Goal: Task Accomplishment & Management: Manage account settings

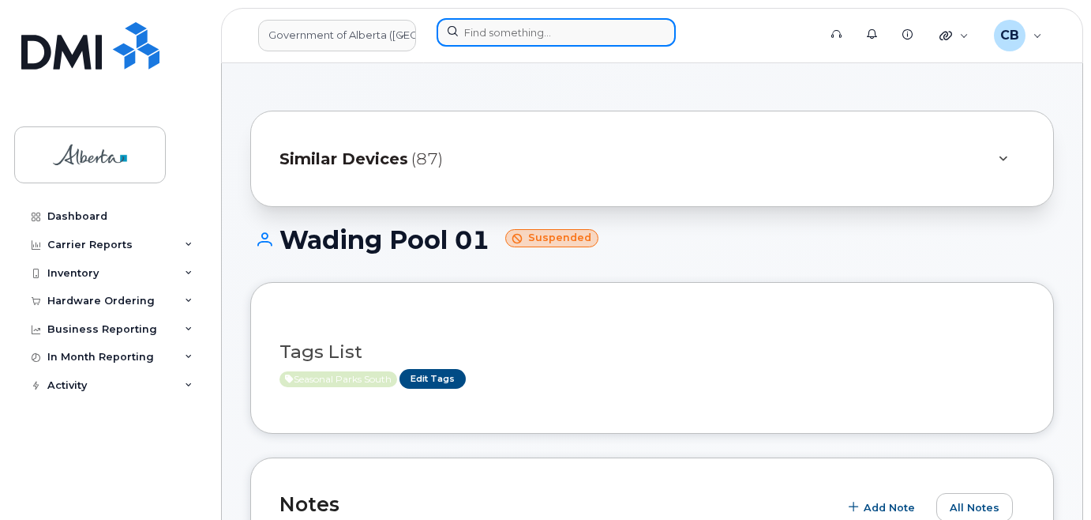
click at [494, 32] on input at bounding box center [556, 32] width 239 height 28
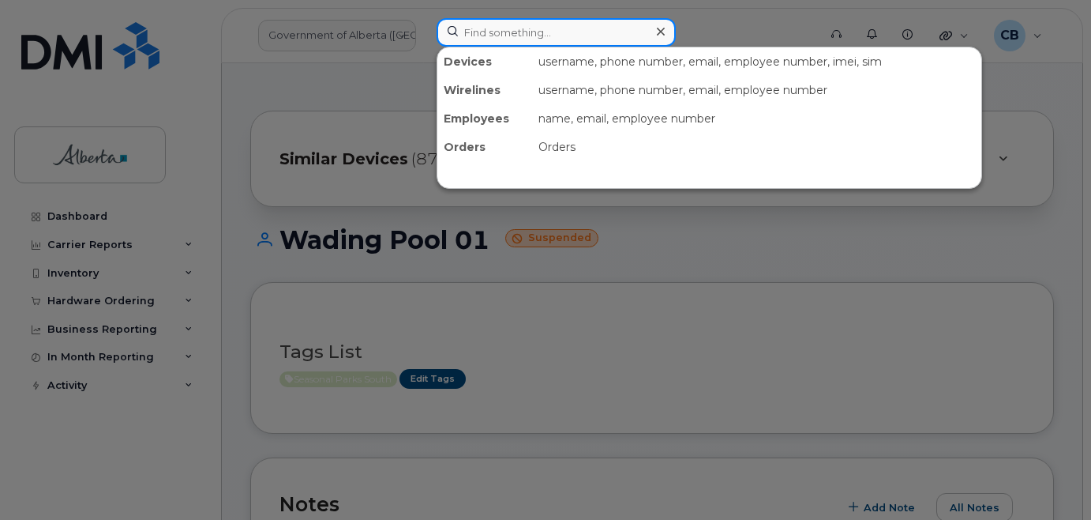
paste input "7805279400"
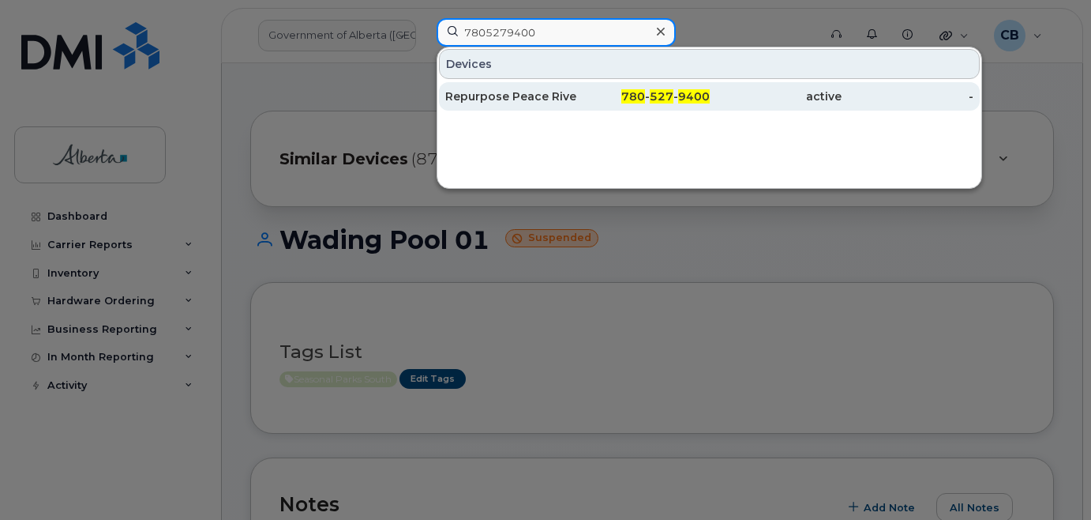
type input "7805279400"
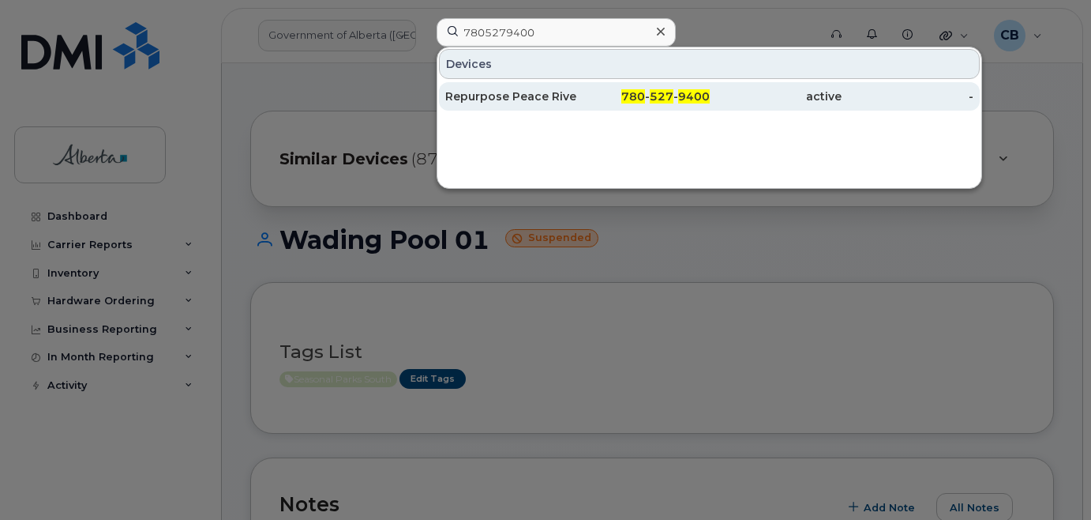
click at [506, 95] on div "Repurpose Peace River" at bounding box center [511, 96] width 132 height 16
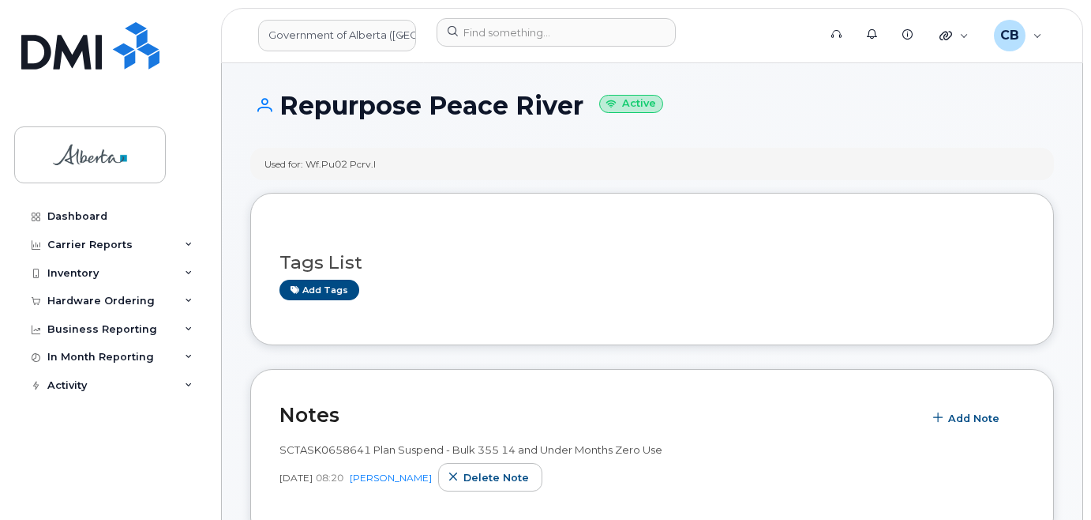
click at [314, 101] on h1 "Repurpose Peace River Active" at bounding box center [652, 106] width 804 height 28
click at [565, 103] on h1 "Repurpose Peace River Active" at bounding box center [652, 106] width 804 height 28
copy h1 "Repurpose Peace River"
click at [1040, 104] on h1 "Repurpose Peace River Active" at bounding box center [652, 106] width 804 height 28
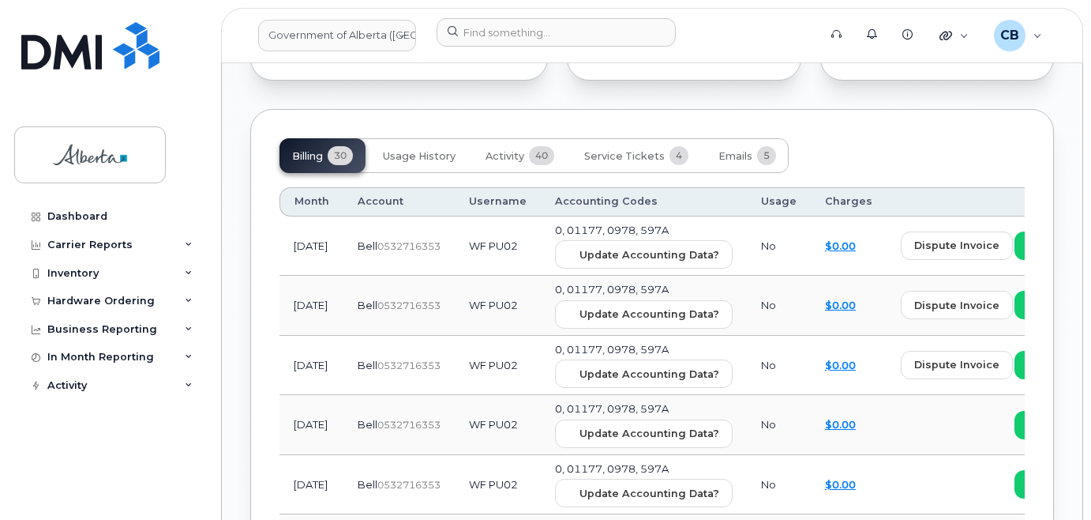
scroll to position [1497, 0]
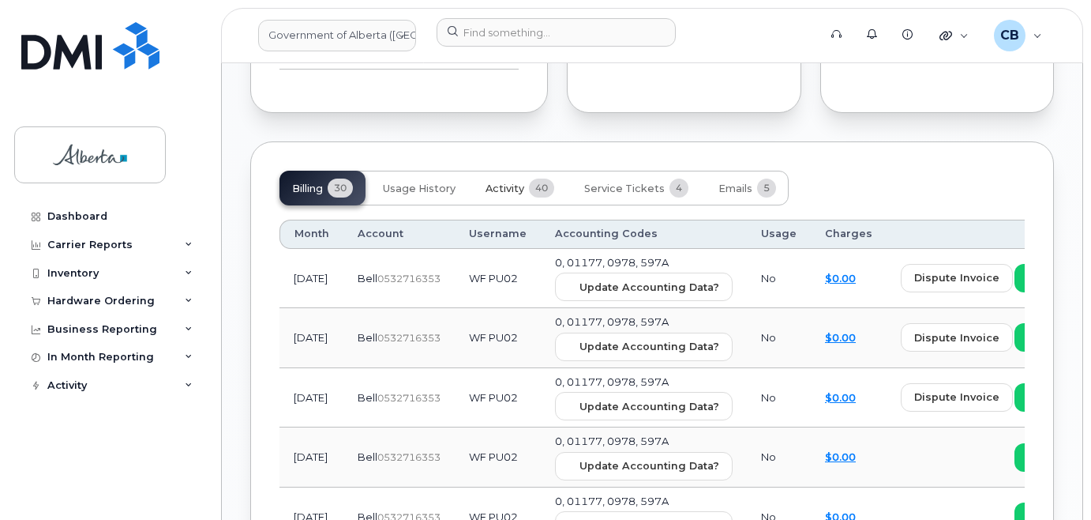
click at [495, 182] on span "Activity" at bounding box center [505, 188] width 39 height 13
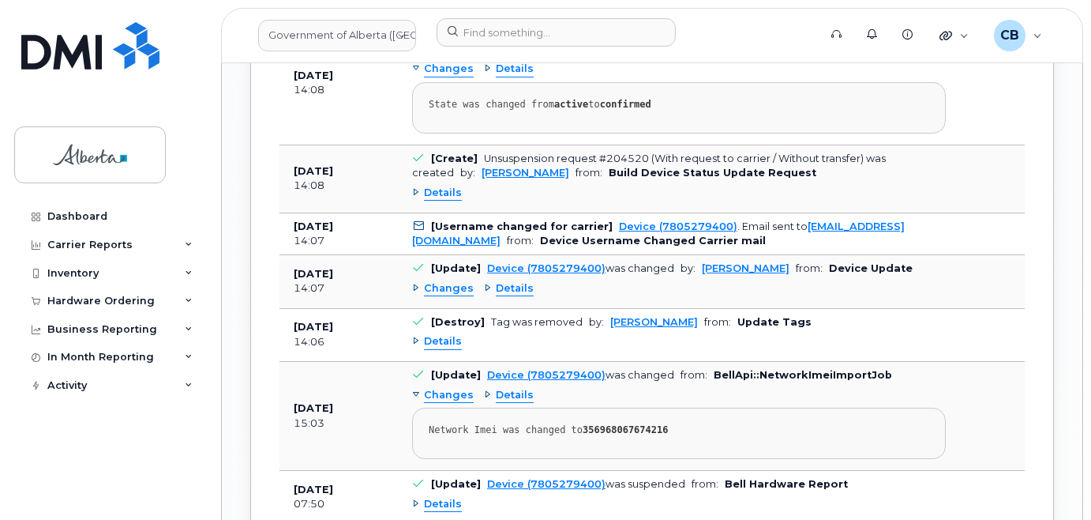
scroll to position [1983, 0]
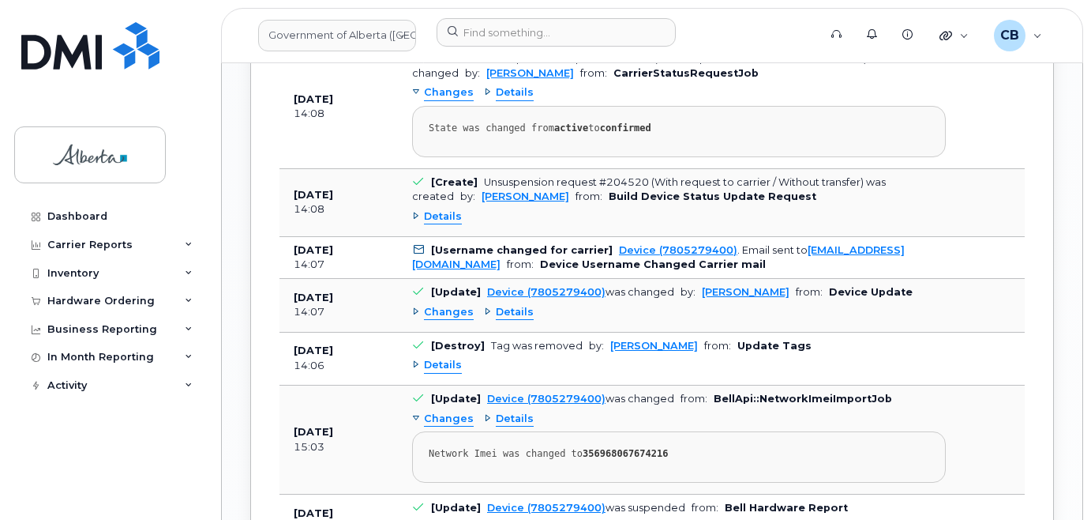
click at [430, 215] on span "Details" at bounding box center [443, 216] width 38 height 15
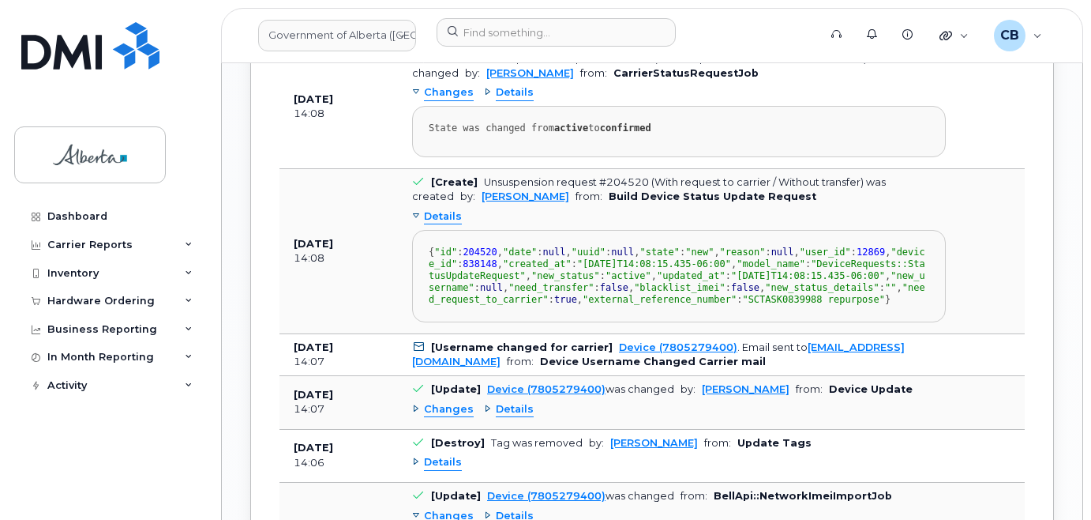
click at [422, 218] on div "Details" at bounding box center [437, 216] width 50 height 15
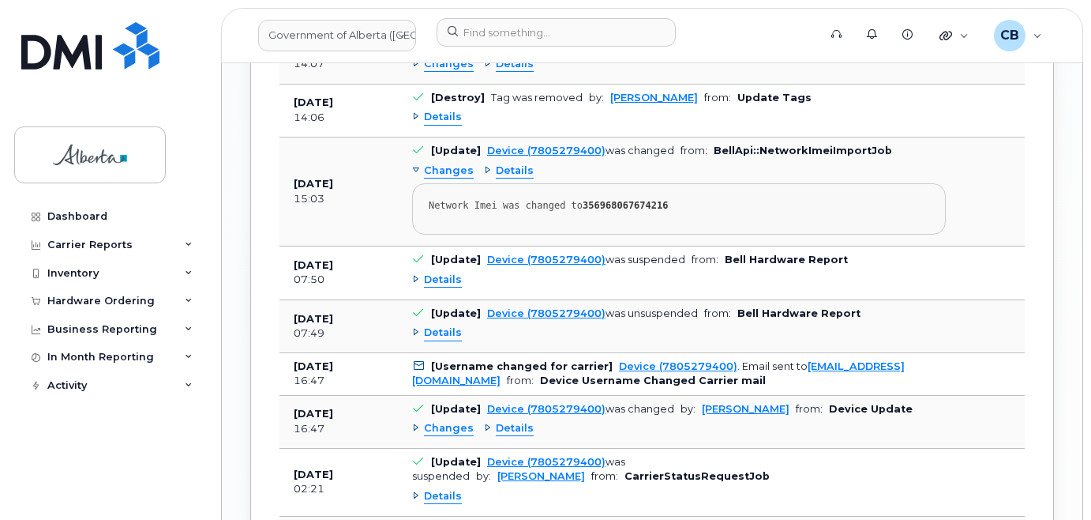
scroll to position [2299, 0]
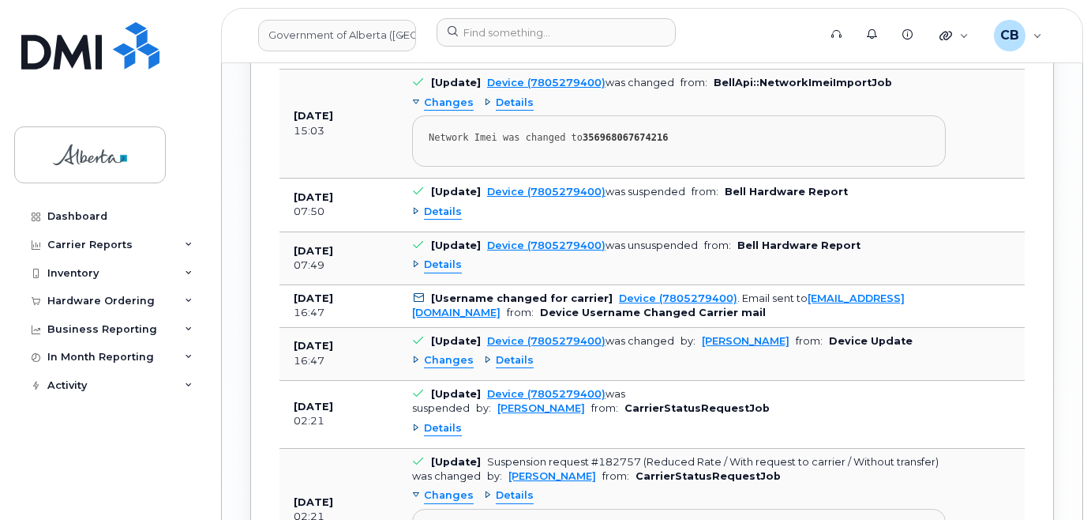
click at [415, 361] on div "Changes" at bounding box center [443, 360] width 62 height 15
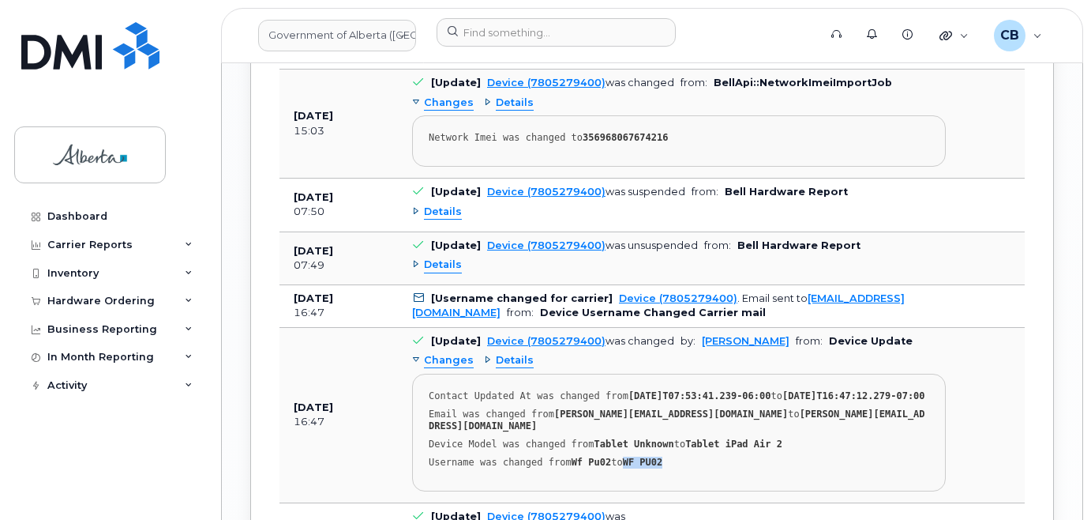
drag, startPoint x: 620, startPoint y: 465, endPoint x: 662, endPoint y: 460, distance: 42.9
click at [662, 460] on div "Username was changed from Wf Pu02 to WF PU02" at bounding box center [679, 462] width 501 height 12
copy strong "WF PU02"
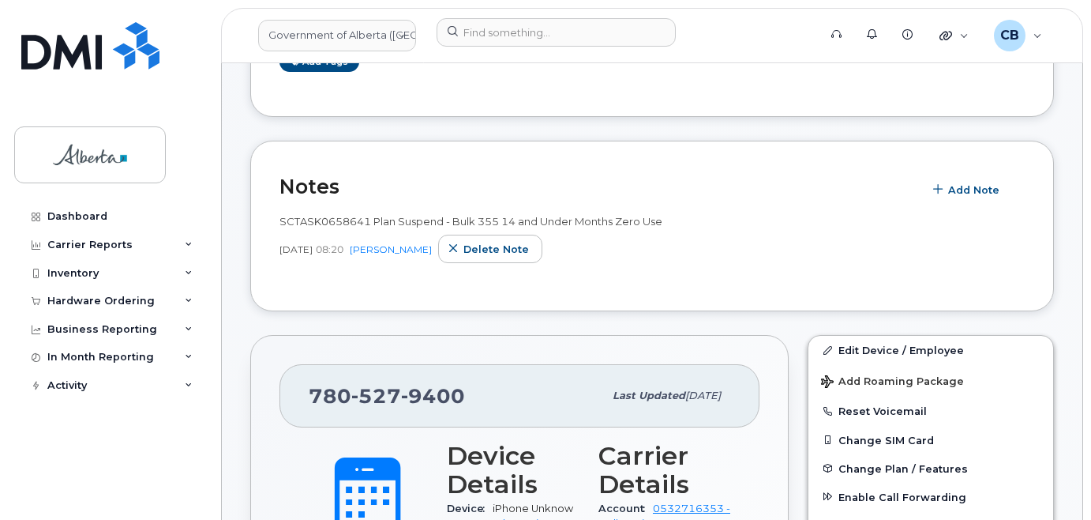
scroll to position [237, 0]
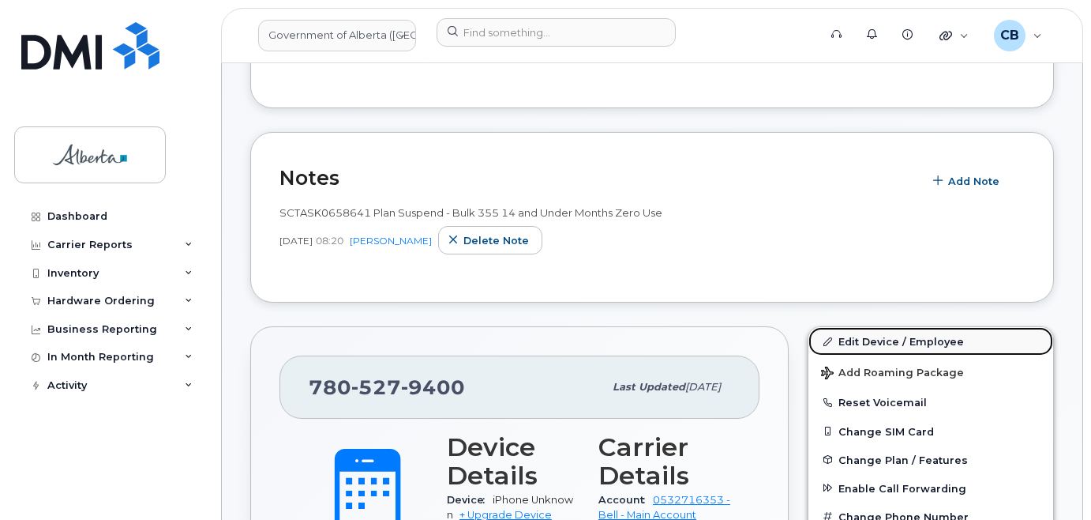
click at [868, 340] on link "Edit Device / Employee" at bounding box center [931, 341] width 245 height 28
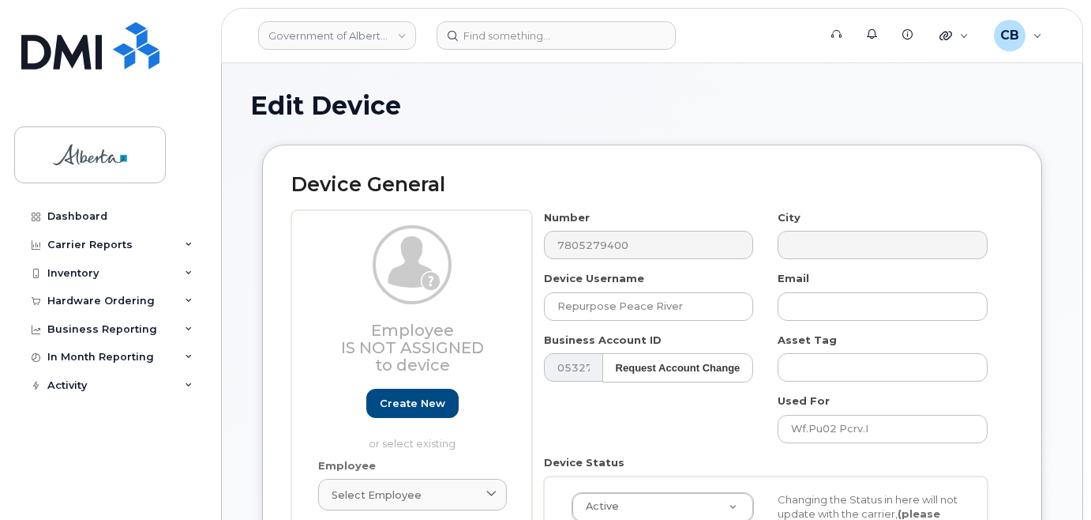
select select "4120336"
drag, startPoint x: 677, startPoint y: 306, endPoint x: 544, endPoint y: 310, distance: 133.5
click at [544, 310] on input "Repurpose Peace River" at bounding box center [649, 306] width 210 height 28
paste input "[PERSON_NAME]"
type input "[PERSON_NAME]"
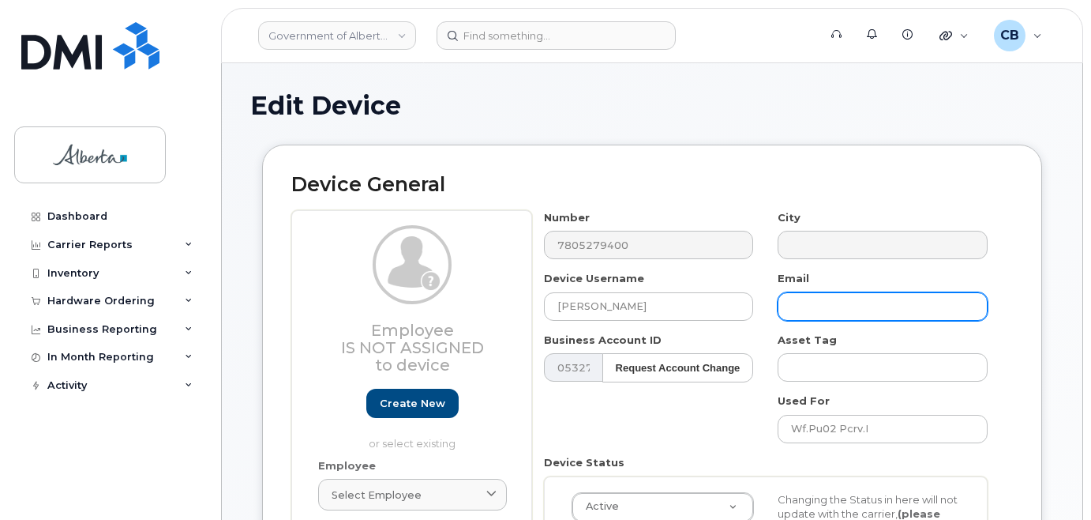
click at [814, 307] on input "text" at bounding box center [883, 306] width 210 height 28
paste input "Nicholas.Seidel@gov.ab.ca"
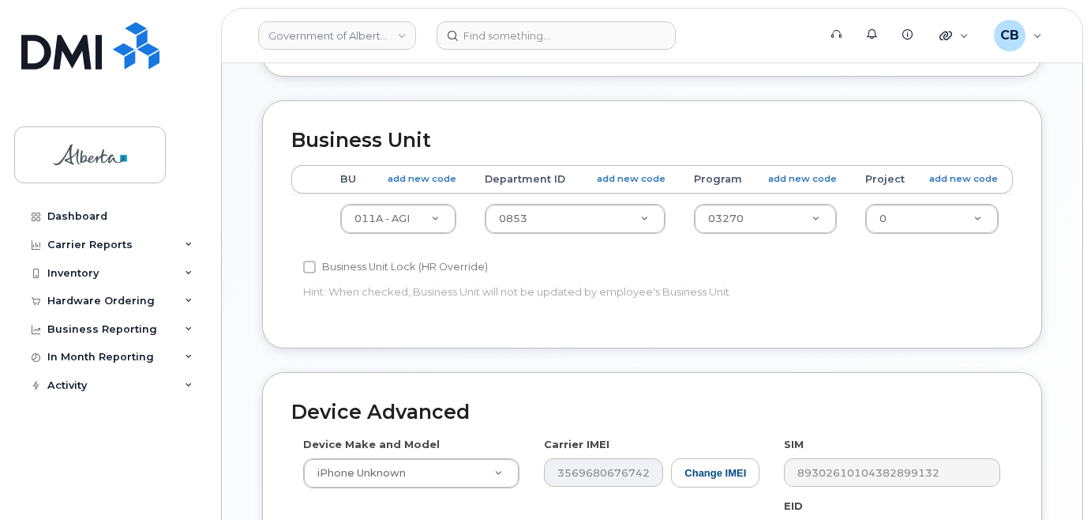
scroll to position [632, 0]
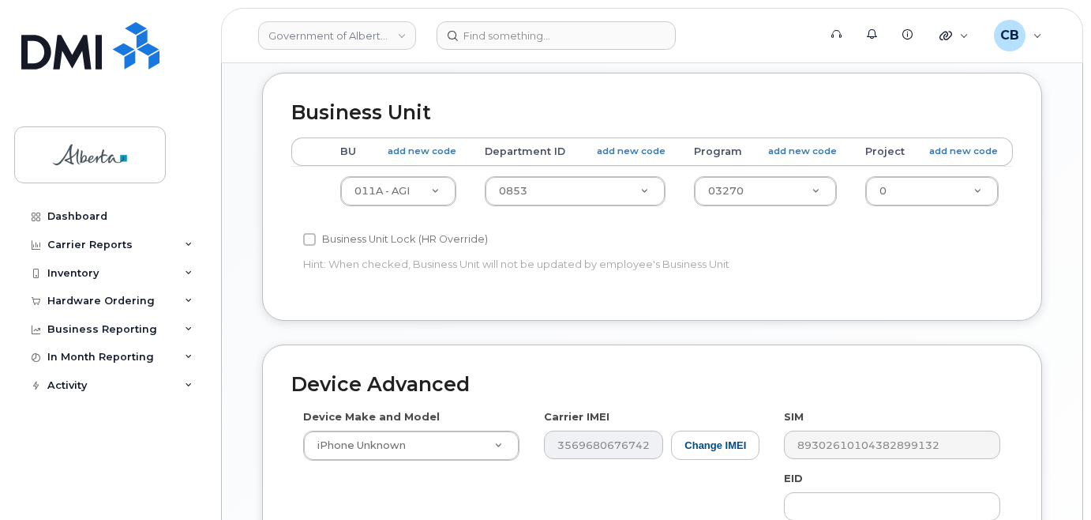
type input "Nicholas.Seidel@gov.ab.ca"
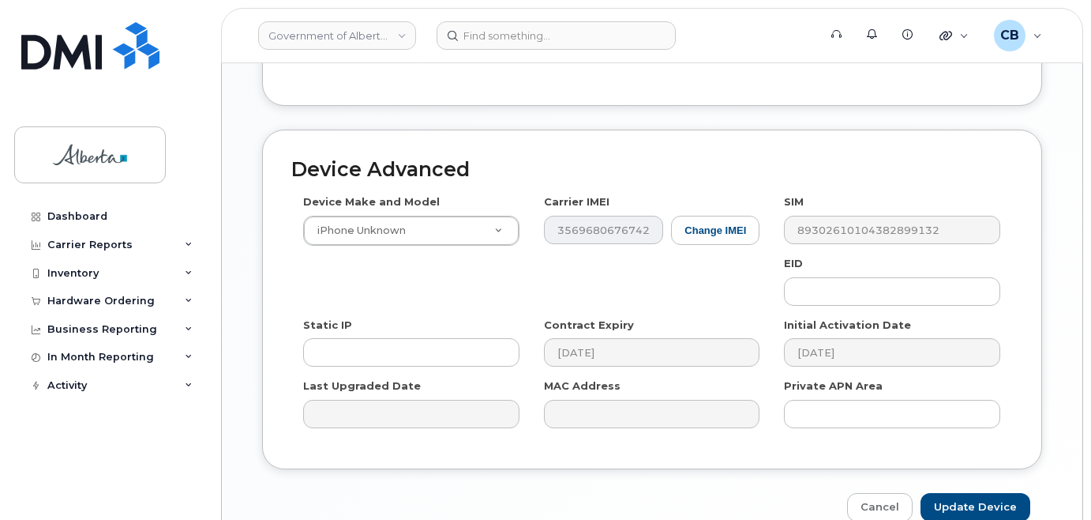
scroll to position [869, 0]
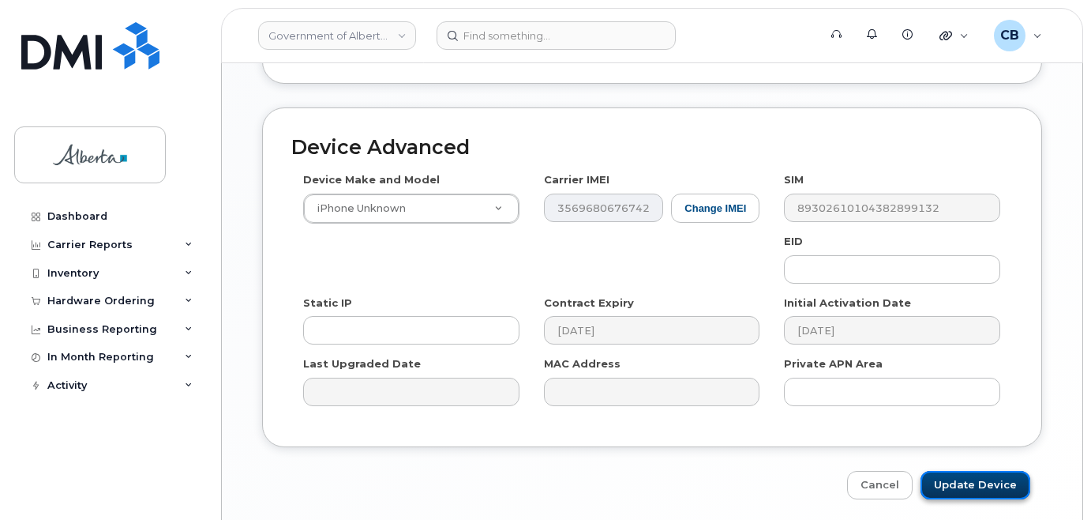
click at [980, 471] on input "Update Device" at bounding box center [976, 485] width 110 height 29
type input "Saving..."
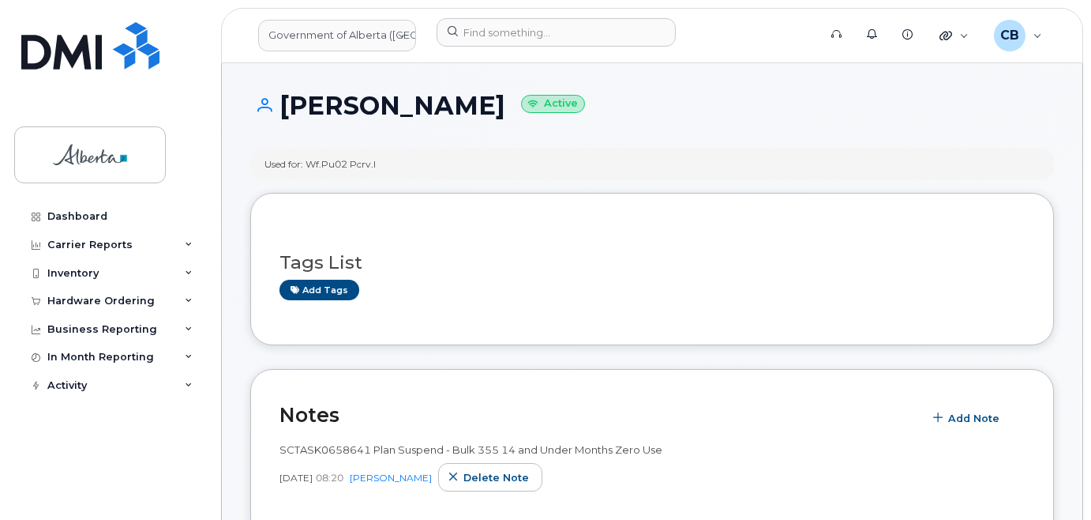
scroll to position [158, 0]
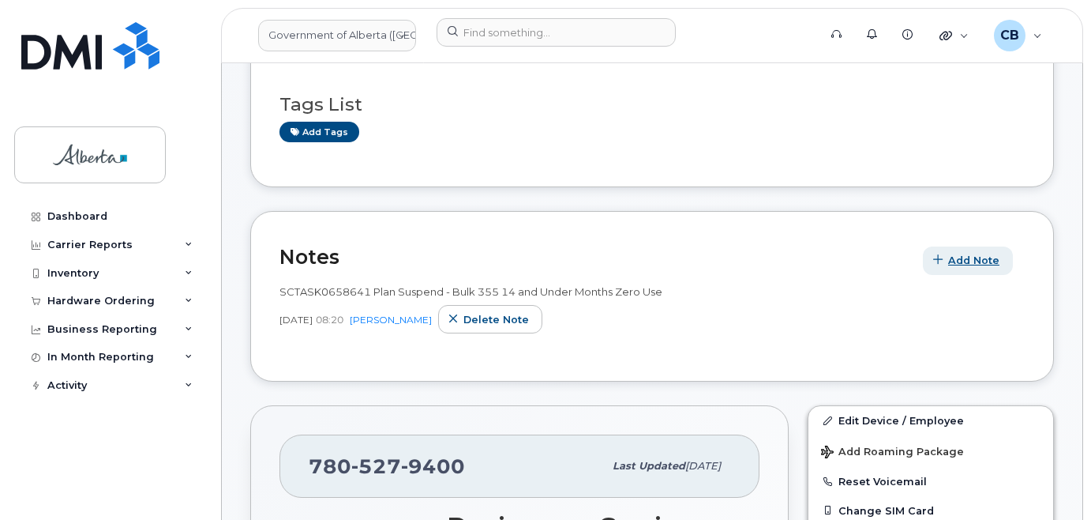
click at [966, 260] on span "Add Note" at bounding box center [973, 260] width 51 height 15
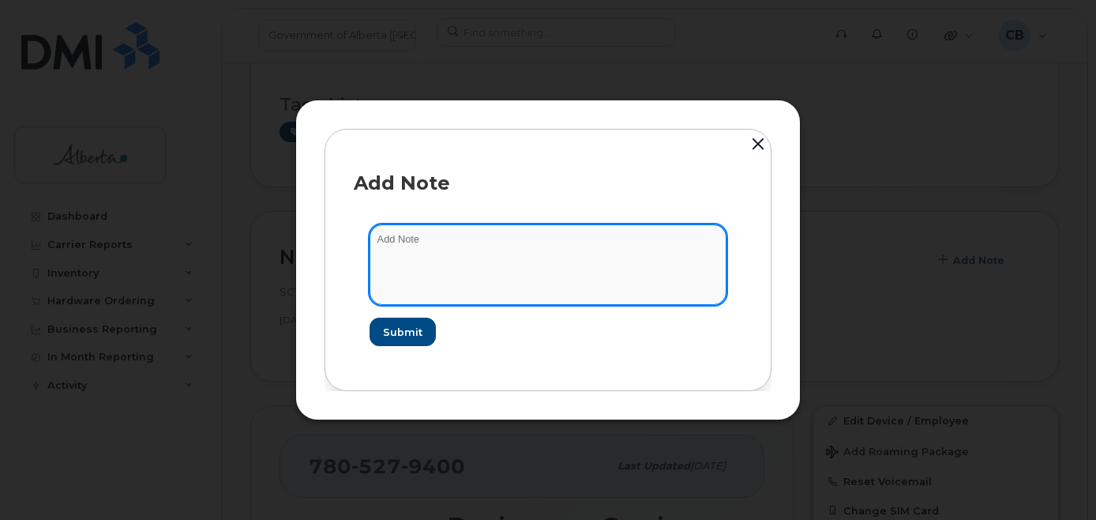
click at [425, 240] on textarea at bounding box center [548, 264] width 357 height 81
paste textarea "SCTASK0839988 7805279400 DO NOT DELETE - BEING REASSIGNED to Nicholas Seidel. P…"
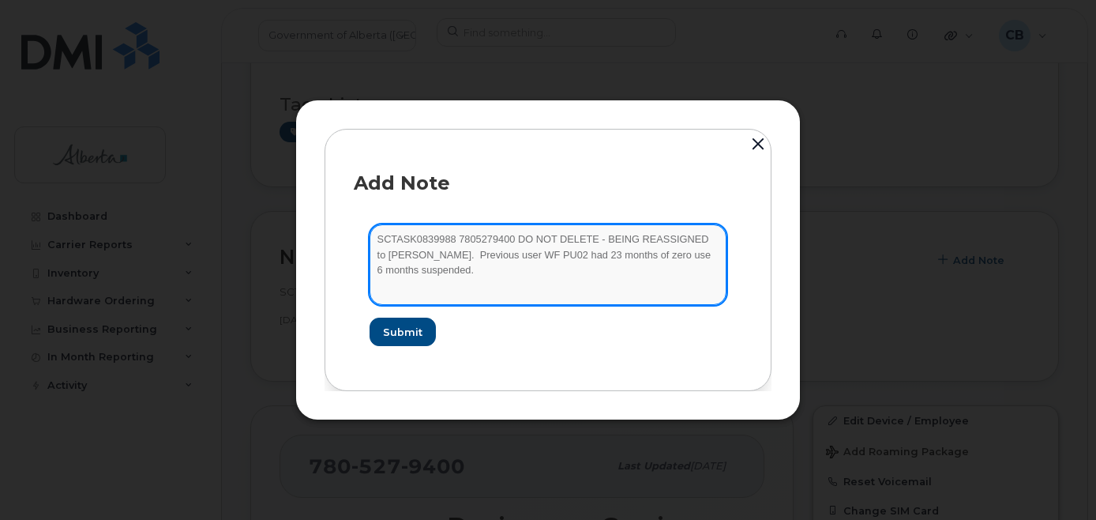
click at [451, 257] on textarea "SCTASK0839988 7805279400 DO NOT DELETE - BEING REASSIGNED to Nicholas Seidel. P…" at bounding box center [548, 264] width 357 height 81
type textarea "SCTASK0839988 7805279400 DO NOT DELETE - BEING REASSIGNED to Nicholas Seidel. P…"
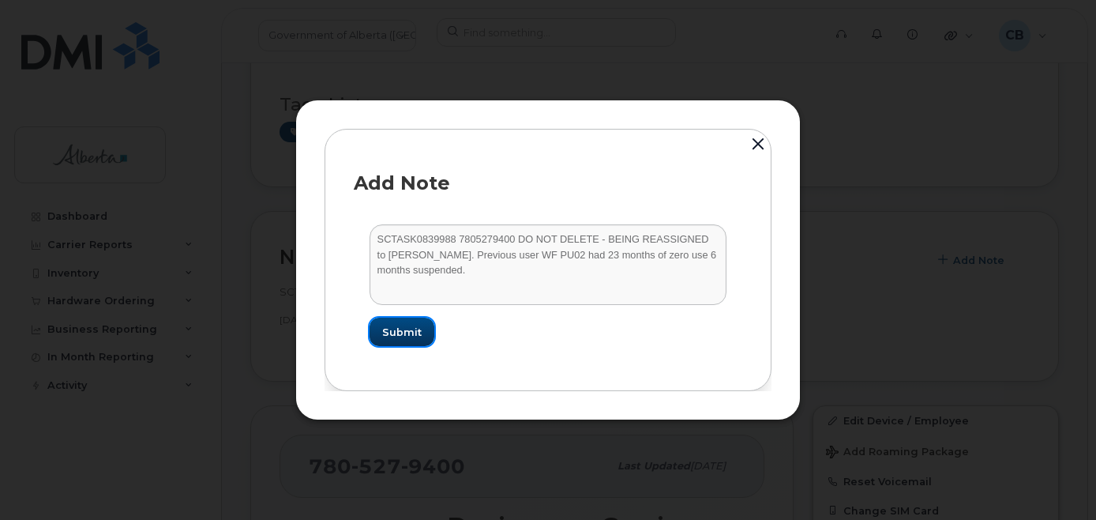
click at [407, 337] on span "Submit" at bounding box center [401, 332] width 39 height 15
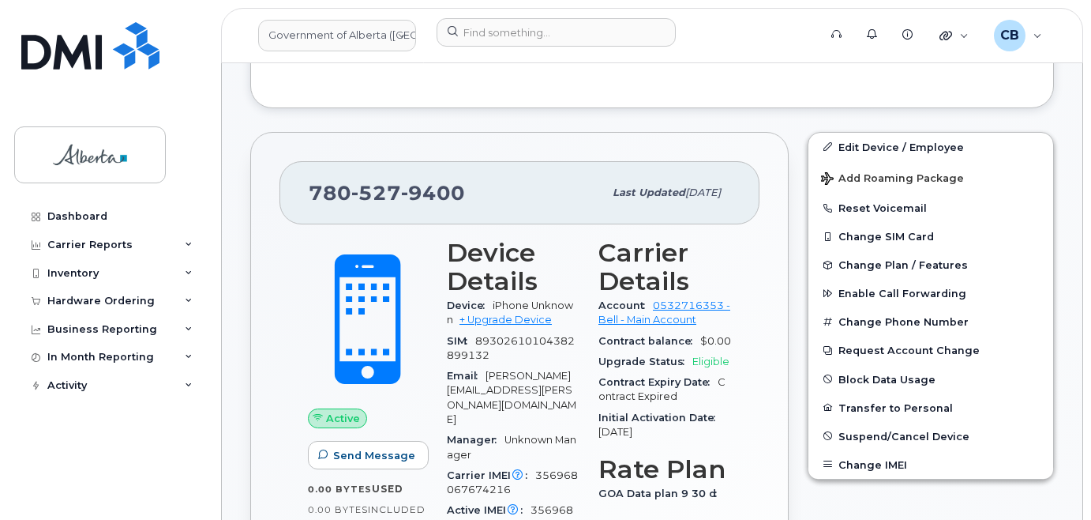
scroll to position [395, 0]
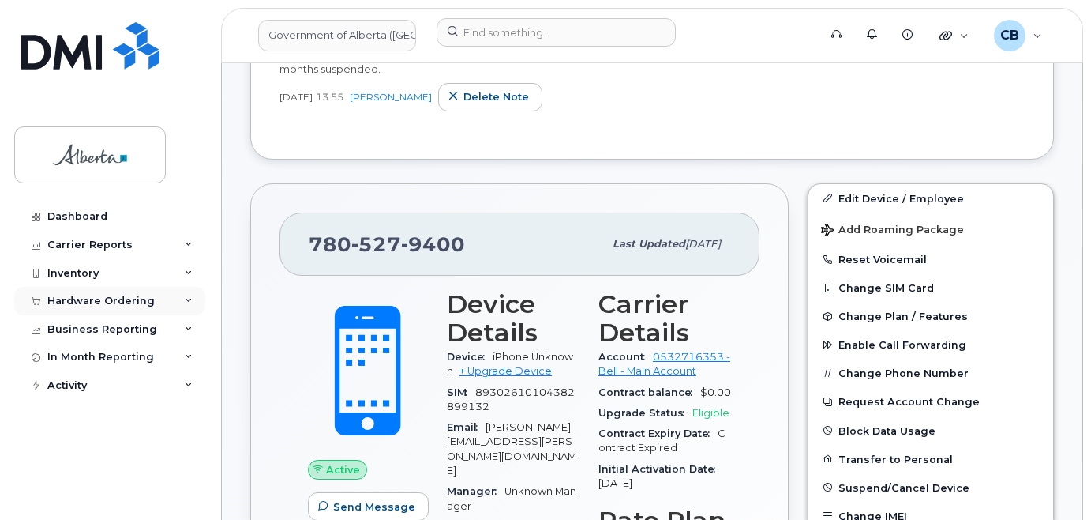
click at [77, 299] on div "Hardware Ordering" at bounding box center [100, 301] width 107 height 13
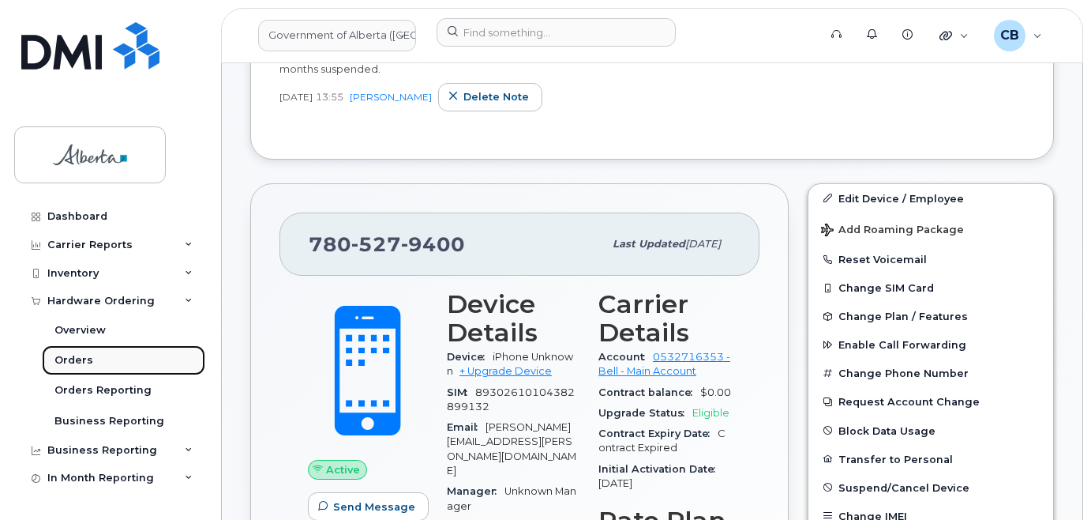
click at [73, 352] on link "Orders" at bounding box center [123, 360] width 163 height 30
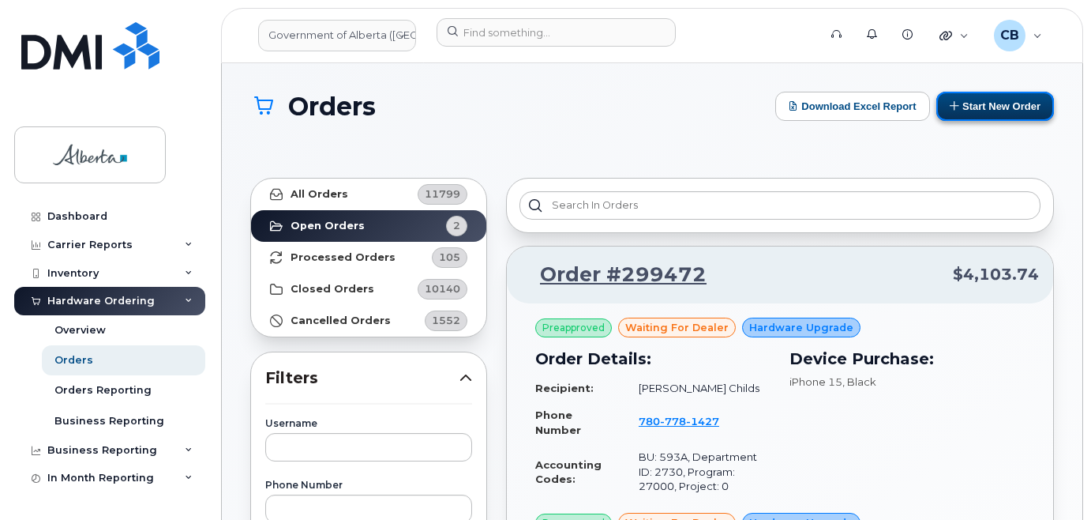
click at [985, 103] on button "Start New Order" at bounding box center [995, 106] width 118 height 29
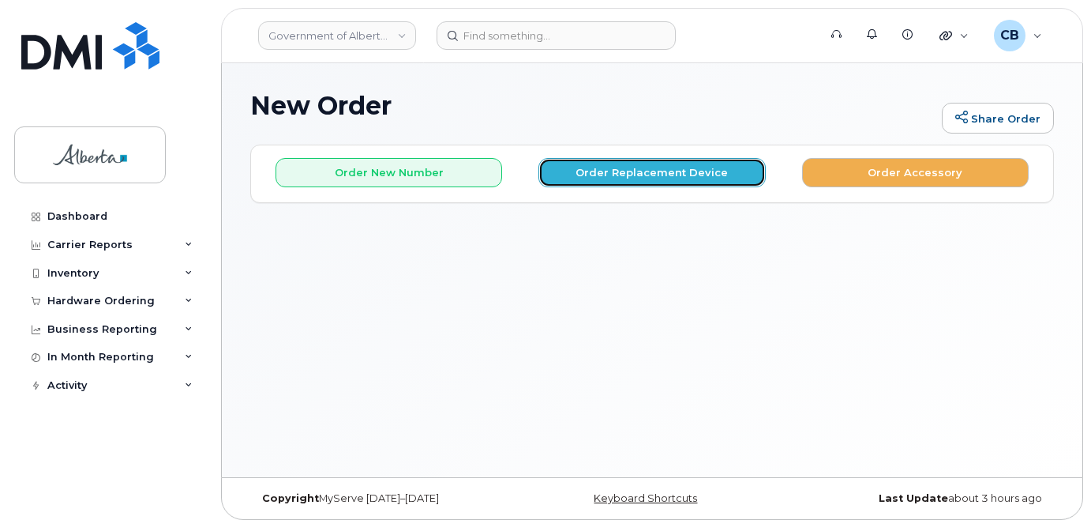
click at [616, 167] on button "Order Replacement Device" at bounding box center [652, 172] width 227 height 29
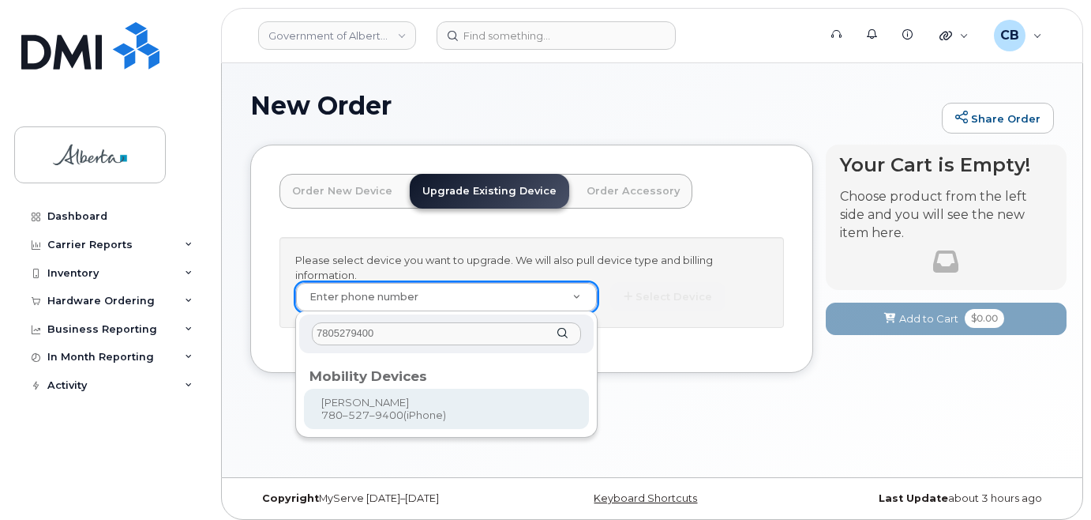
type input "7805279400"
type input "838148"
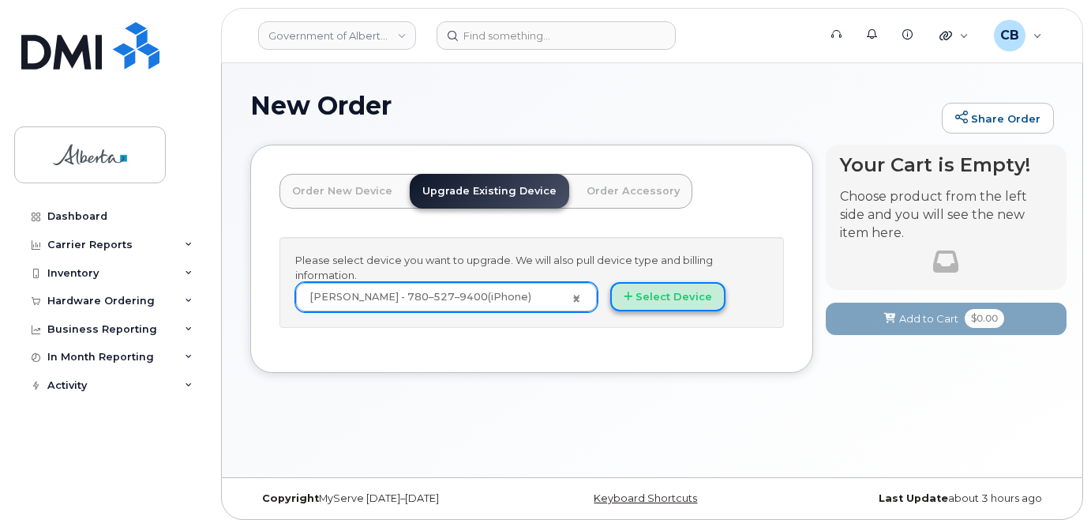
click at [642, 301] on button "Select Device" at bounding box center [667, 296] width 115 height 29
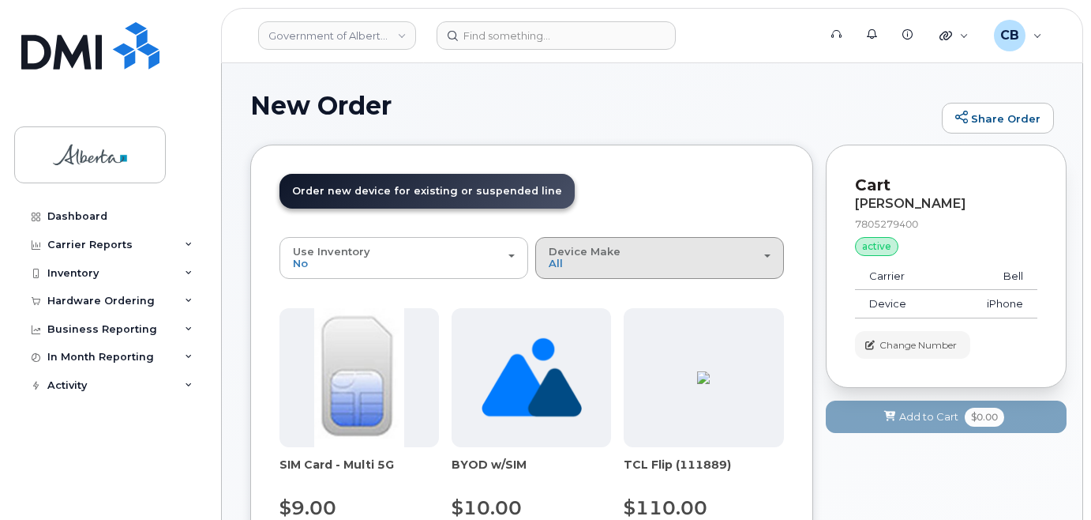
click at [601, 257] on span "Device Make" at bounding box center [585, 251] width 72 height 13
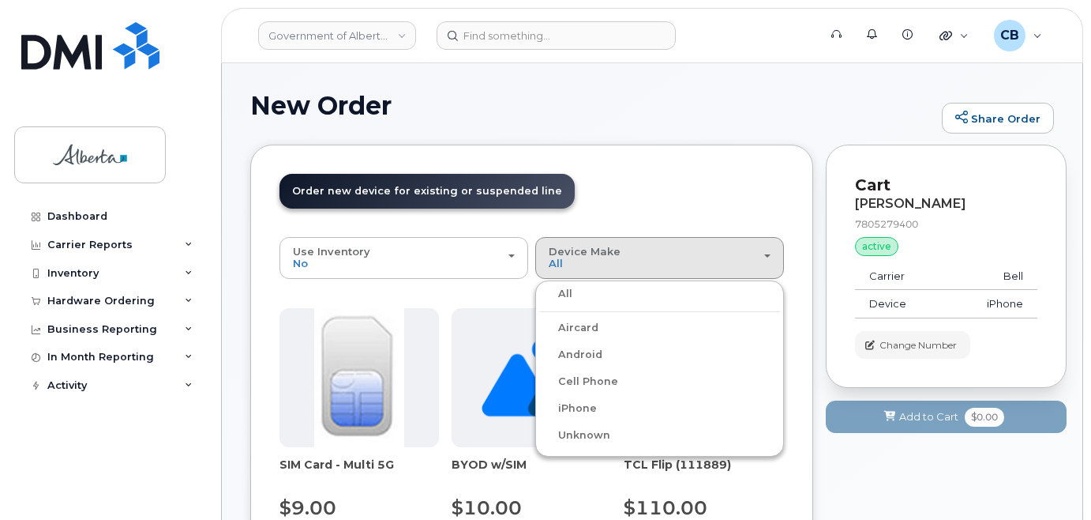
click at [584, 352] on label "Android" at bounding box center [570, 354] width 63 height 19
click at [0, 0] on input "Android" at bounding box center [0, 0] width 0 height 0
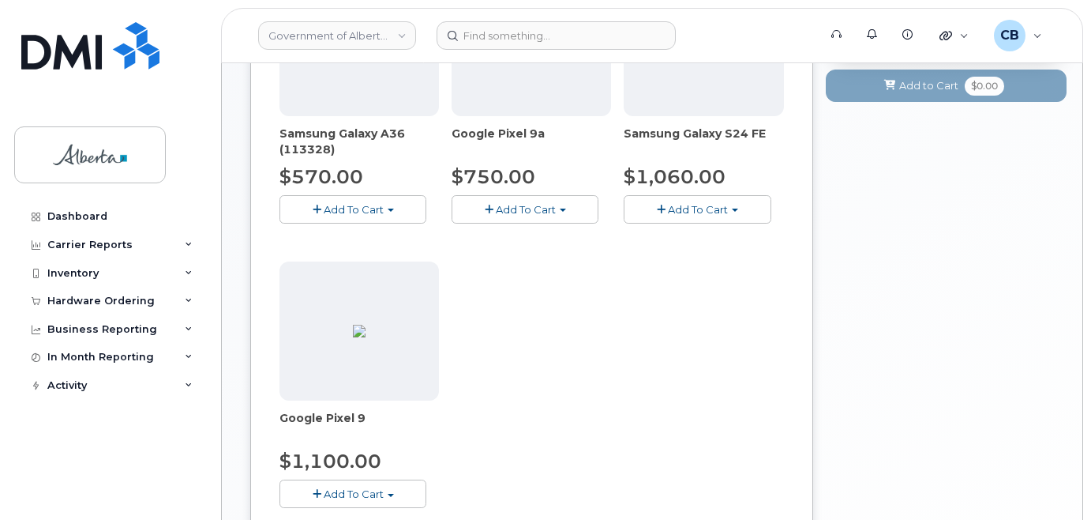
scroll to position [395, 0]
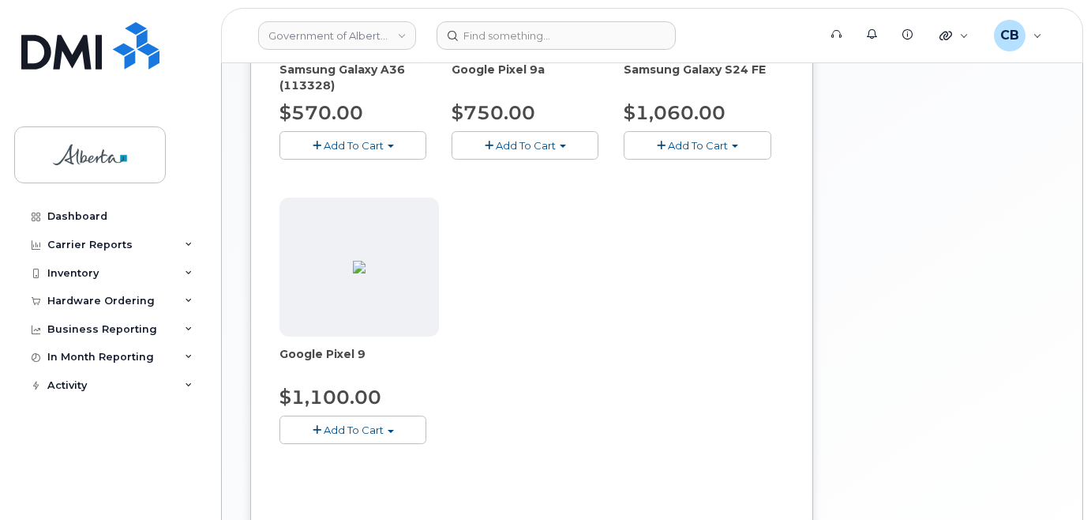
click at [354, 430] on span "Add To Cart" at bounding box center [354, 429] width 60 height 13
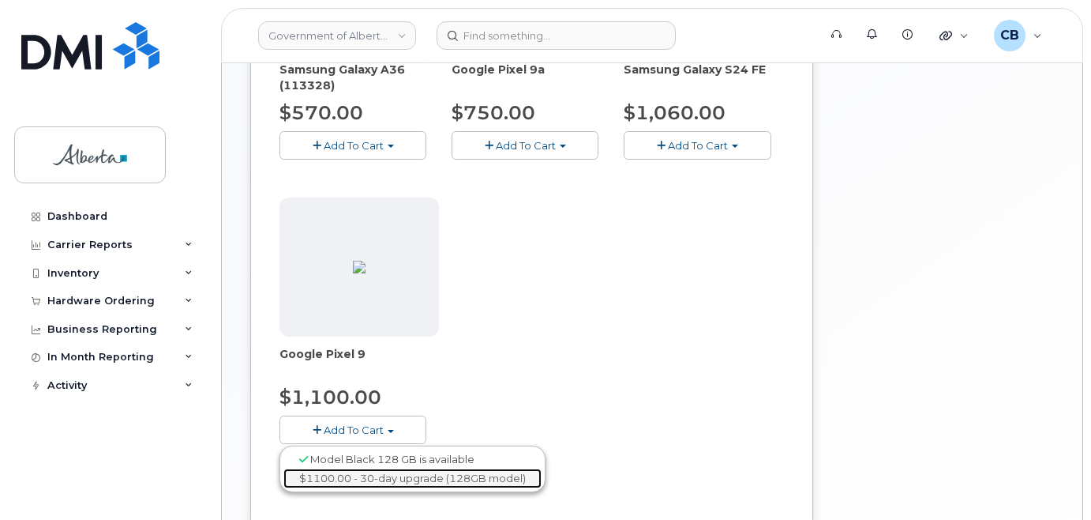
click at [363, 474] on link "$1100.00 - 30-day upgrade (128GB model)" at bounding box center [412, 478] width 258 height 20
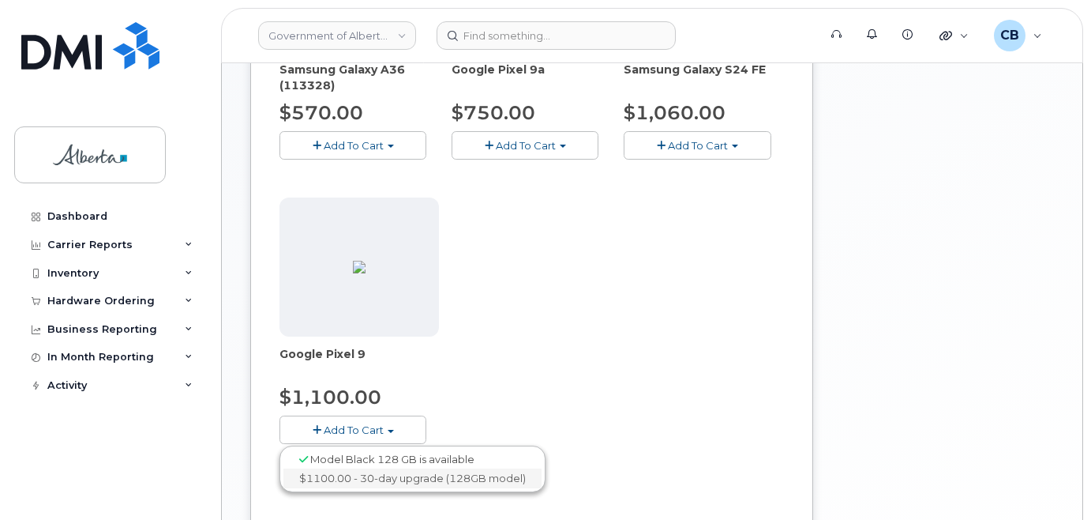
scroll to position [279, 0]
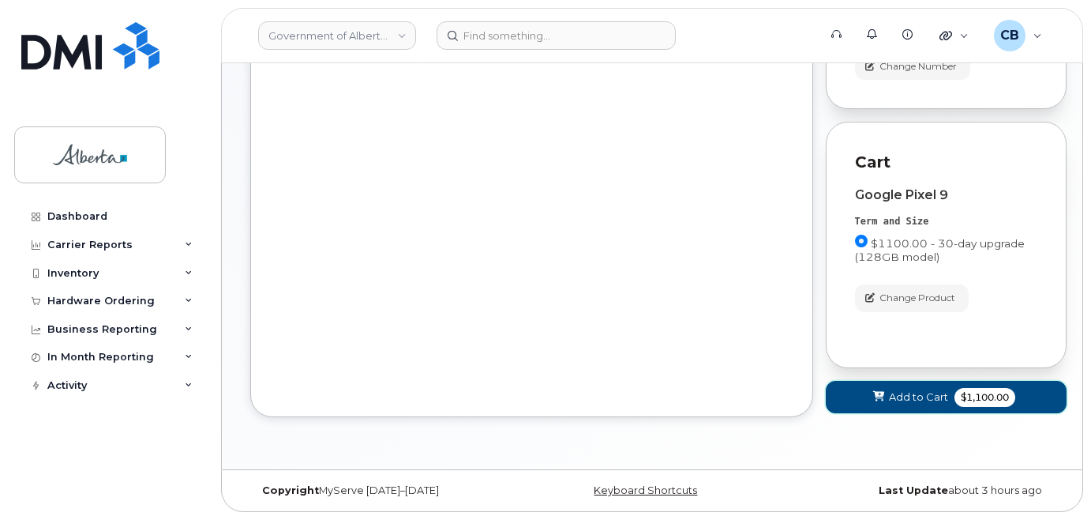
click at [903, 394] on span "Add to Cart" at bounding box center [918, 396] width 59 height 15
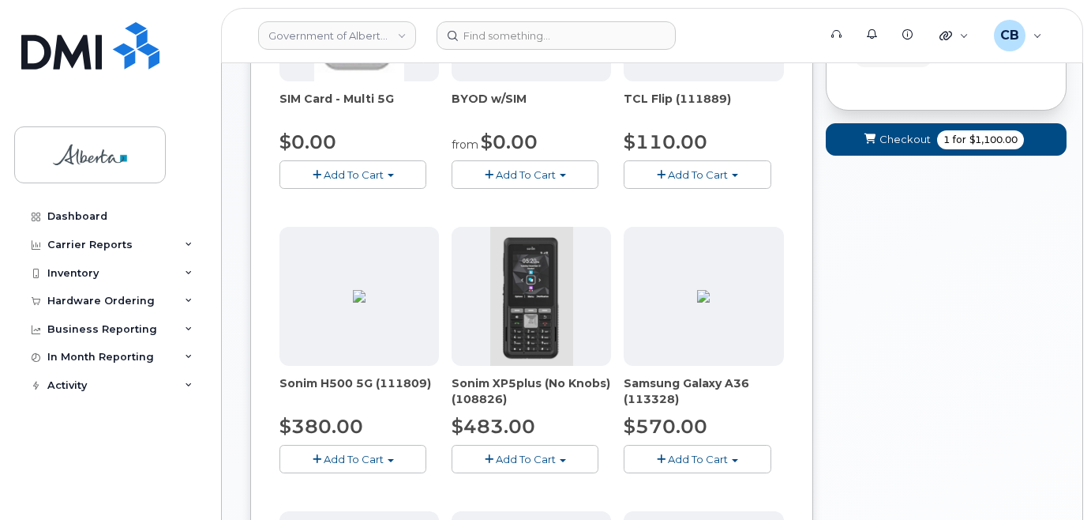
scroll to position [69, 0]
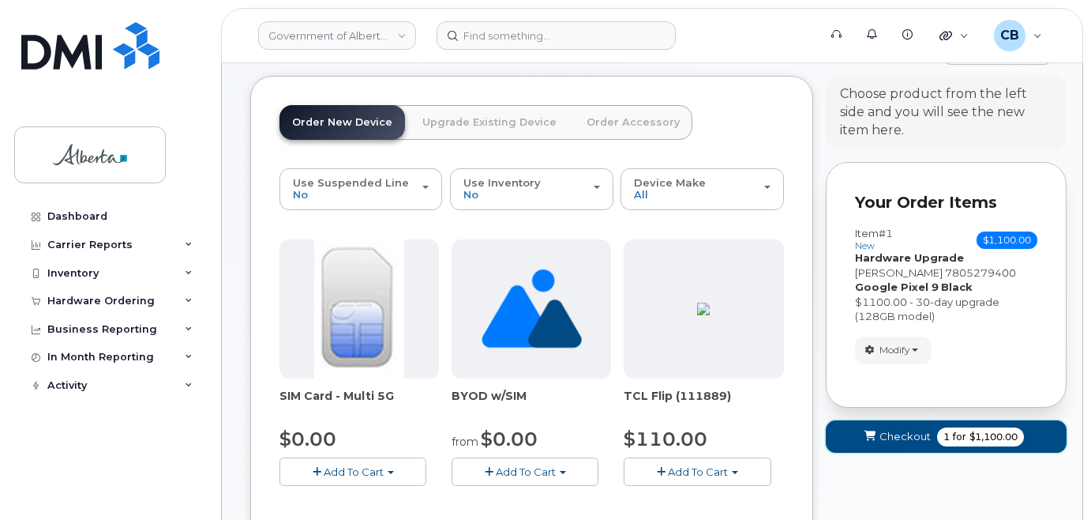
click at [888, 437] on span "Checkout" at bounding box center [905, 436] width 51 height 15
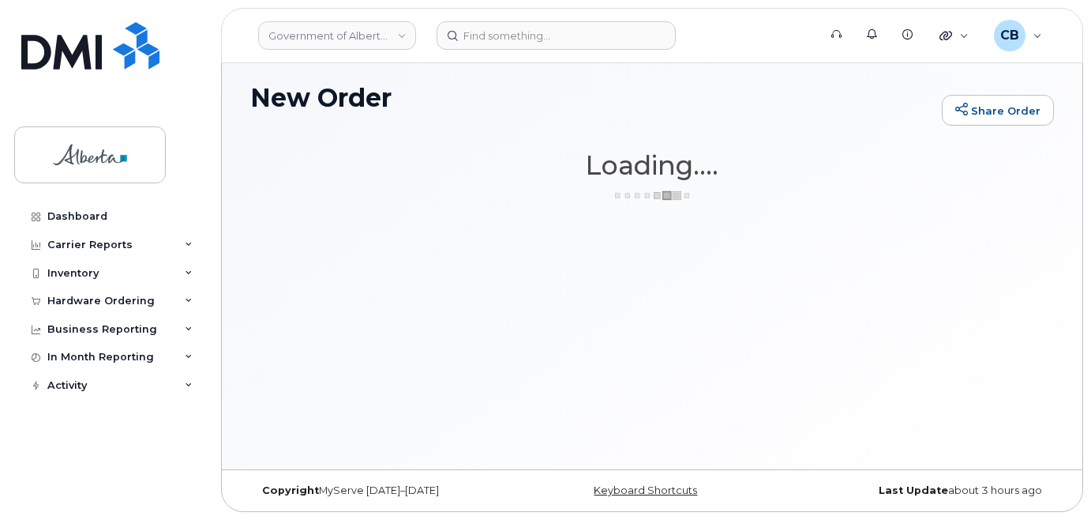
scroll to position [8, 0]
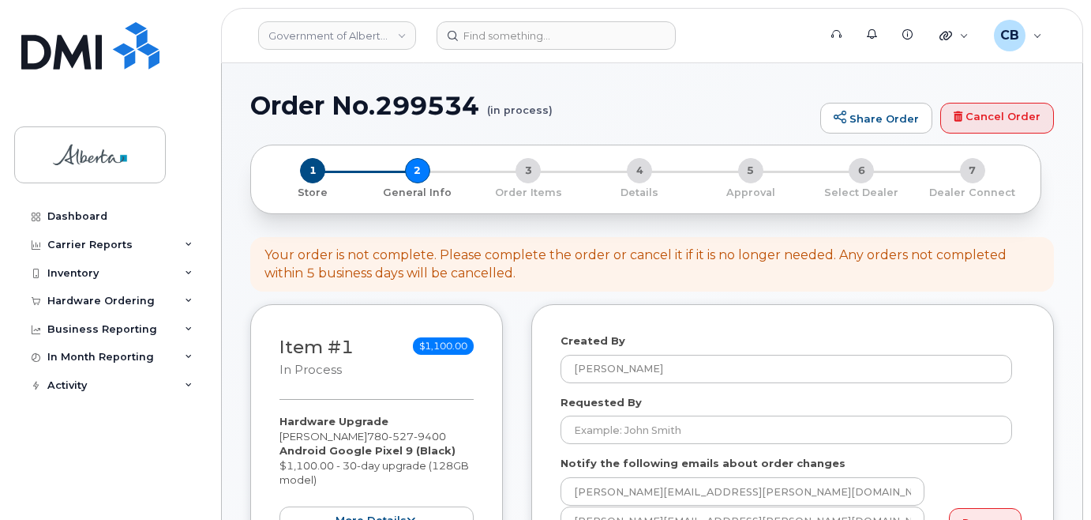
select select
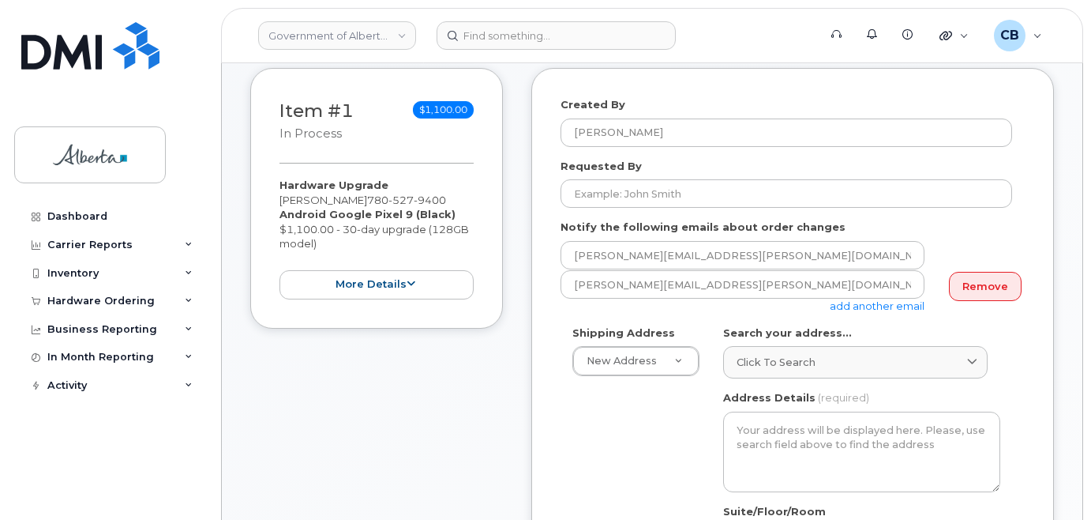
scroll to position [237, 0]
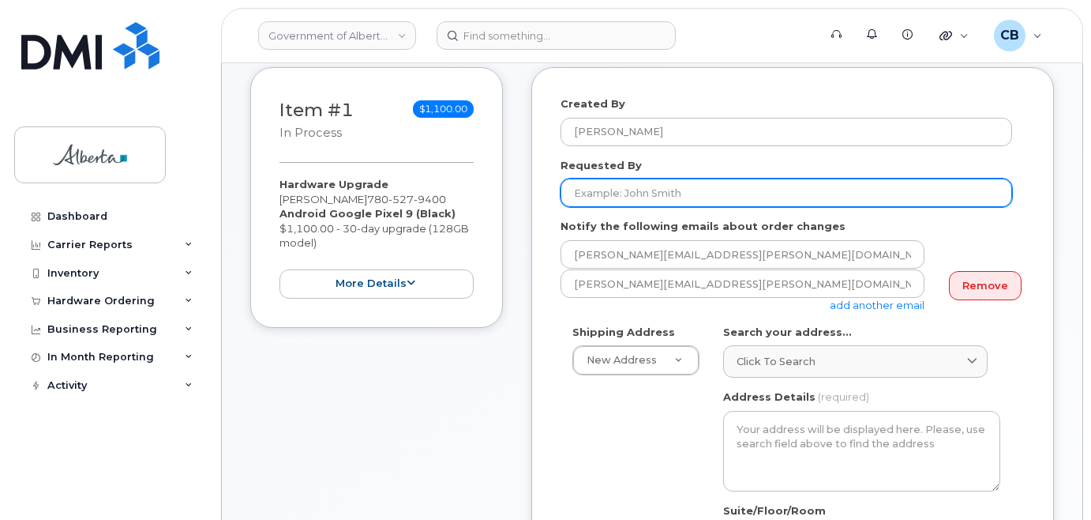
click at [587, 198] on input "Requested By" at bounding box center [787, 192] width 452 height 28
paste input "[PERSON_NAME]"
type input "[PERSON_NAME]"
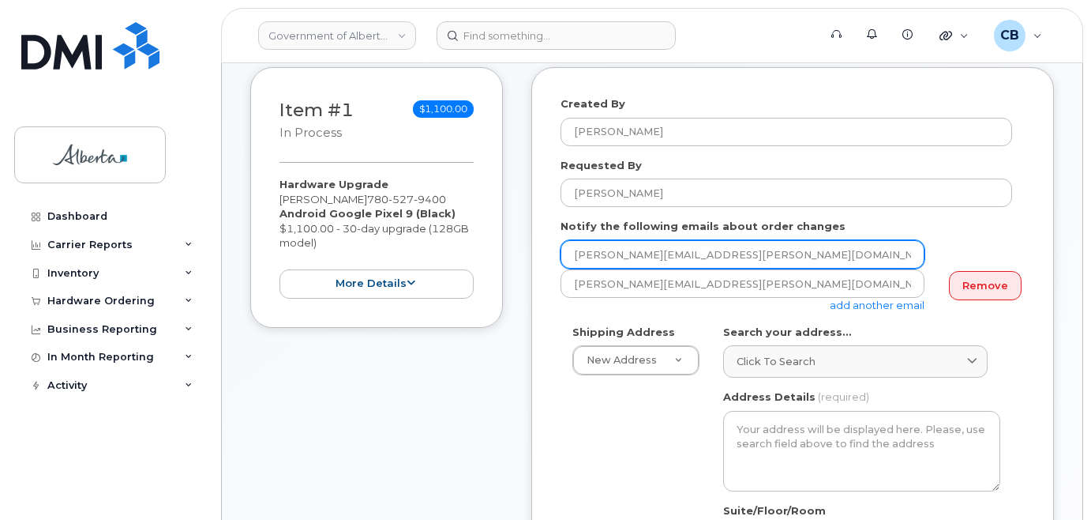
click at [590, 257] on input "[PERSON_NAME][EMAIL_ADDRESS][PERSON_NAME][DOMAIN_NAME]" at bounding box center [743, 254] width 364 height 28
paste input "carly.duduman"
type input "carly.duduman@gov.ab.ca"
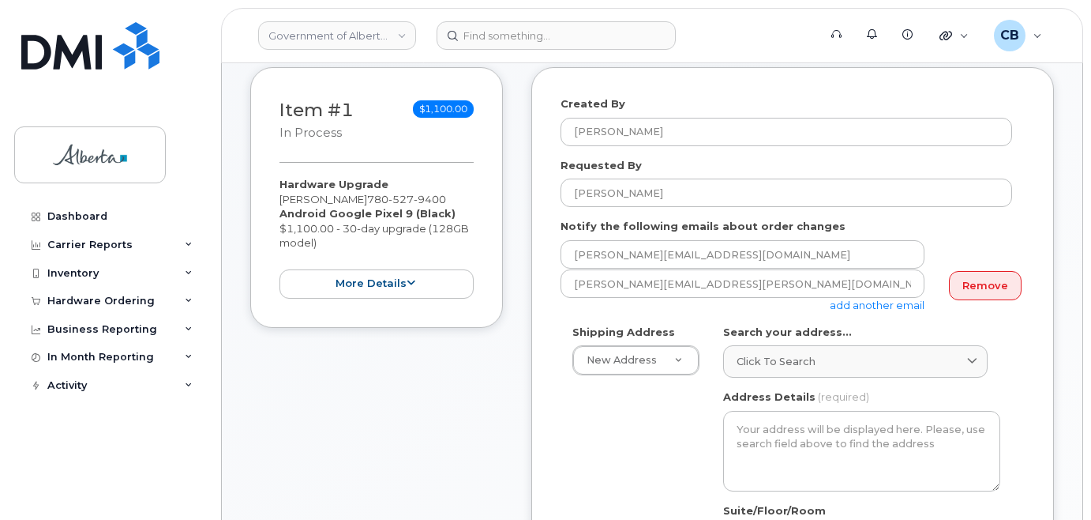
click at [855, 306] on link "add another email" at bounding box center [877, 304] width 95 height 13
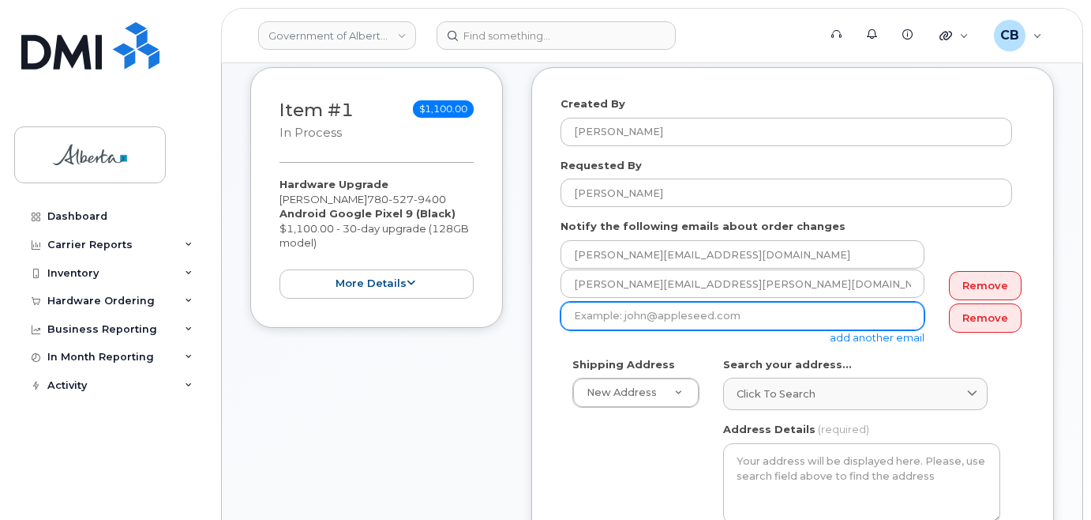
click at [626, 319] on input "email" at bounding box center [743, 316] width 364 height 28
paste input "Umer.Riaz@gov.ab.ca"
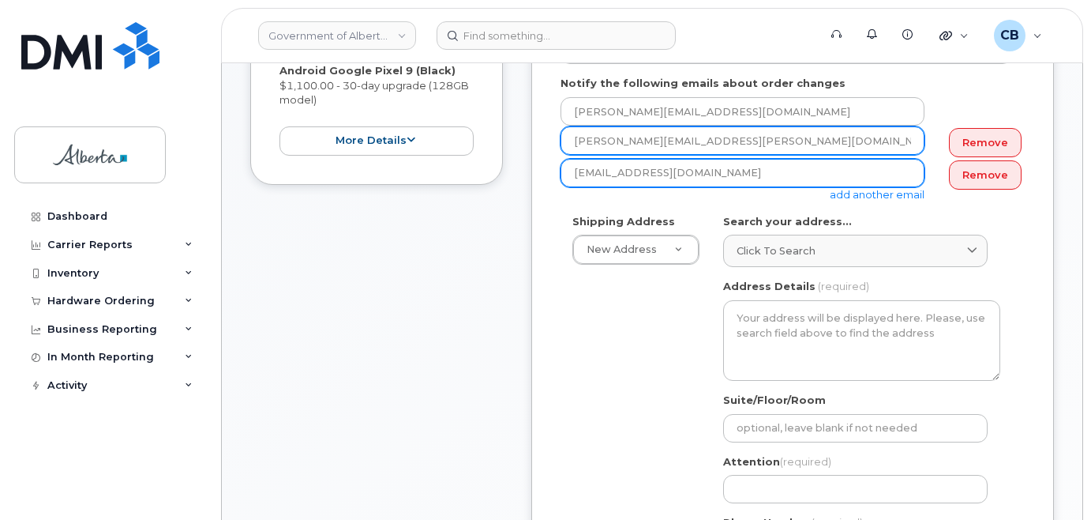
scroll to position [395, 0]
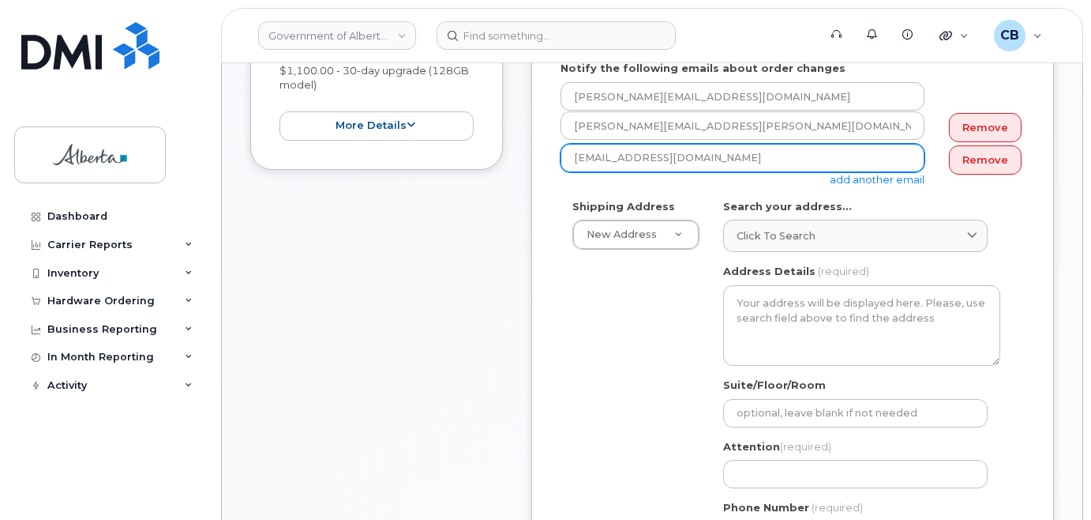
type input "Umer.Riaz@gov.ab.ca"
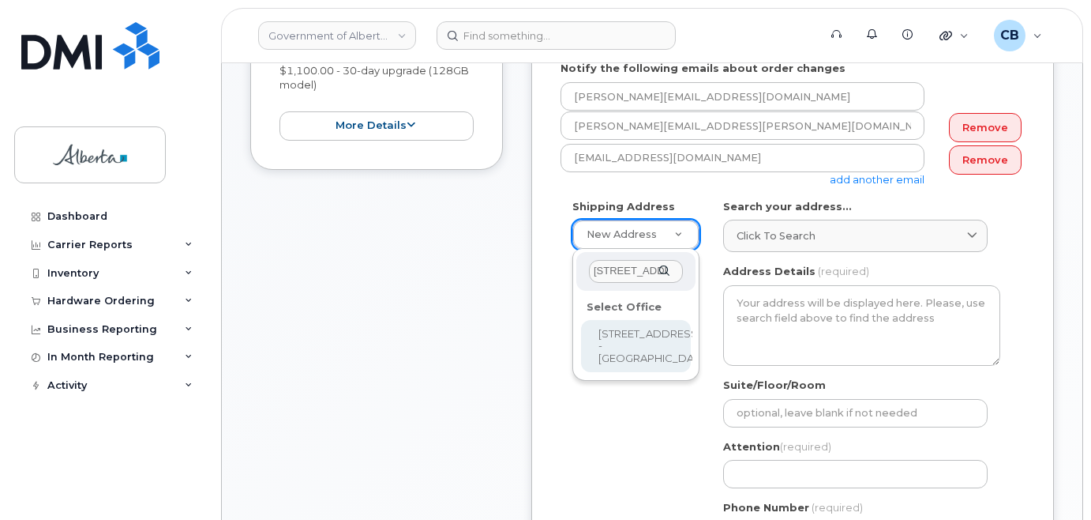
scroll to position [0, 26]
type input "250 Diamond Avenue"
select select
type textarea "250 Diamond Avenue Spruce Grove Alberta T7X4C7"
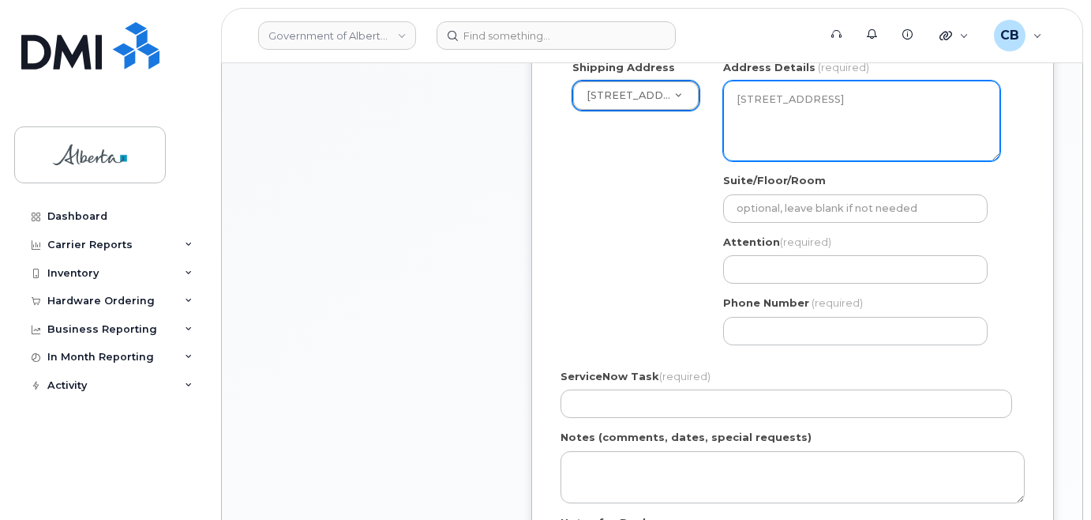
scroll to position [553, 0]
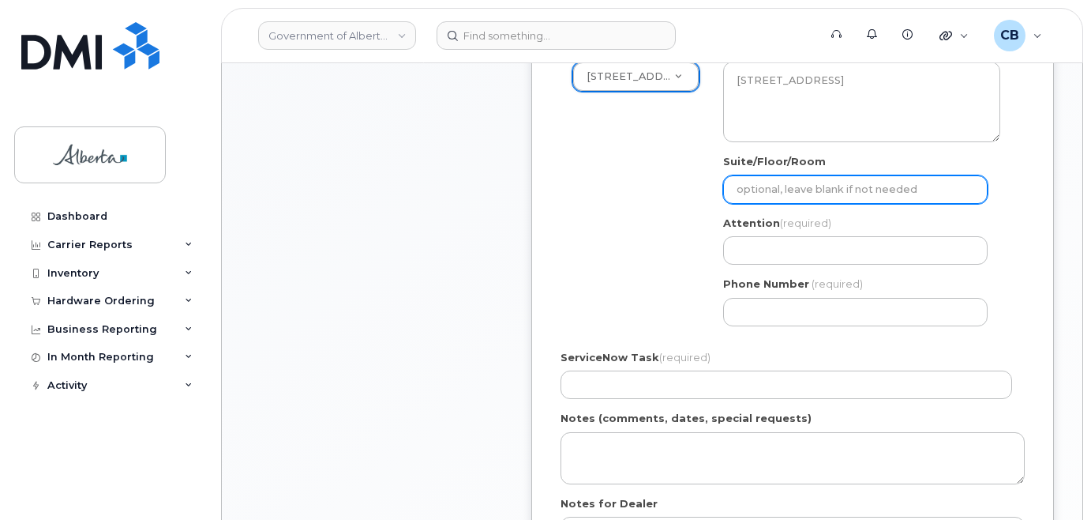
click at [794, 192] on input "Suite/Floor/Room" at bounding box center [855, 189] width 265 height 28
type input "main flr"
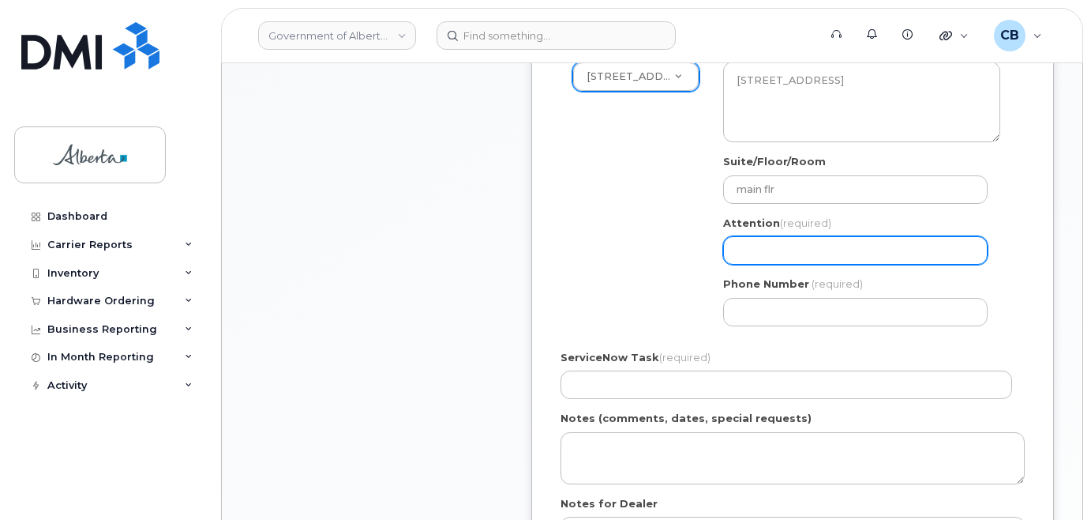
click at [747, 252] on input "Attention (required)" at bounding box center [855, 250] width 265 height 28
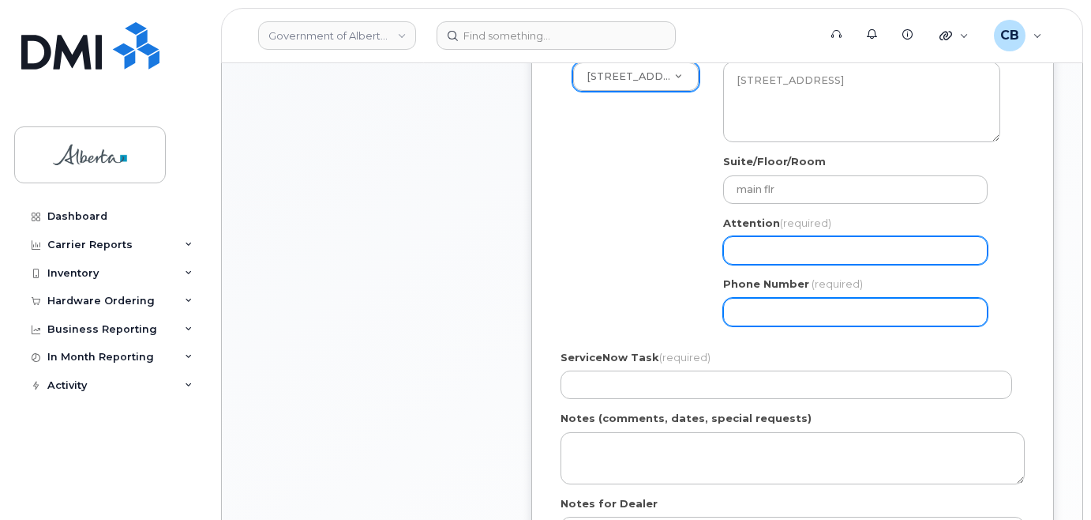
paste input "Umer Riaz"
select select
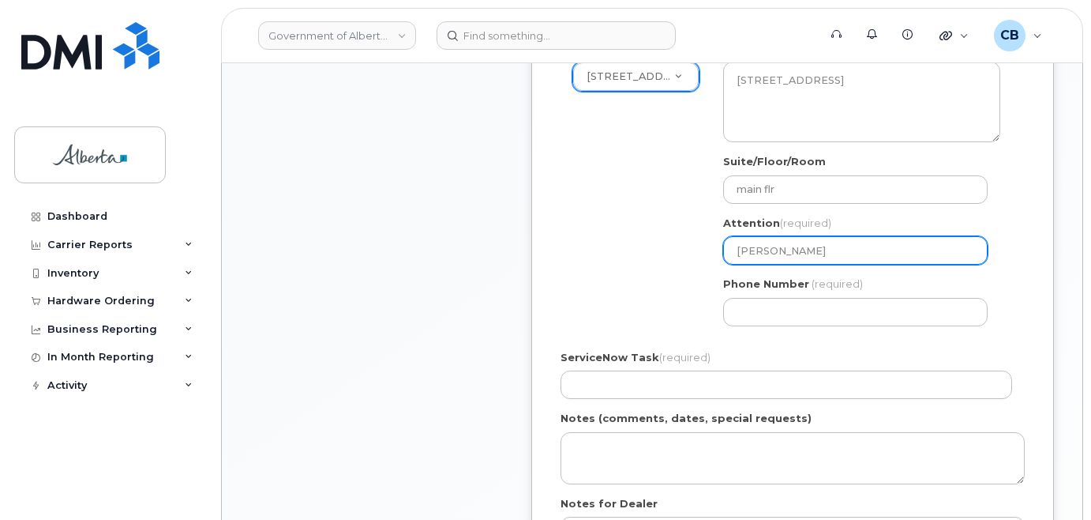
type input "Umer Riaz"
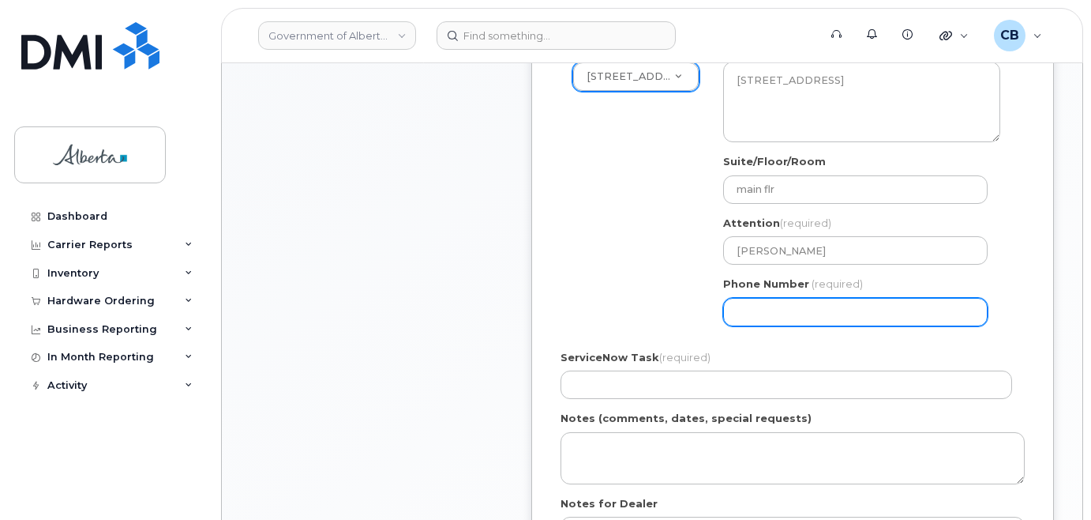
click at [749, 311] on input "Phone Number" at bounding box center [855, 312] width 265 height 28
paste input "7802320246"
select select
type input "7802320246"
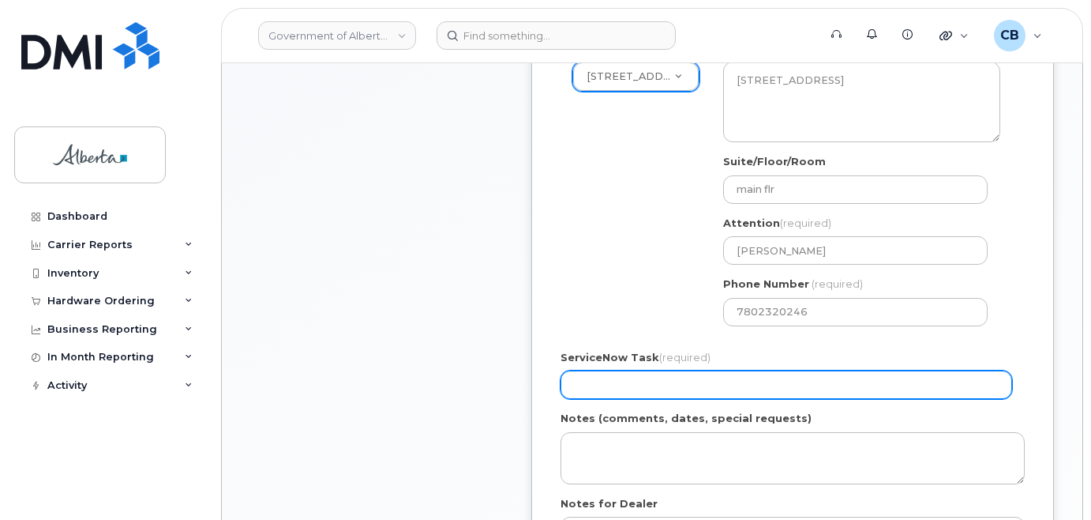
click at [584, 381] on input "ServiceNow Task (required)" at bounding box center [787, 384] width 452 height 28
paste input "SCTASK0839988"
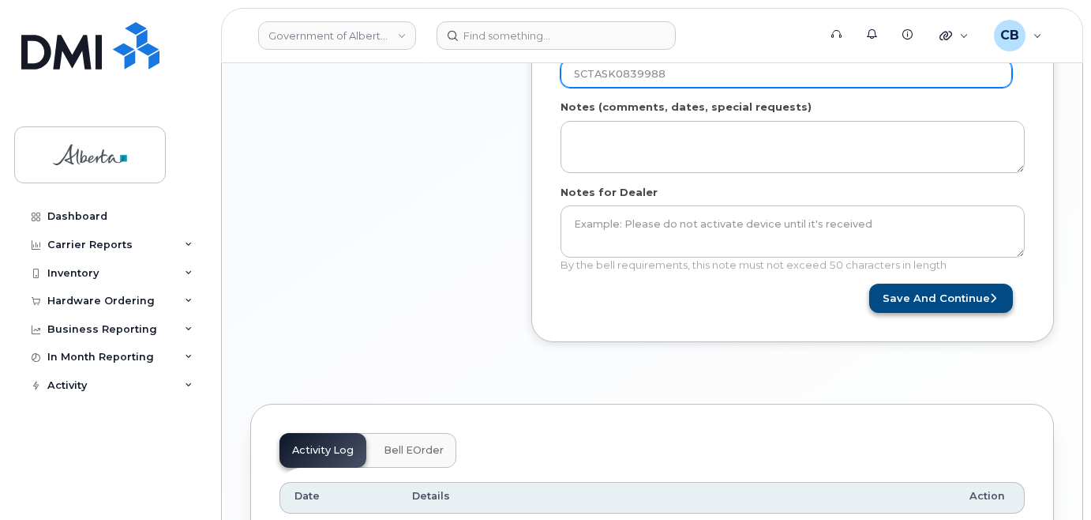
scroll to position [869, 0]
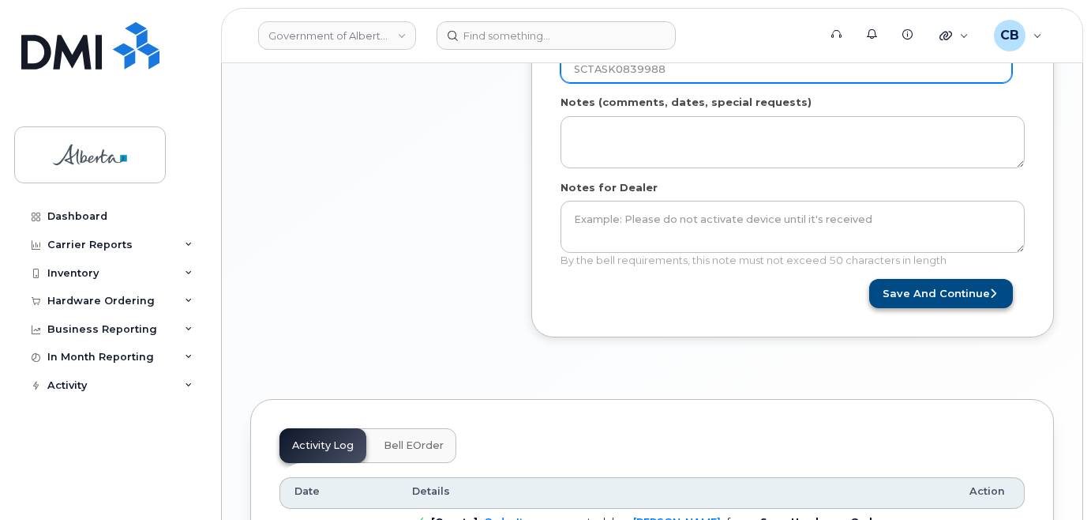
type input "SCTASK0839988"
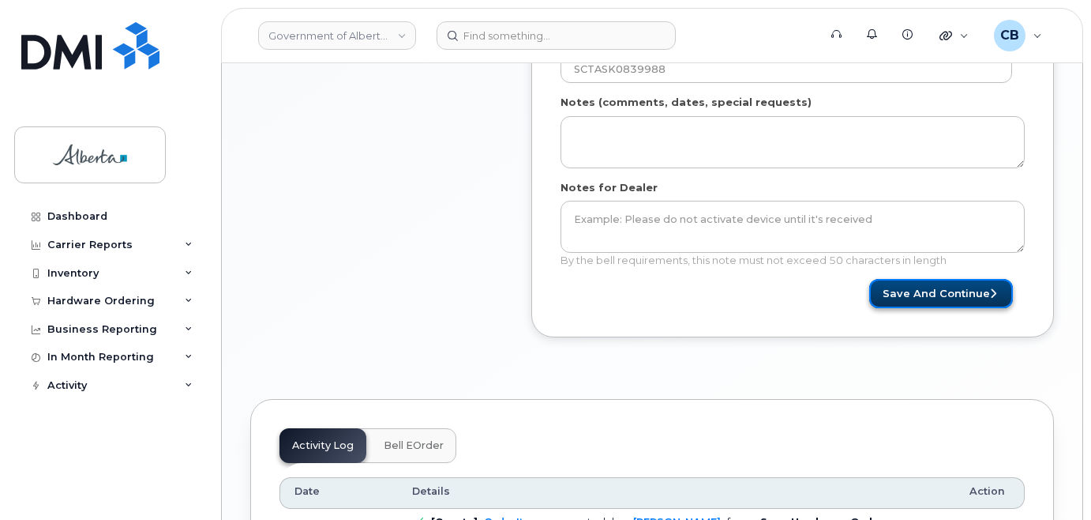
click at [949, 291] on button "Save and Continue" at bounding box center [941, 293] width 144 height 29
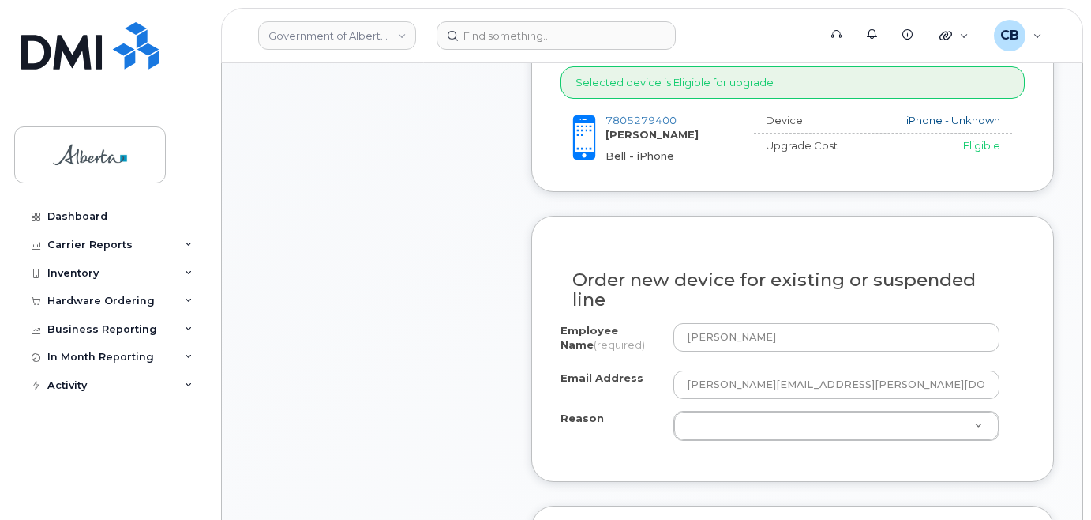
scroll to position [711, 0]
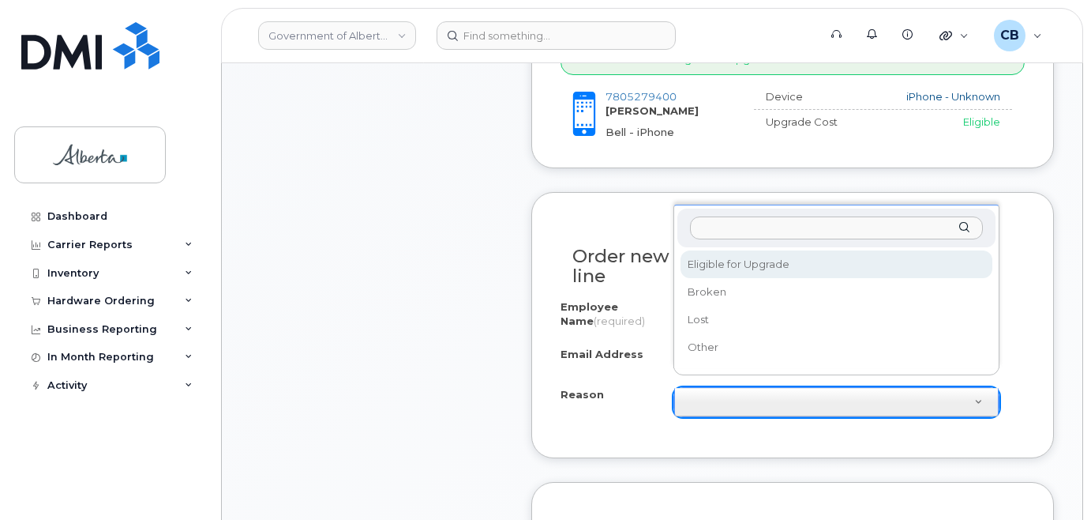
select select "eligible_for_upgrade"
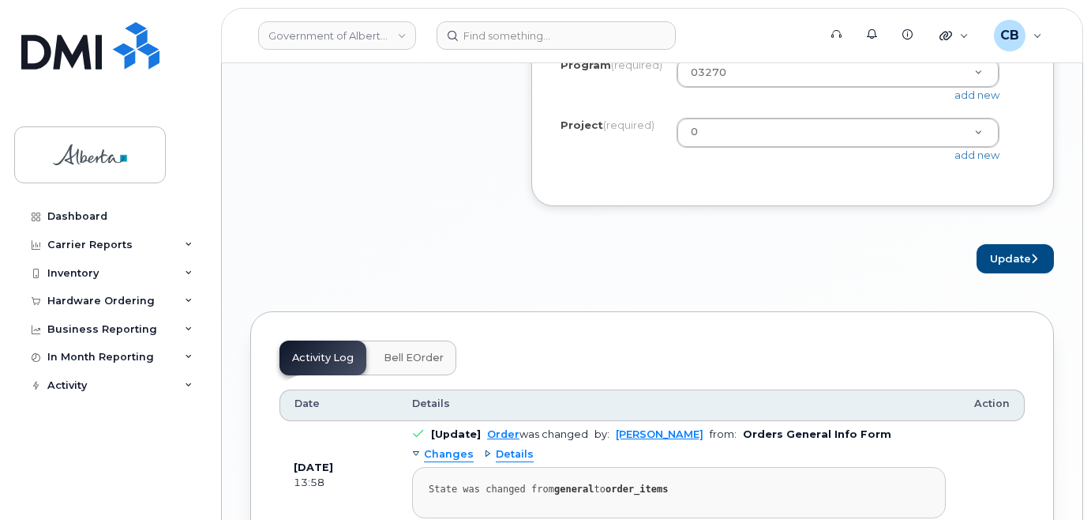
scroll to position [1579, 0]
click at [1005, 259] on button "Update" at bounding box center [1015, 257] width 77 height 29
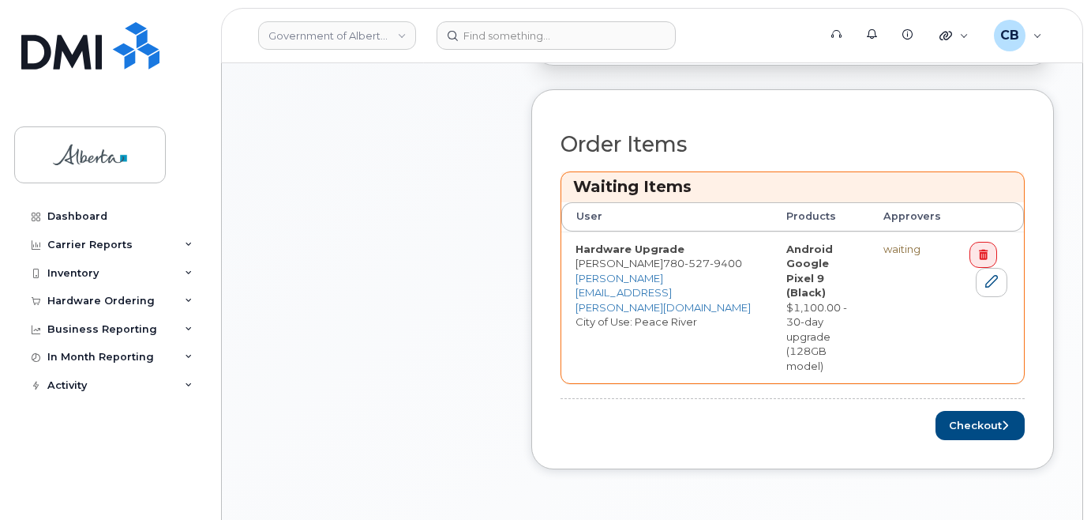
scroll to position [711, 0]
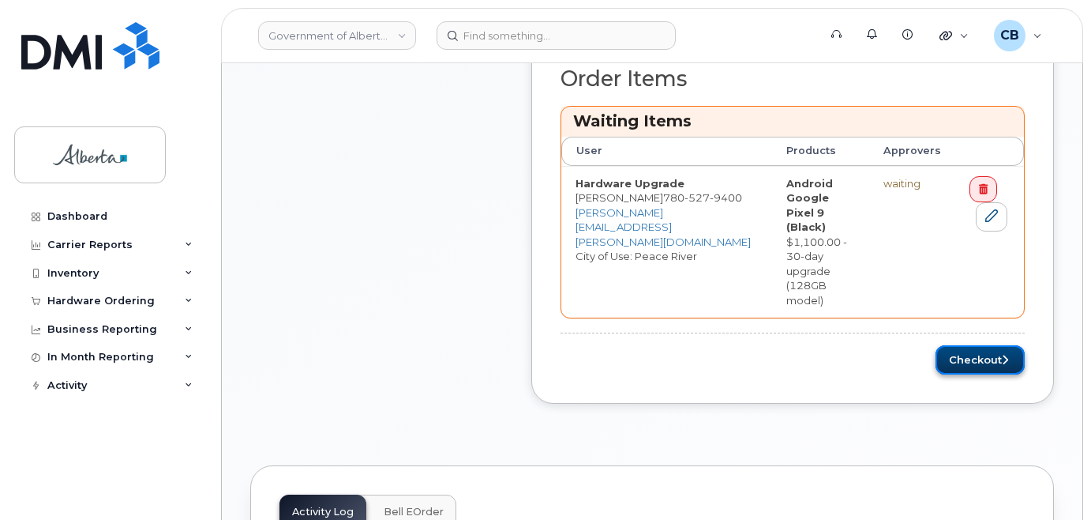
click at [969, 345] on button "Checkout" at bounding box center [980, 359] width 89 height 29
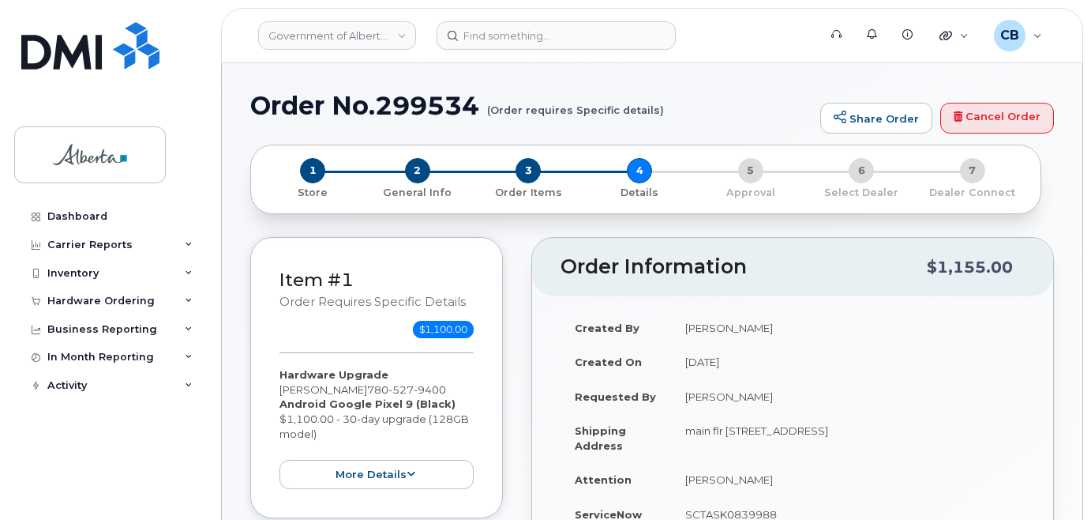
select select
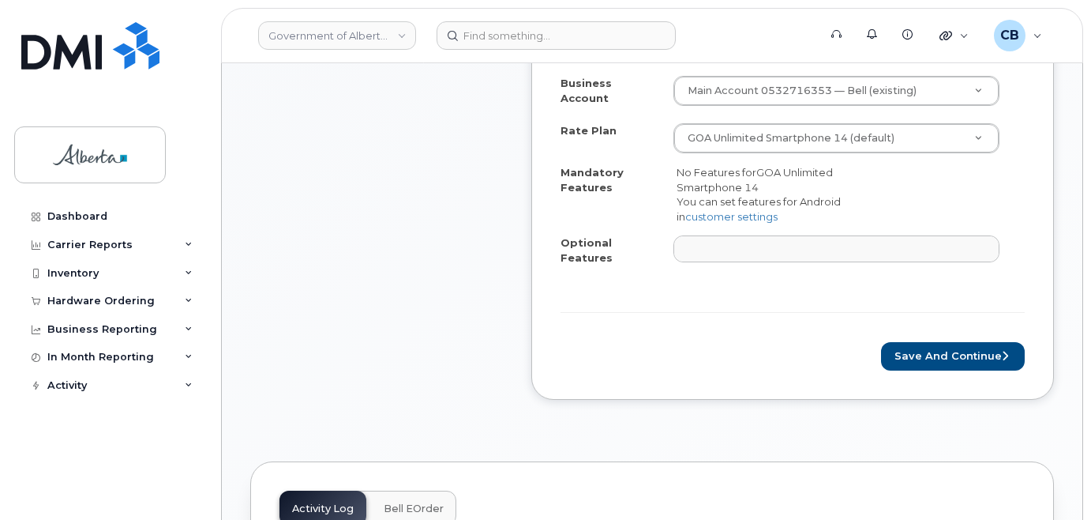
scroll to position [711, 0]
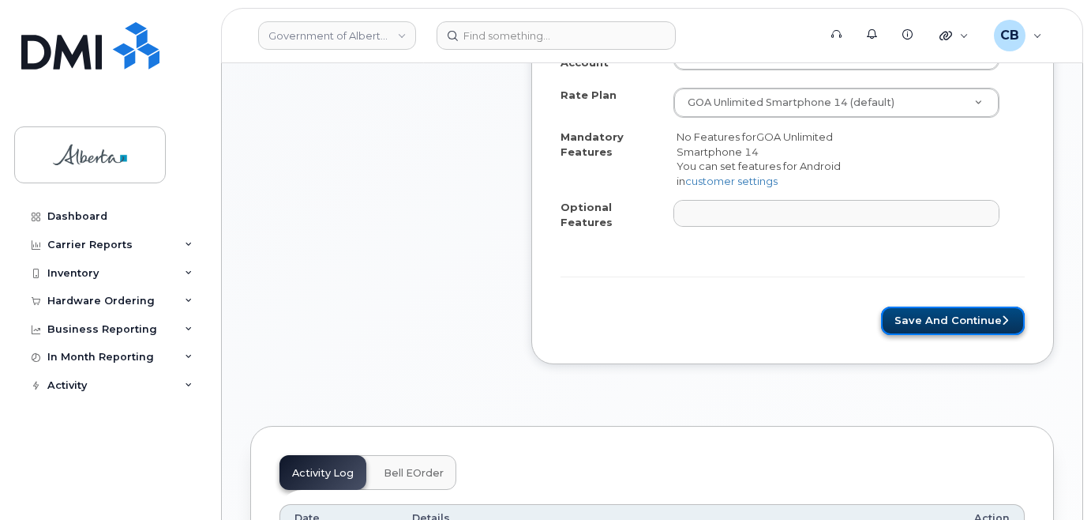
click at [955, 313] on button "Save and Continue" at bounding box center [953, 320] width 144 height 29
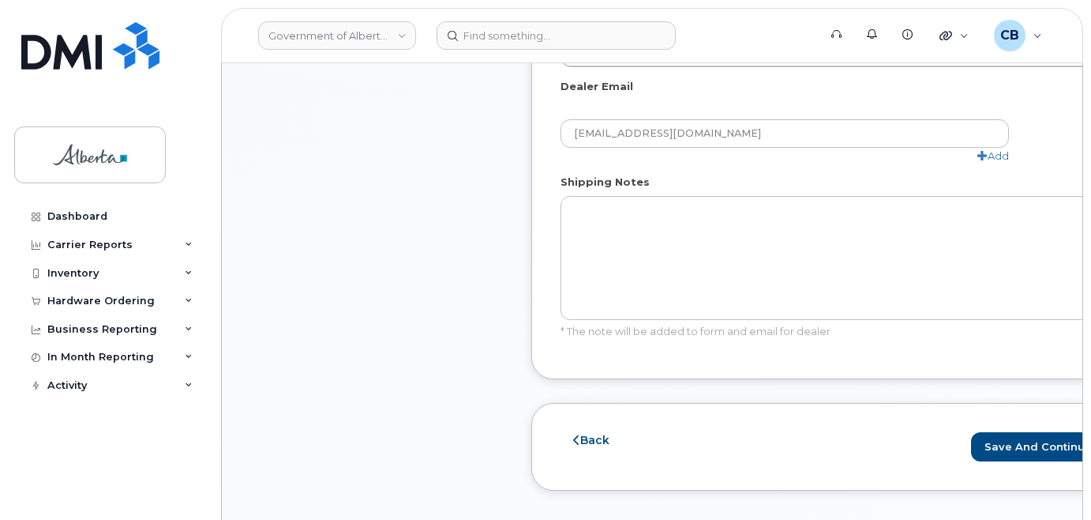
scroll to position [1027, 0]
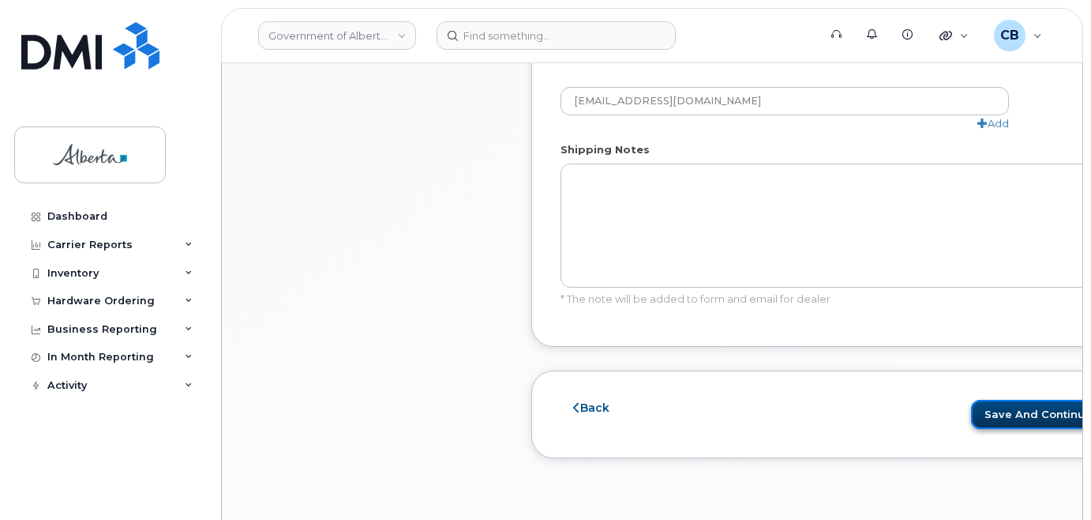
click at [975, 411] on button "Save and Continue" at bounding box center [1043, 414] width 144 height 29
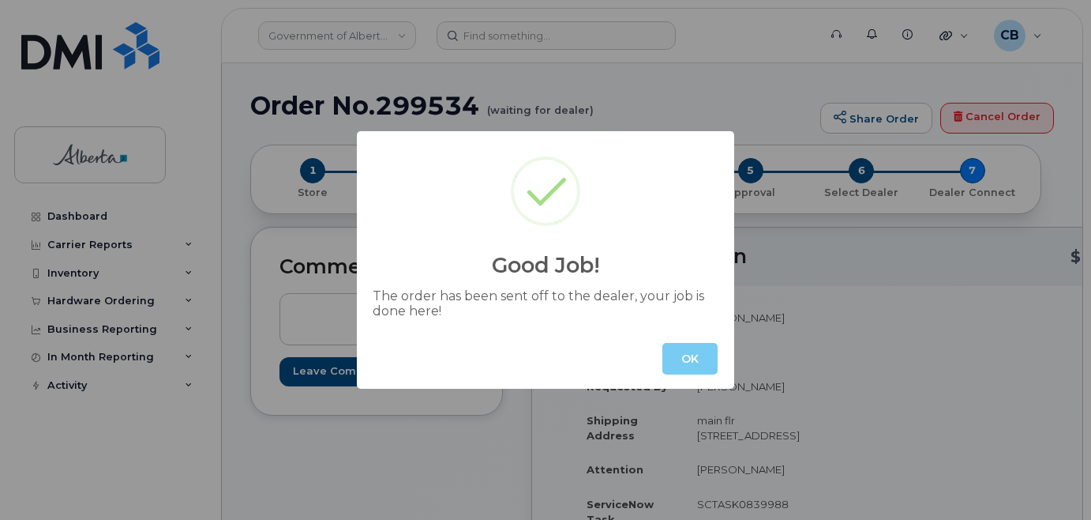
click at [681, 348] on button "OK" at bounding box center [689, 359] width 55 height 32
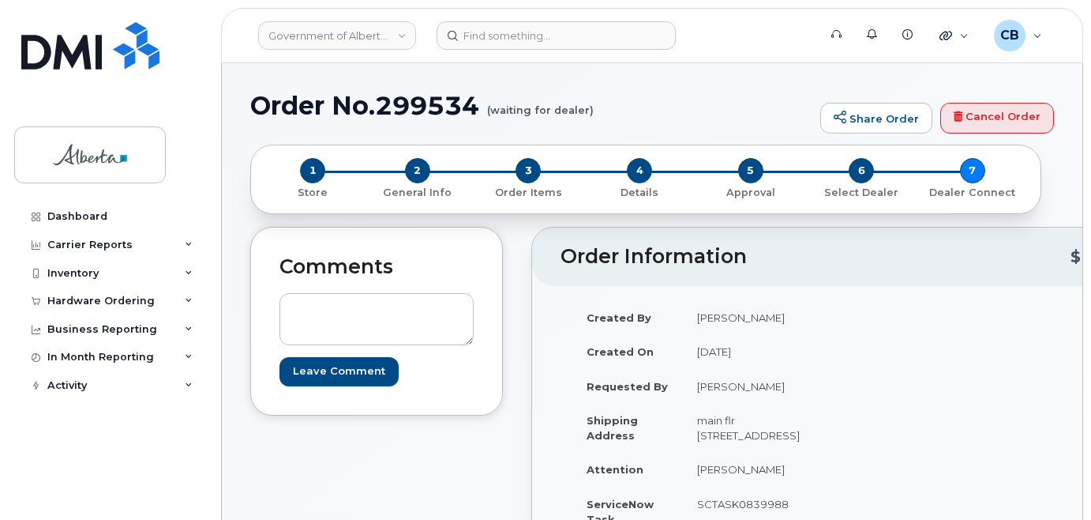
click at [429, 101] on h1 "Order No.299534 (waiting for dealer)" at bounding box center [531, 106] width 562 height 28
copy h1 "299534"
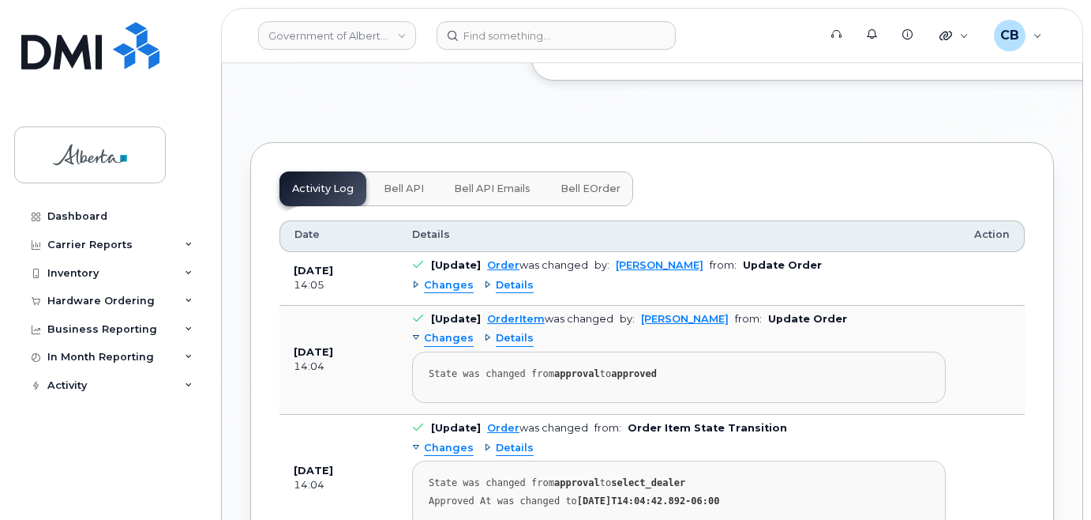
scroll to position [956, 0]
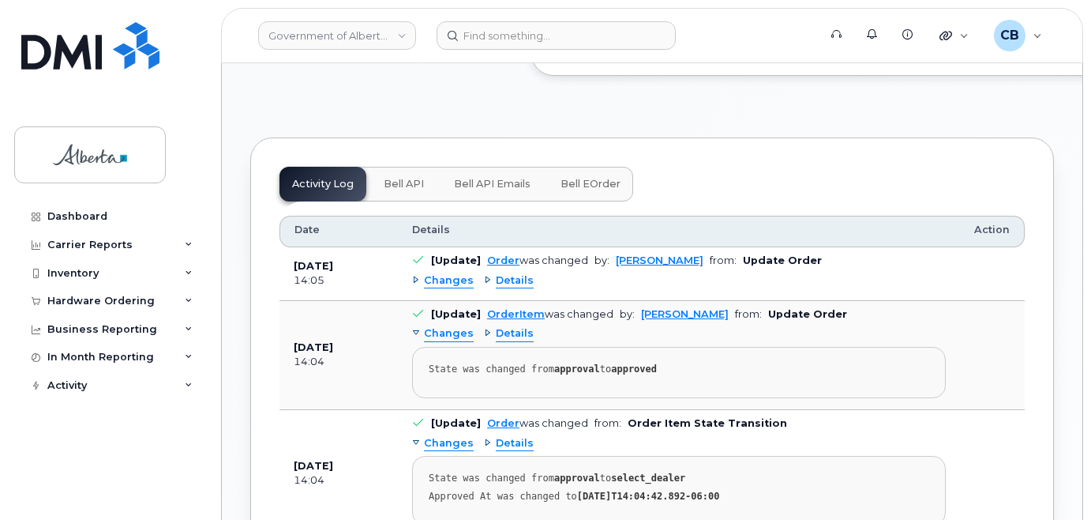
click at [388, 190] on span "Bell API" at bounding box center [404, 184] width 40 height 13
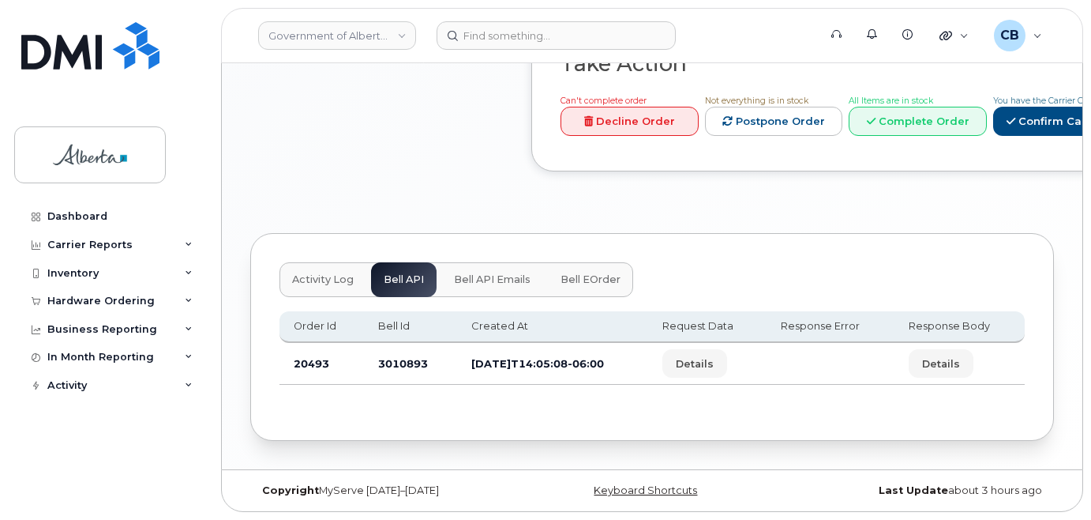
scroll to position [876, 0]
click at [388, 363] on td "3010893" at bounding box center [410, 364] width 93 height 42
copy td "3010893"
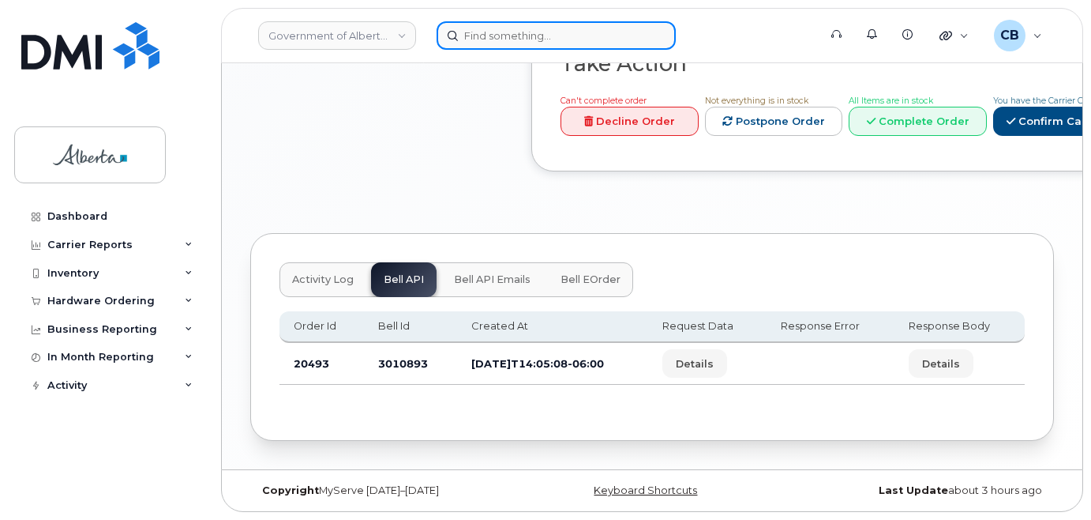
click at [487, 33] on input at bounding box center [556, 35] width 239 height 28
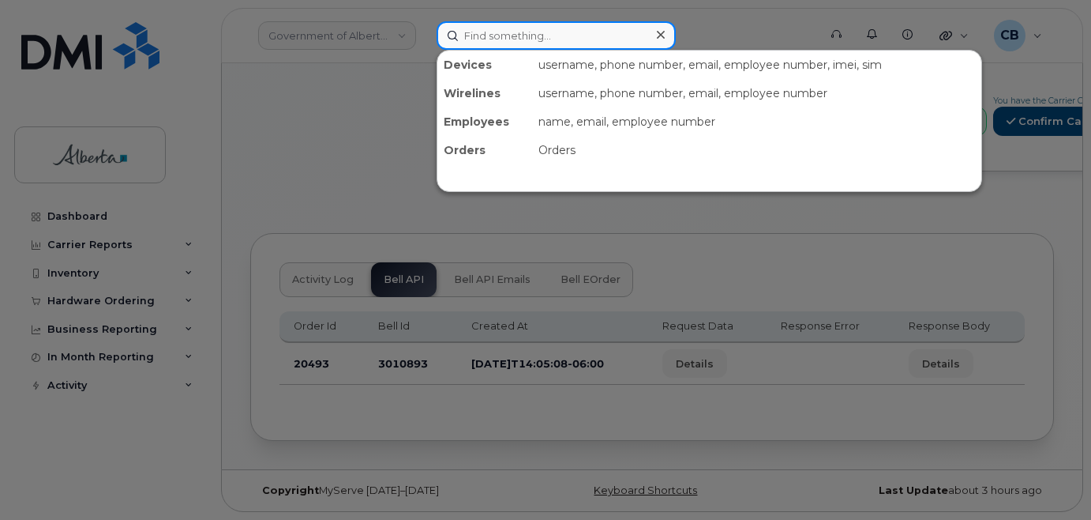
paste input "7805279400"
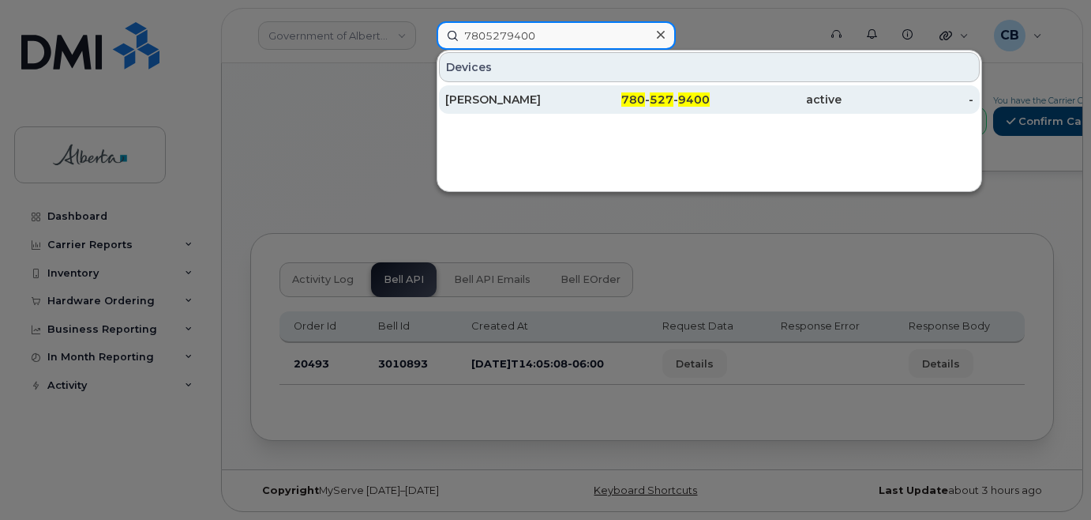
type input "7805279400"
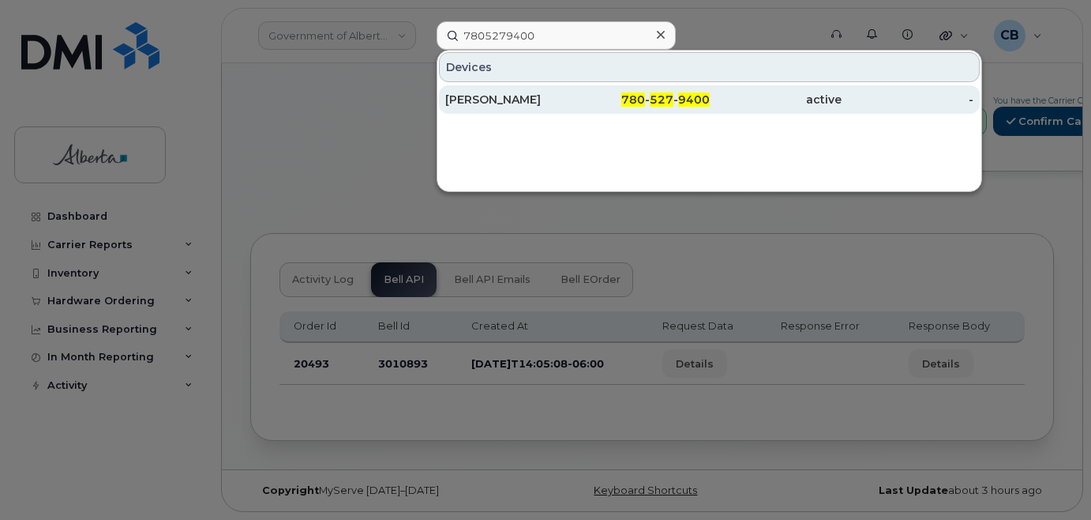
click at [488, 100] on div "Nicholas Seidel" at bounding box center [511, 100] width 132 height 16
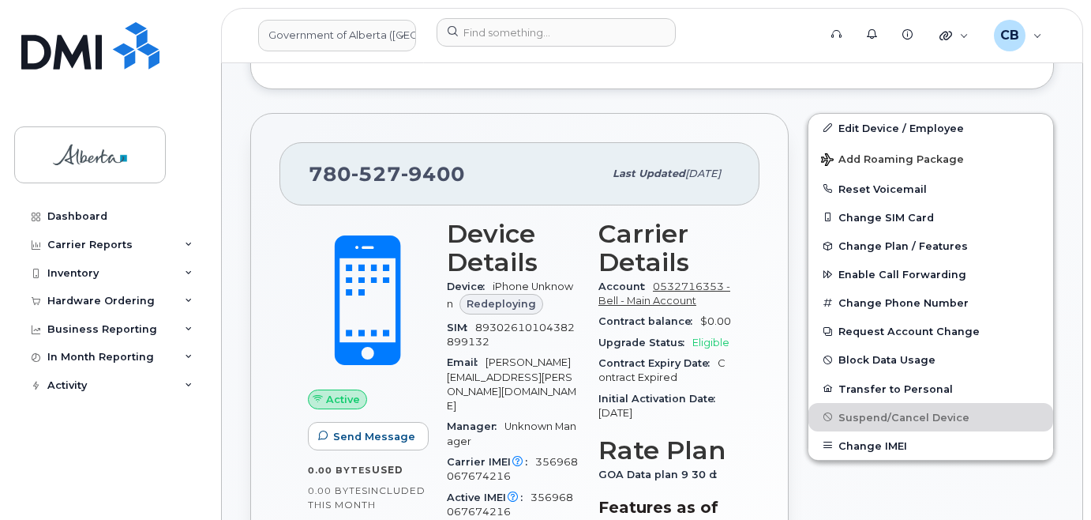
scroll to position [474, 0]
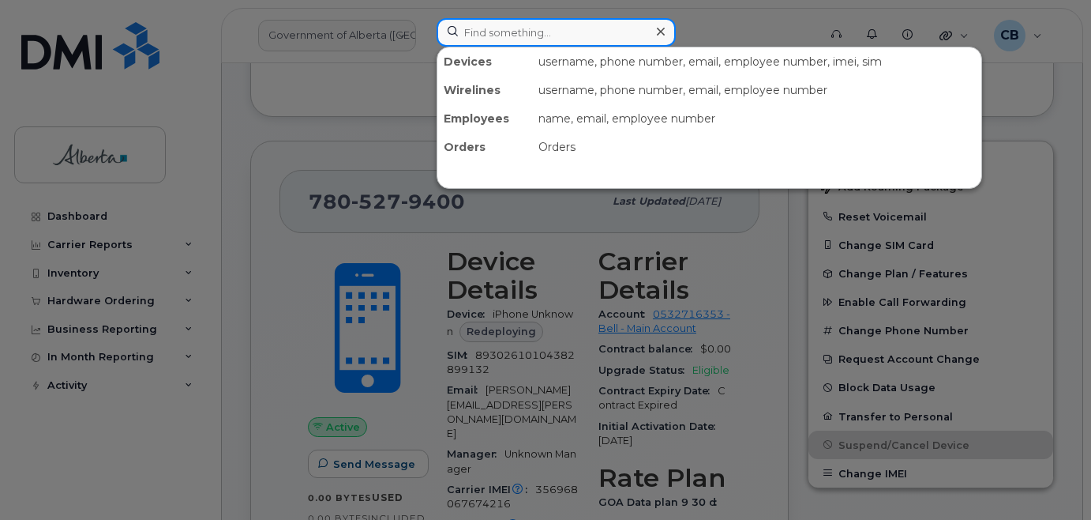
click at [475, 32] on input at bounding box center [556, 32] width 239 height 28
paste input "5873857173"
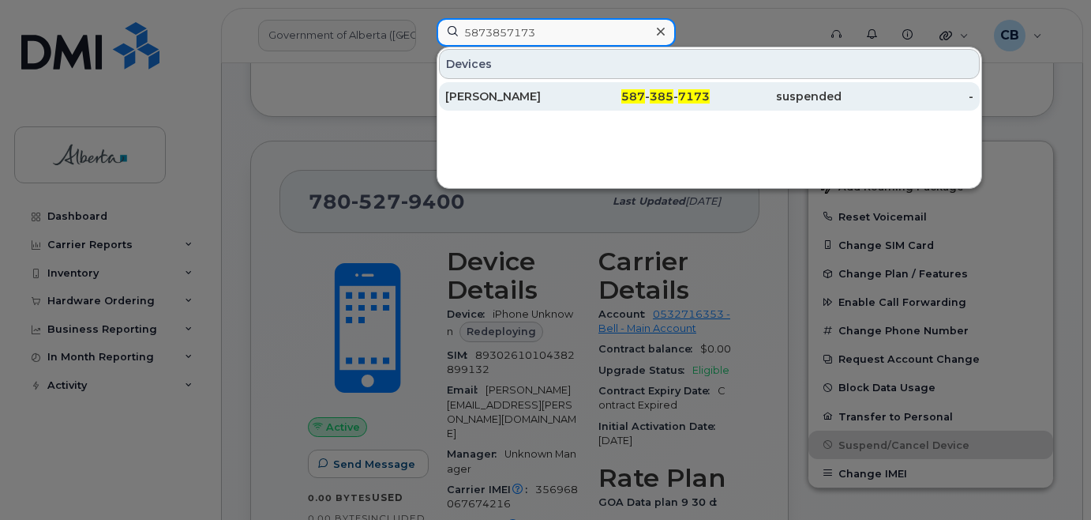
type input "5873857173"
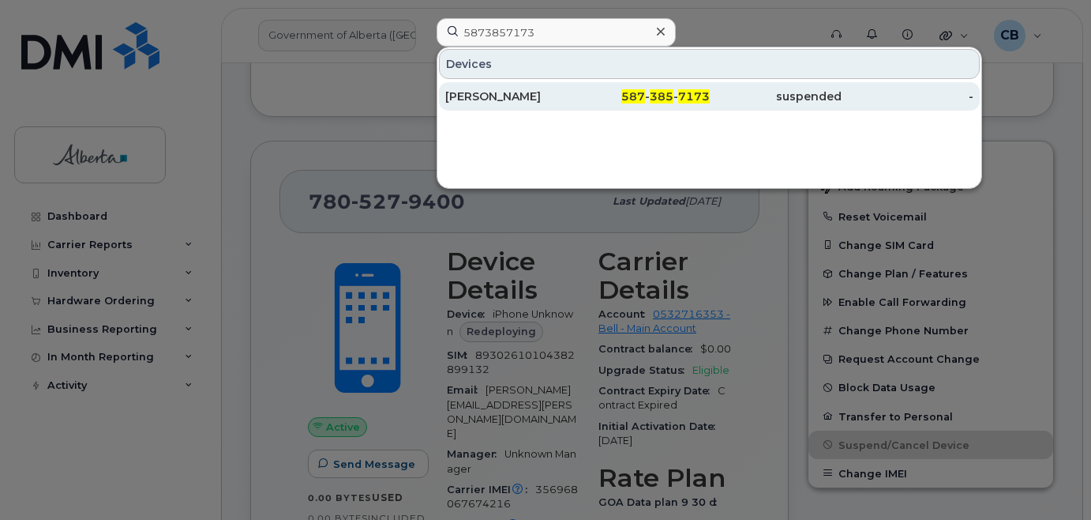
click at [481, 103] on div "[PERSON_NAME]" at bounding box center [511, 96] width 132 height 16
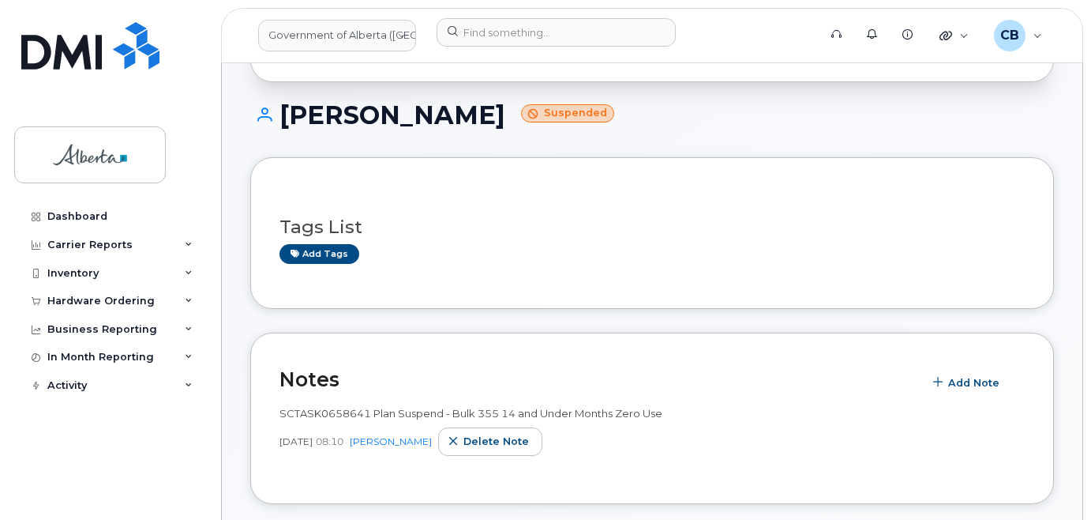
scroll to position [292, 0]
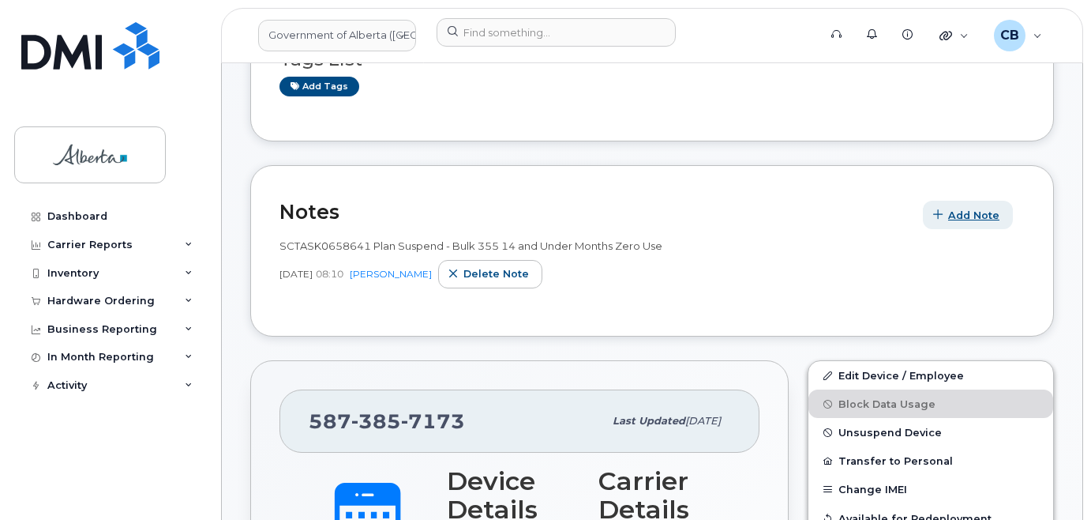
click at [971, 212] on span "Add Note" at bounding box center [973, 215] width 51 height 15
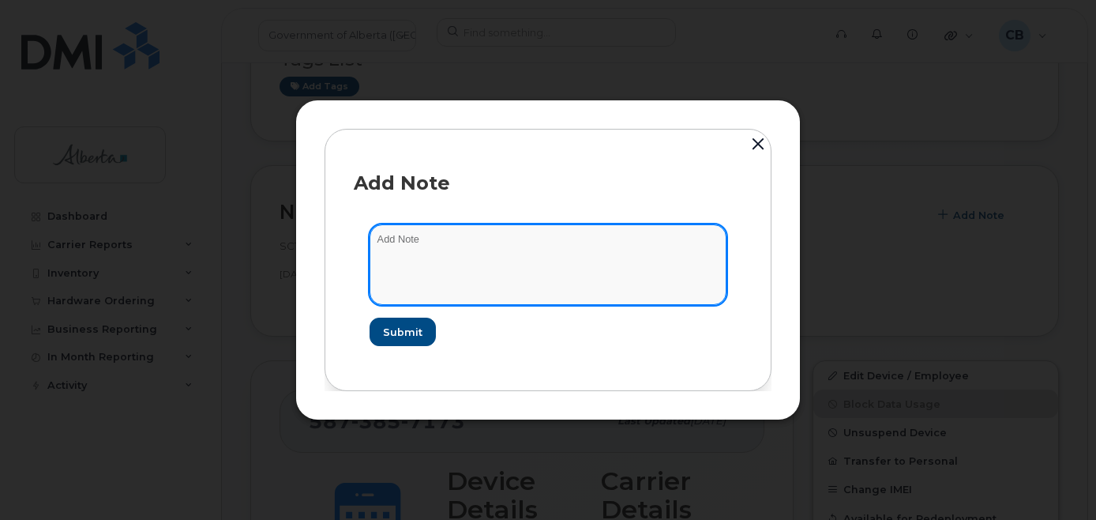
click at [422, 232] on textarea at bounding box center [548, 264] width 357 height 81
paste textarea "SCTASK0840310 5873857173 DO NOT DELETE - BEING REASSIGNED to Holly Dulmage. Pre…"
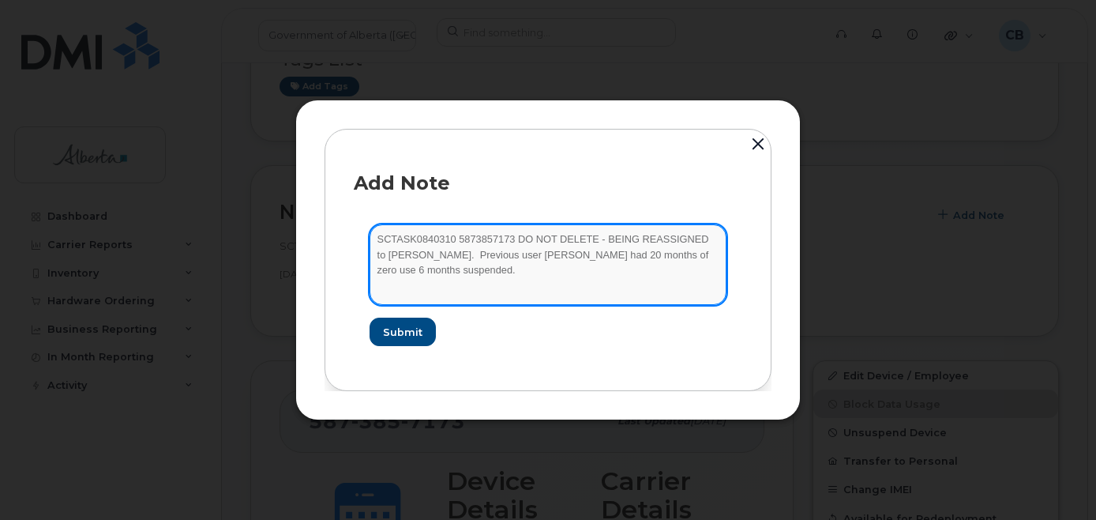
click at [424, 253] on textarea "SCTASK0840310 5873857173 DO NOT DELETE - BEING REASSIGNED to Holly Dulmage. Pre…" at bounding box center [548, 264] width 357 height 81
type textarea "SCTASK0840310 5873857173 DO NOT DELETE - BEING REASSIGNED to [PERSON_NAME]. Pre…"
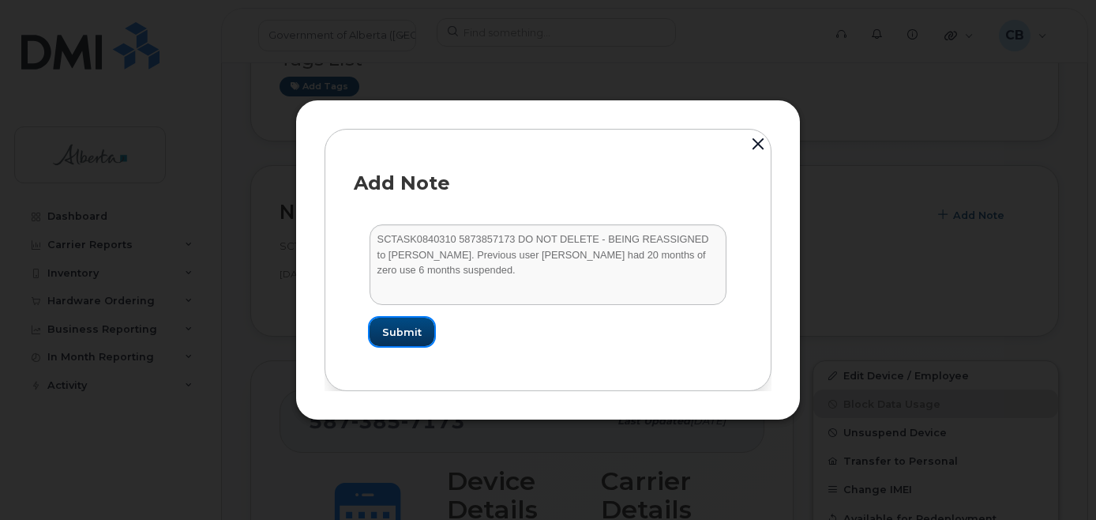
click at [402, 329] on span "Submit" at bounding box center [401, 332] width 39 height 15
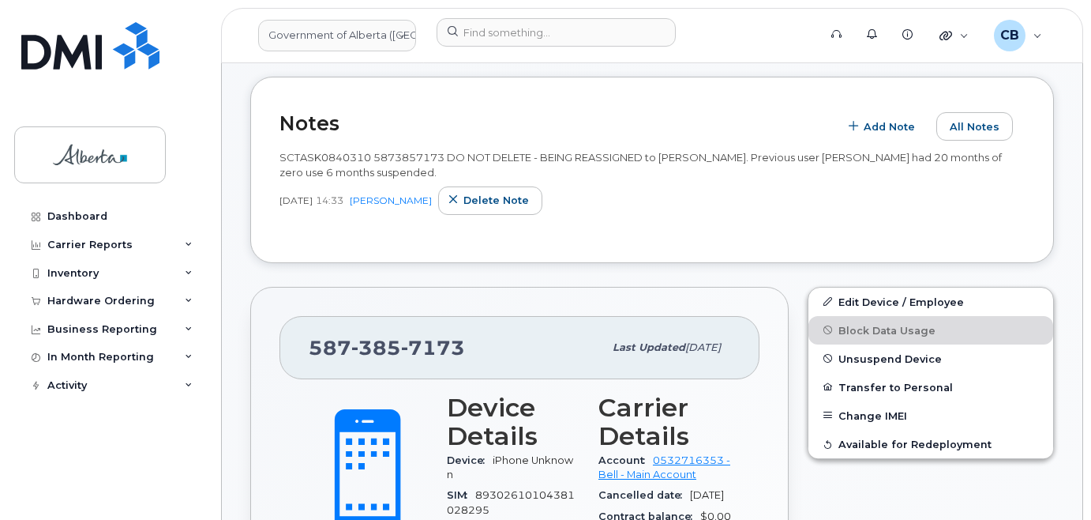
scroll to position [395, 0]
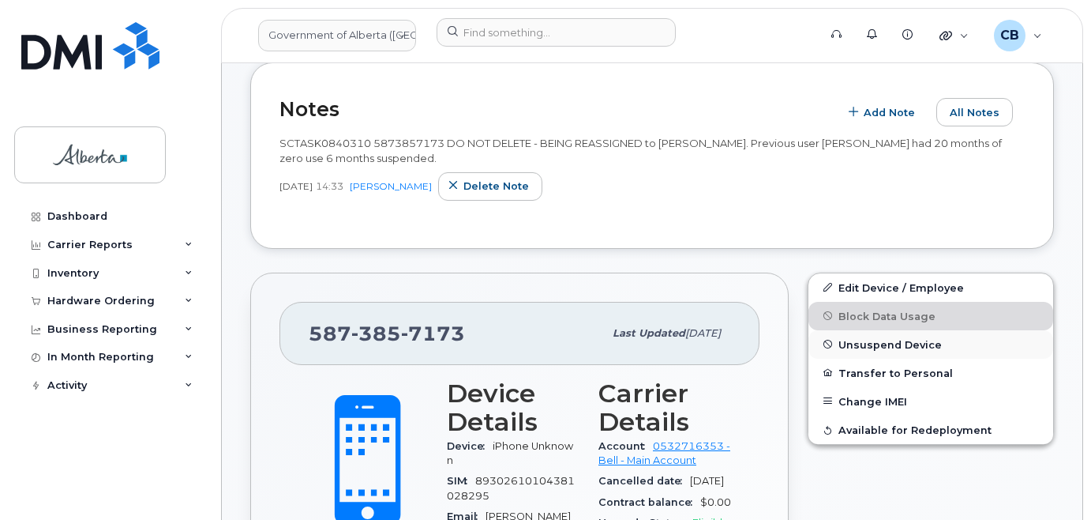
click at [882, 346] on span "Unsuspend Device" at bounding box center [890, 344] width 103 height 12
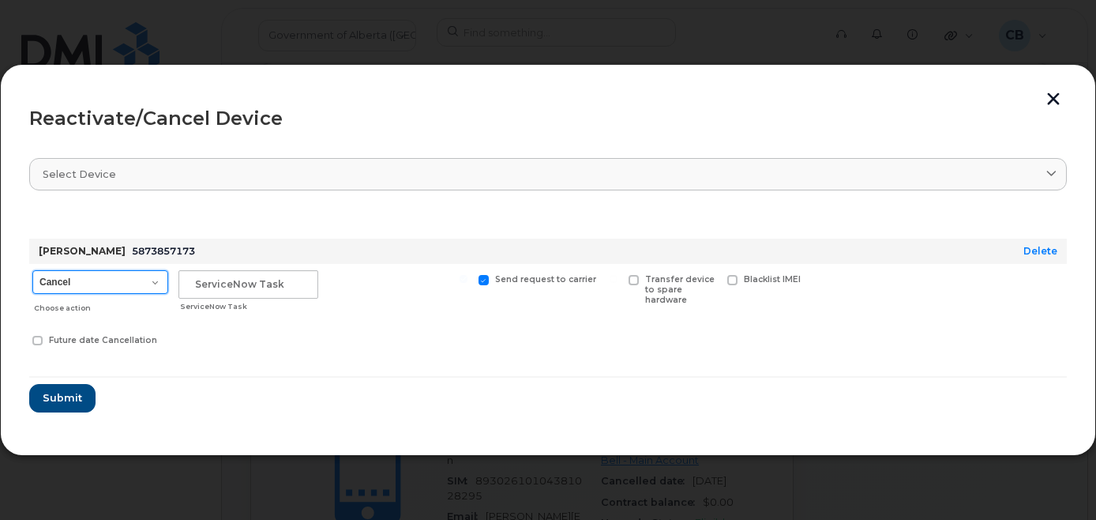
click at [154, 284] on select "Cancel Suspend - Extend Suspension Reactivate" at bounding box center [100, 282] width 136 height 24
select select "[object Object]"
click at [32, 270] on select "Cancel Suspend - Extend Suspension Reactivate" at bounding box center [100, 282] width 136 height 24
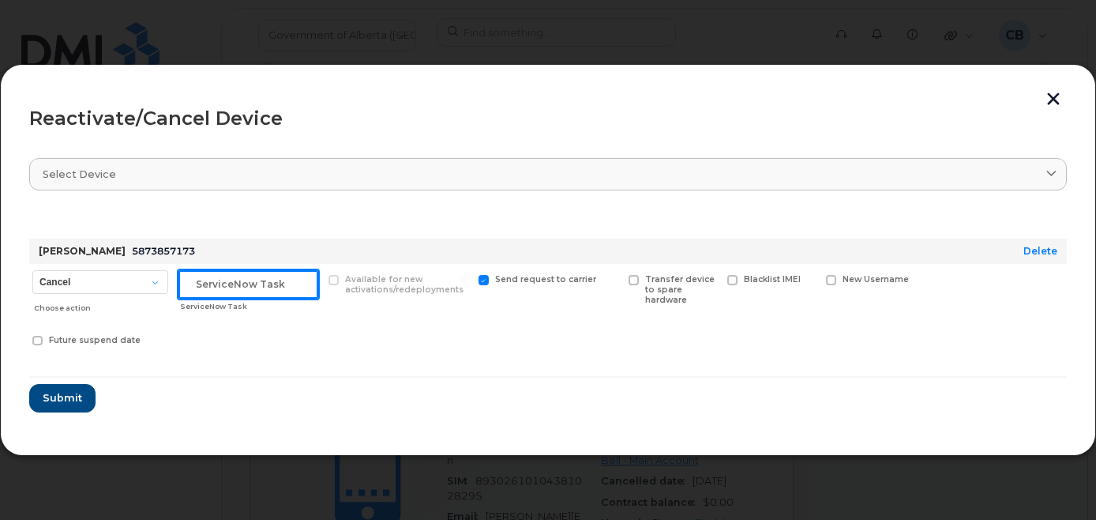
click at [223, 280] on input "text" at bounding box center [248, 284] width 140 height 28
paste input "SCTASK0840310"
type input "SCTASK0840310"
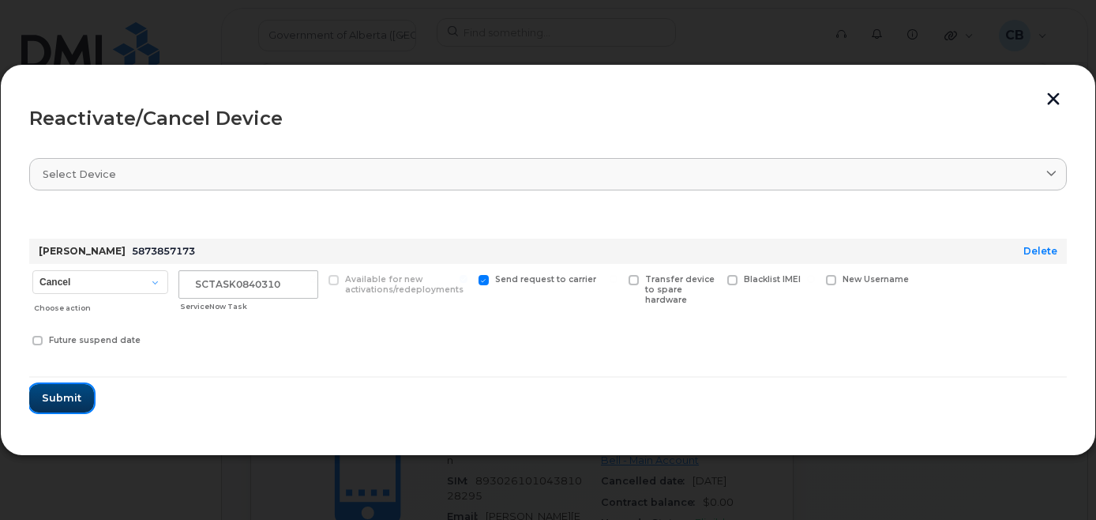
click at [63, 396] on span "Submit" at bounding box center [61, 397] width 39 height 15
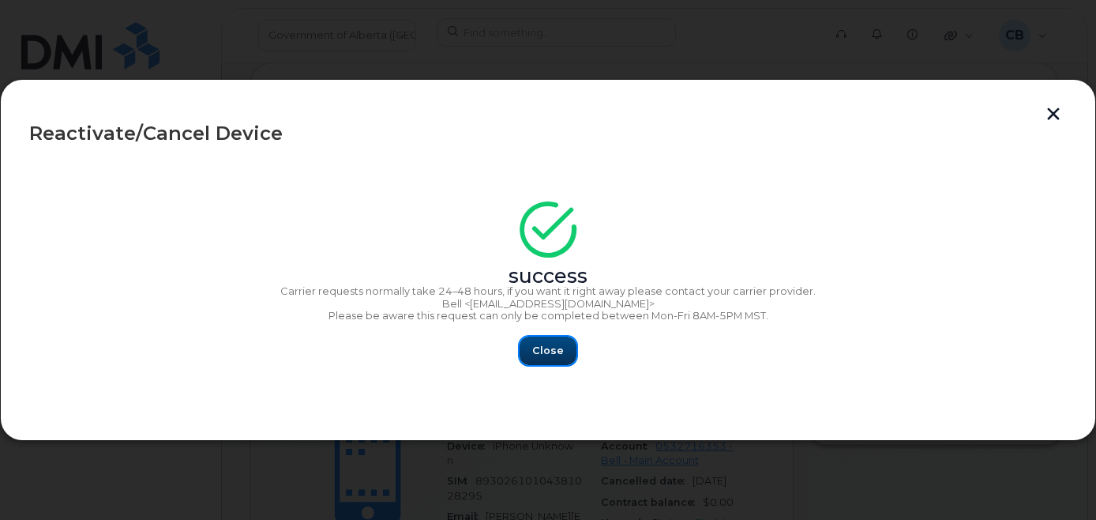
click at [552, 346] on span "Close" at bounding box center [548, 350] width 32 height 15
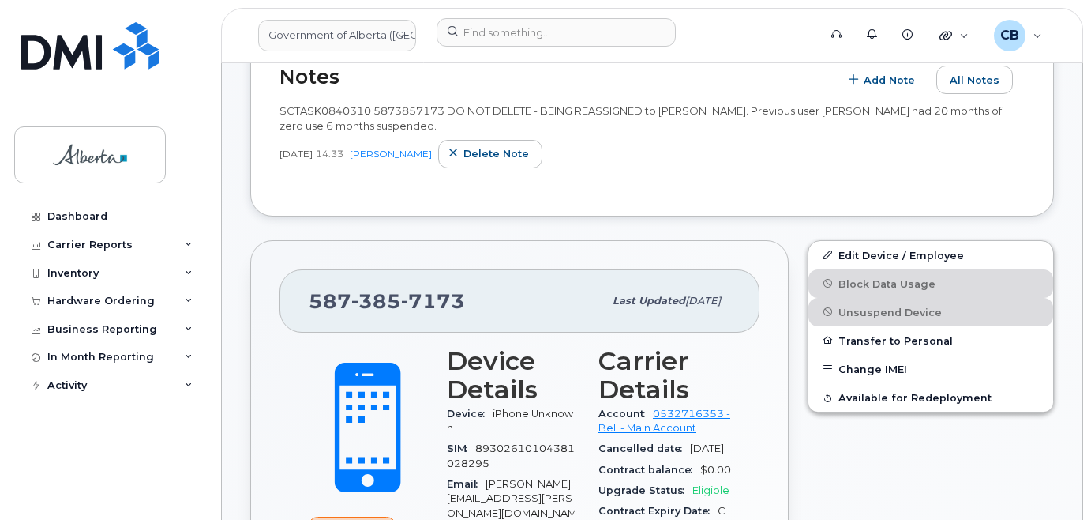
scroll to position [474, 0]
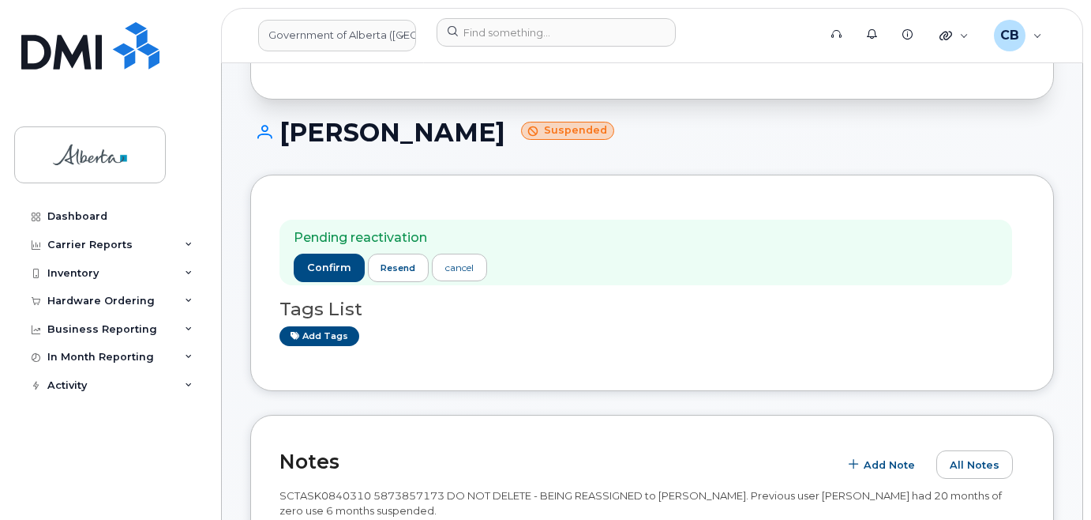
scroll to position [79, 0]
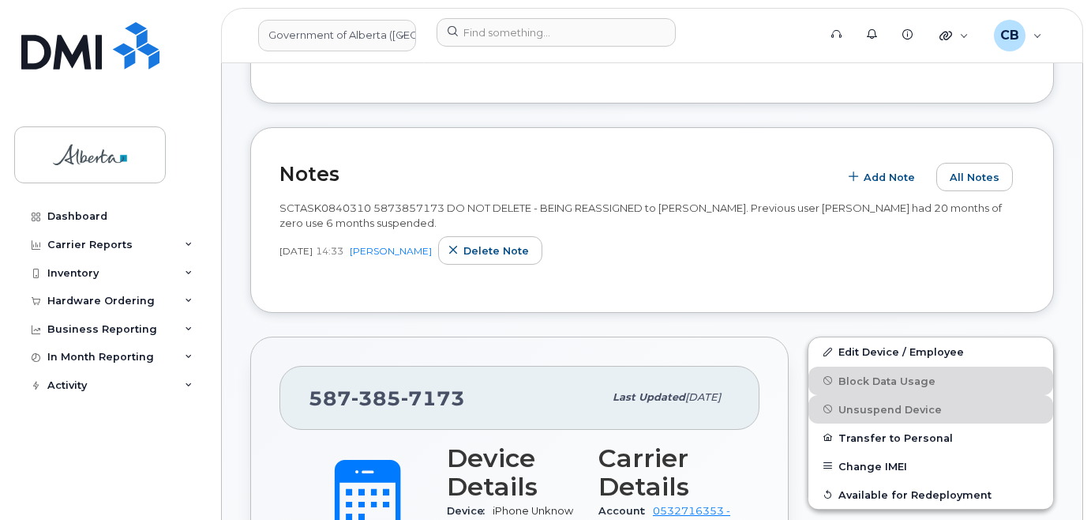
scroll to position [474, 0]
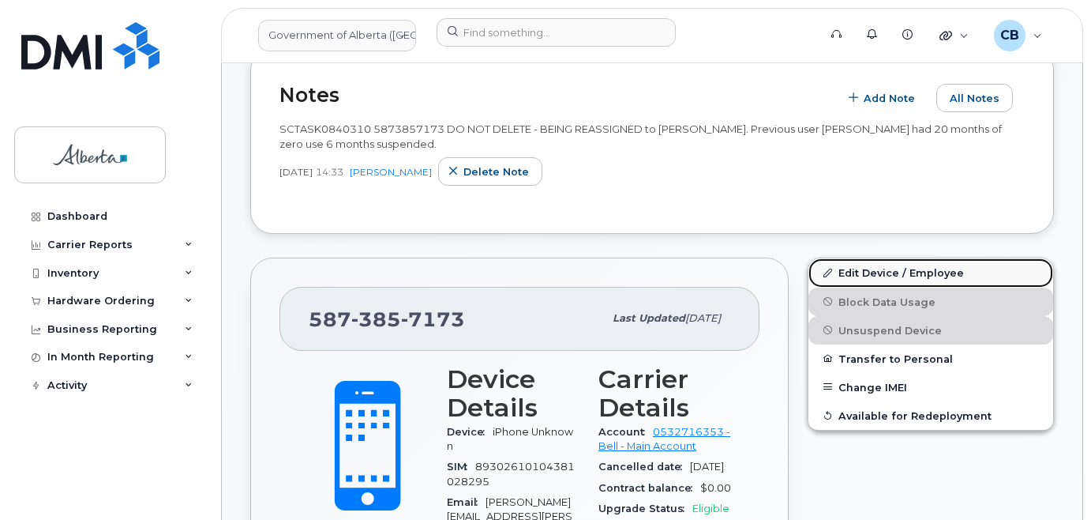
click at [851, 278] on link "Edit Device / Employee" at bounding box center [931, 272] width 245 height 28
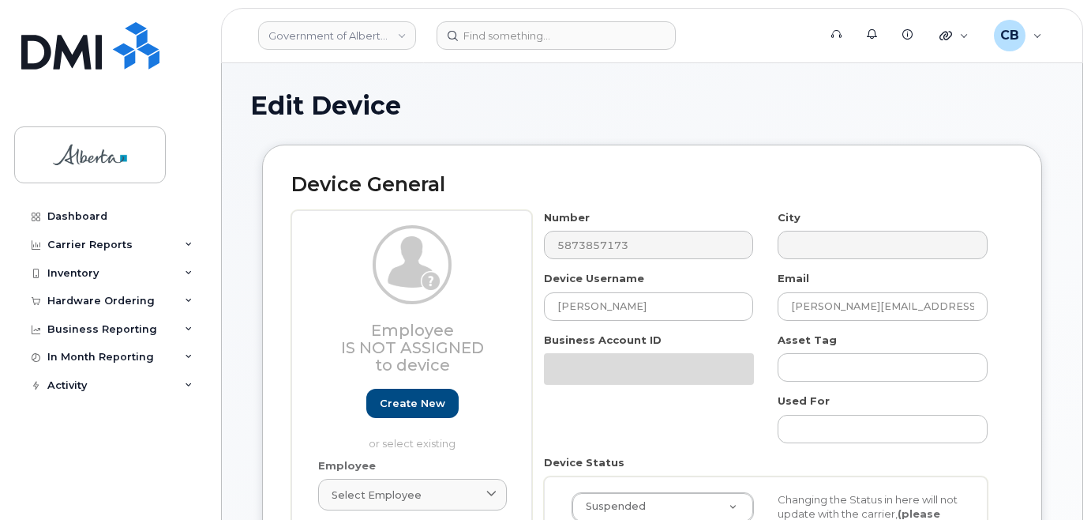
select select "4120335"
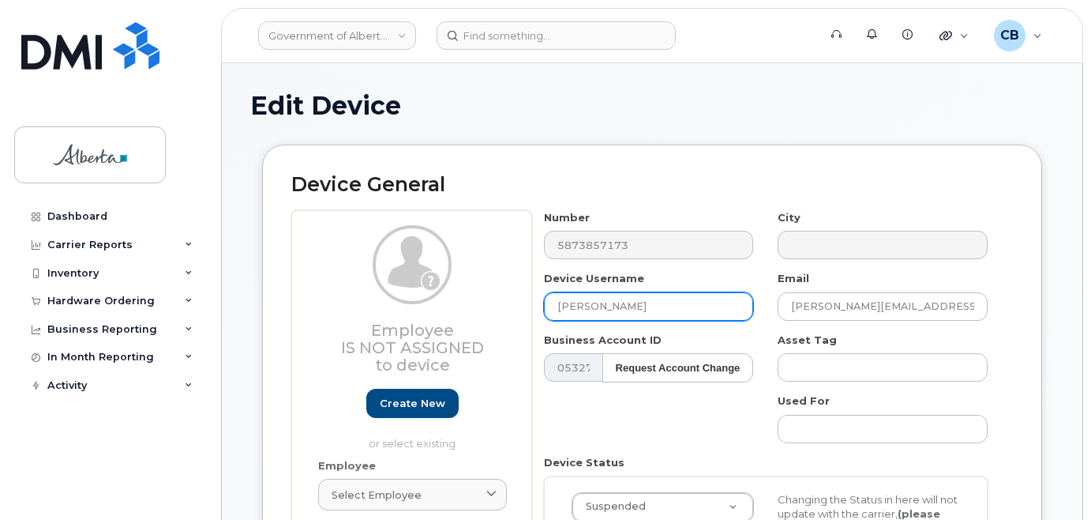
drag, startPoint x: 640, startPoint y: 305, endPoint x: 546, endPoint y: 310, distance: 94.1
click at [546, 308] on input "[PERSON_NAME]" at bounding box center [649, 306] width 210 height 28
paste input "[PERSON_NAME]"
type input "[PERSON_NAME]"
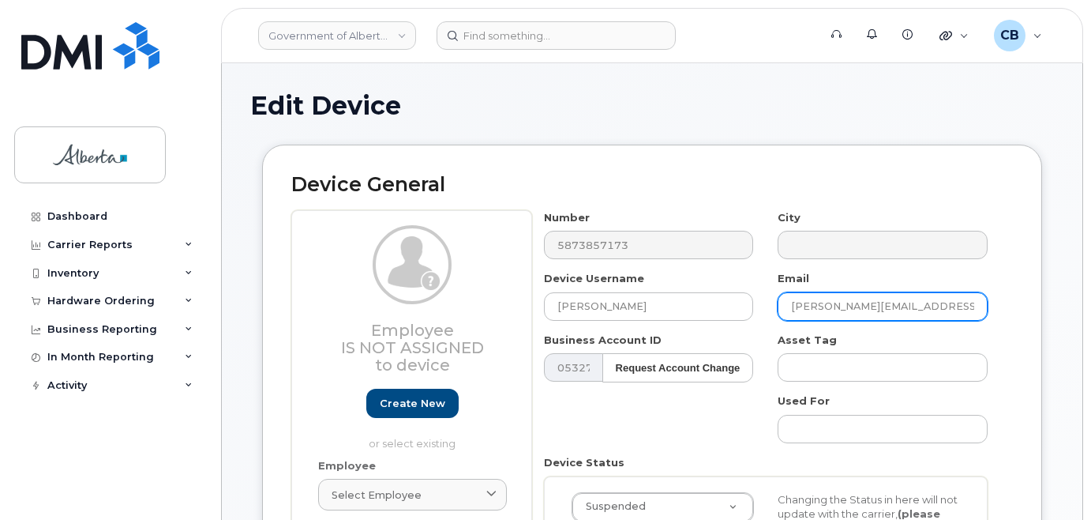
drag, startPoint x: 867, startPoint y: 305, endPoint x: 776, endPoint y: 310, distance: 90.9
click at [776, 310] on div "Email [PERSON_NAME][EMAIL_ADDRESS][PERSON_NAME][DOMAIN_NAME]" at bounding box center [883, 296] width 235 height 50
paste input "[PERSON_NAME]"
click at [822, 303] on input "Holly Dulmage@gov.ab.ca" at bounding box center [883, 306] width 210 height 28
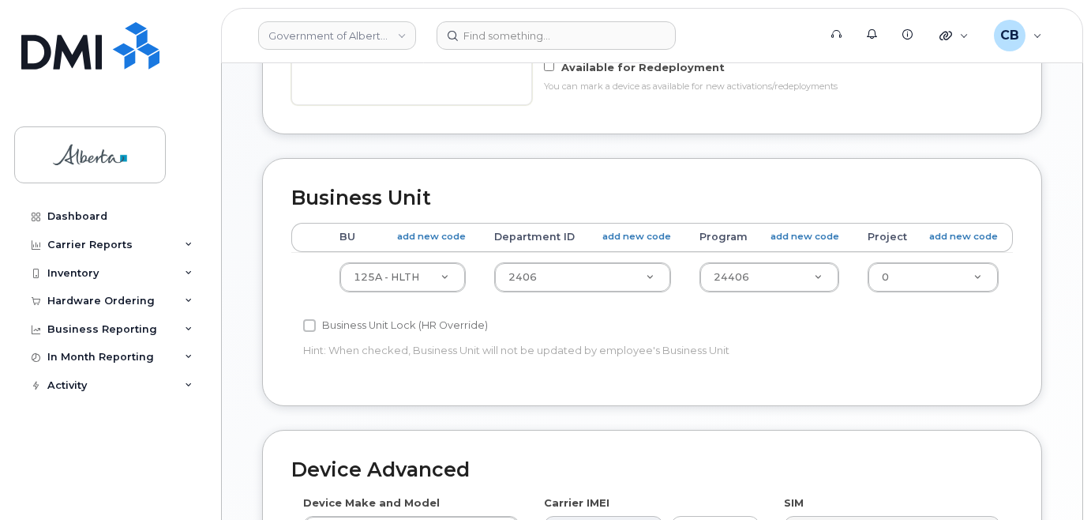
scroll to position [596, 0]
type input "[PERSON_NAME][EMAIL_ADDRESS][PERSON_NAME][DOMAIN_NAME]"
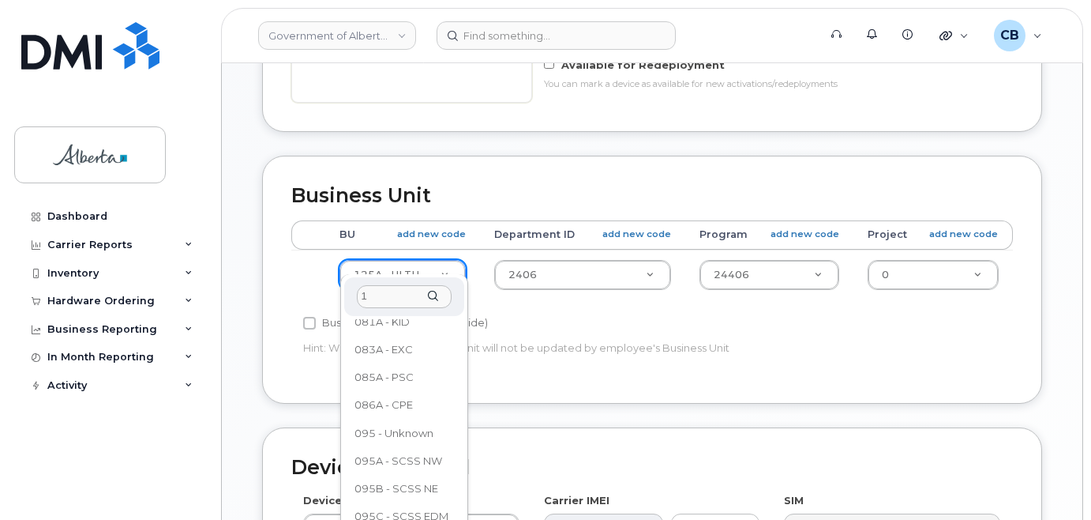
scroll to position [0, 0]
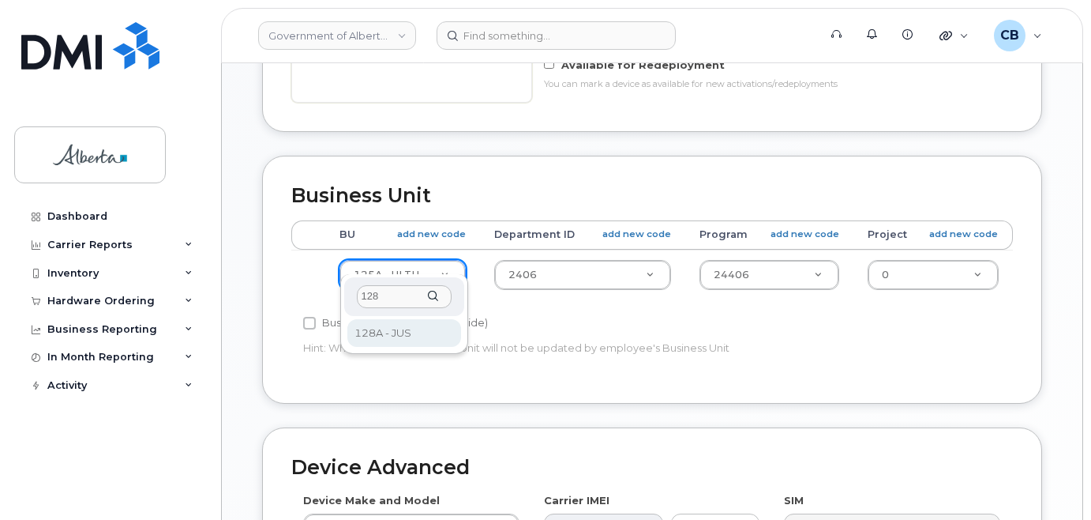
type input "128"
select select "4120330"
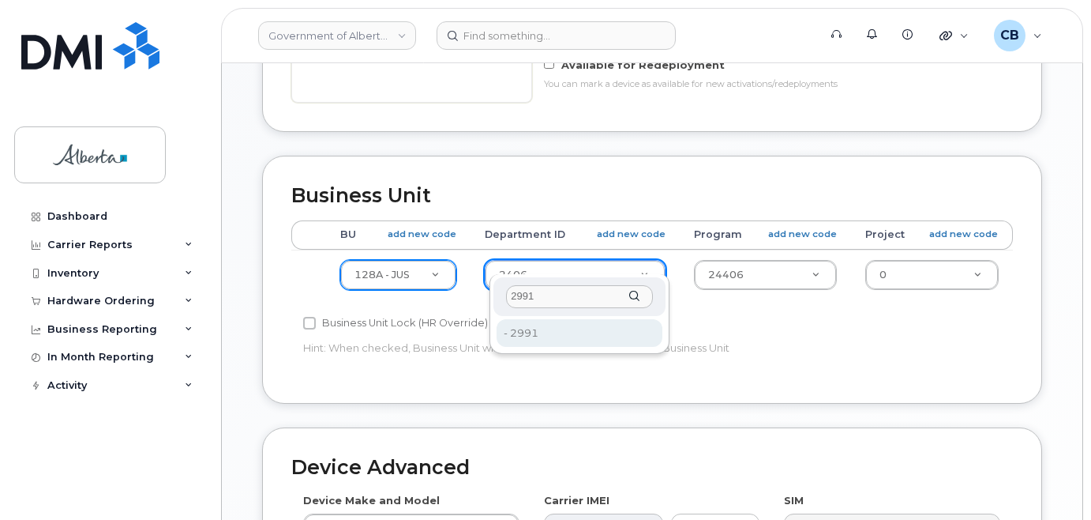
type input "2991"
type input "4752722"
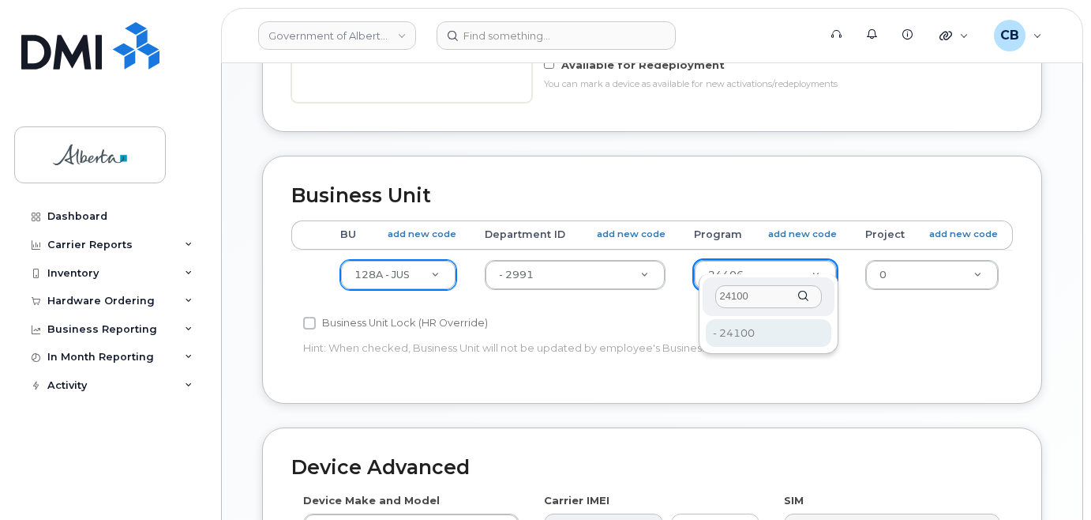
type input "24100"
type input "4753344"
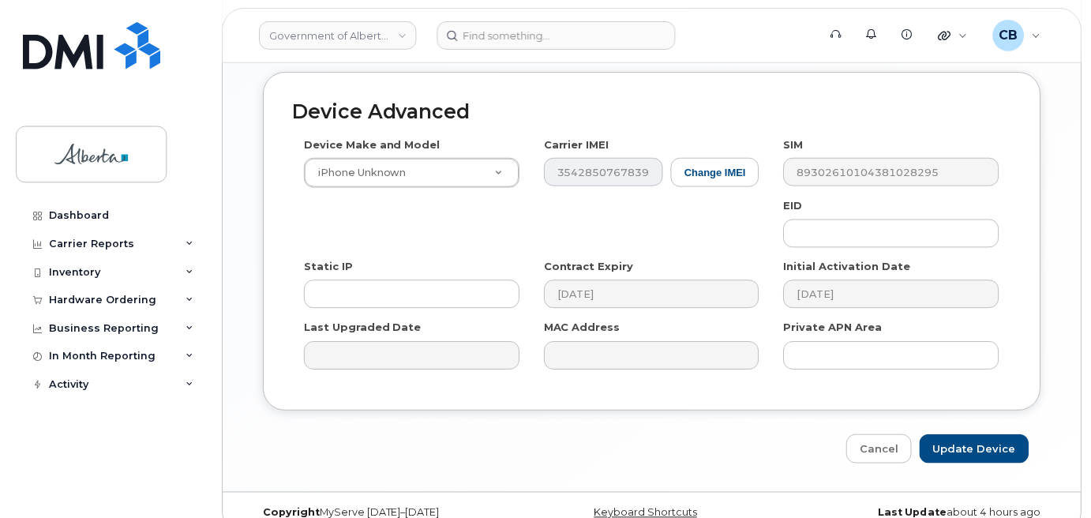
scroll to position [960, 0]
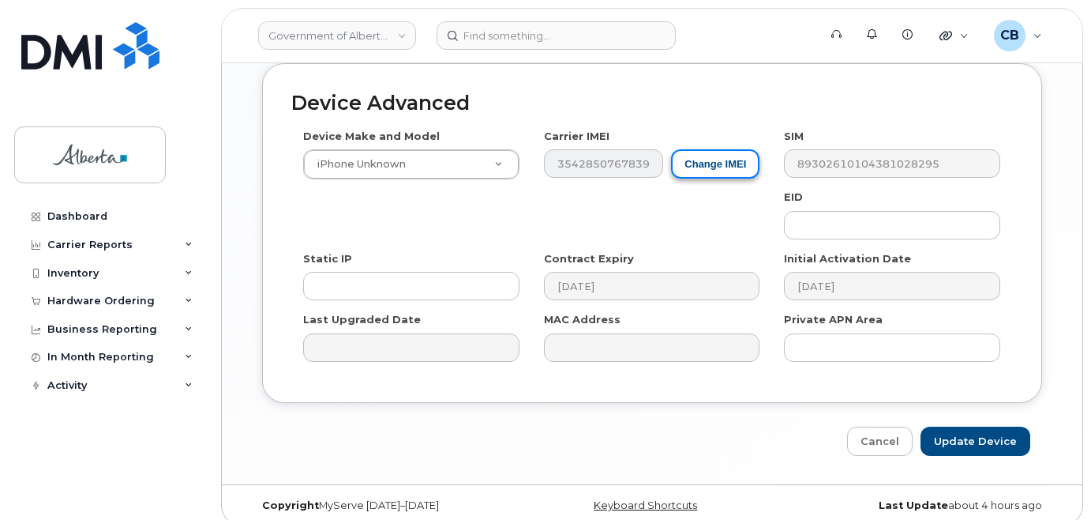
click at [720, 149] on button "Change IMEI" at bounding box center [715, 163] width 88 height 29
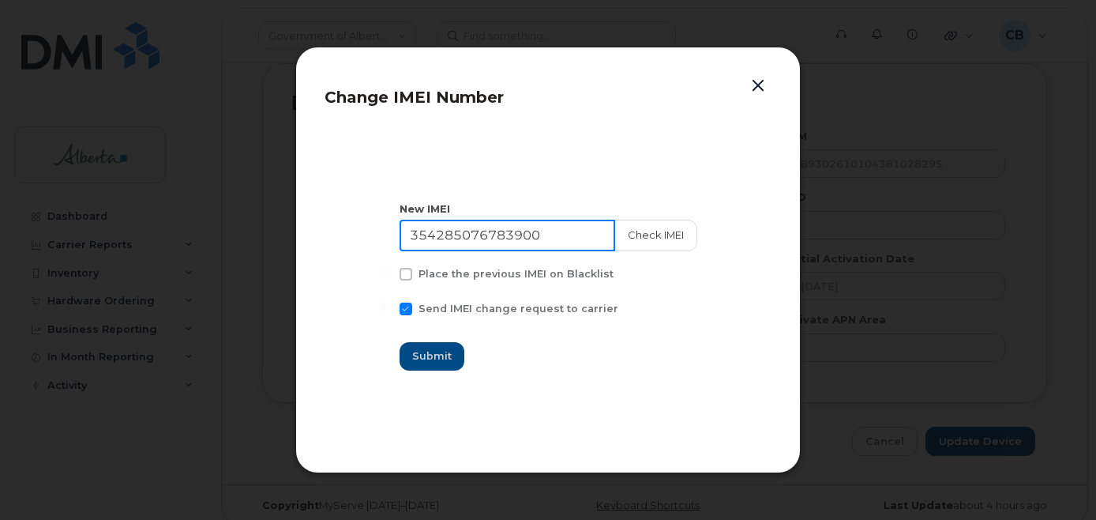
click at [531, 233] on input "354285076783900" at bounding box center [508, 236] width 216 height 32
paste input "0967684718493"
type input "350967684718493"
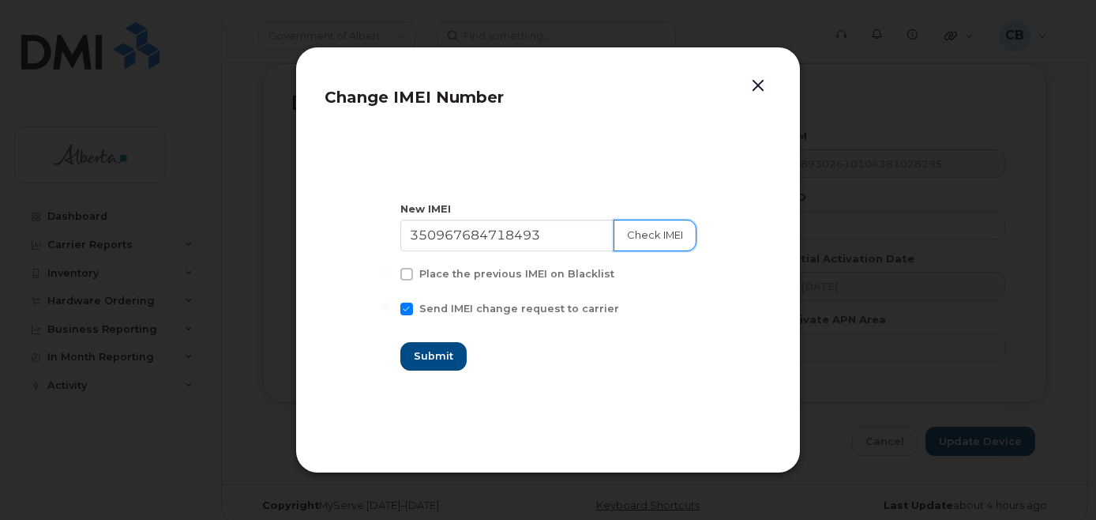
click at [638, 229] on button "Check IMEI" at bounding box center [655, 236] width 83 height 32
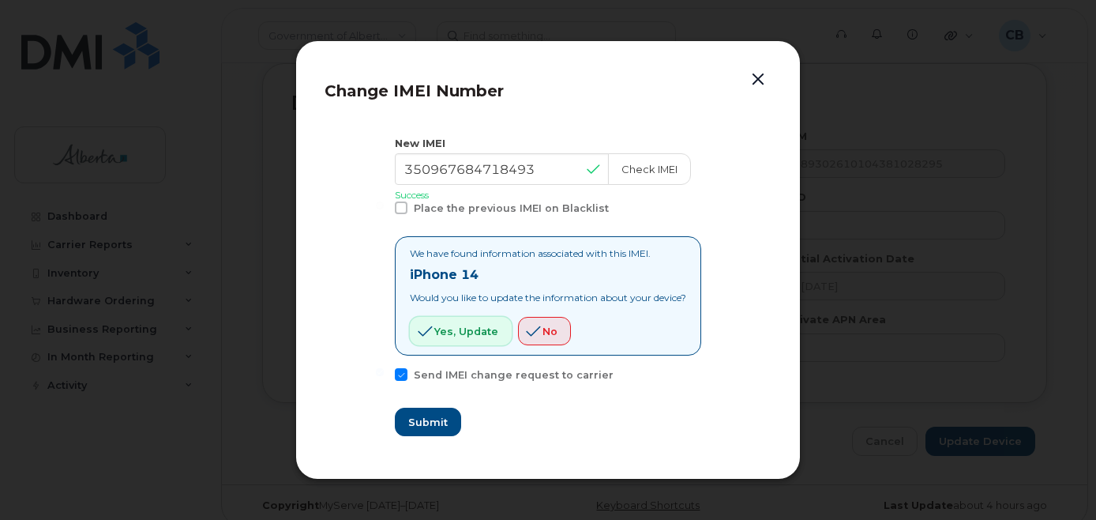
click at [456, 328] on span "Yes, update" at bounding box center [466, 331] width 64 height 15
click at [418, 415] on span "Submit" at bounding box center [426, 422] width 39 height 15
type input "350967684718493"
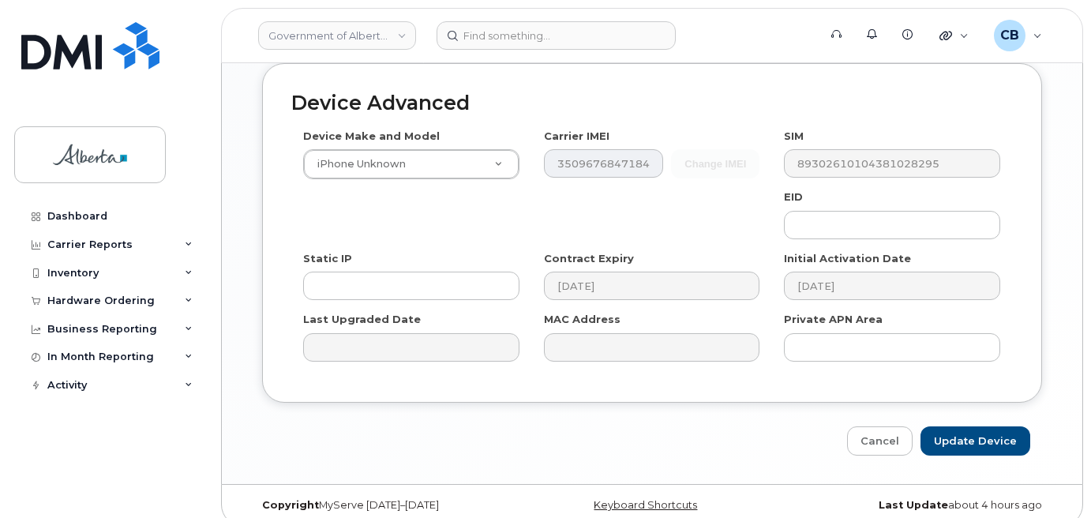
drag, startPoint x: 490, startPoint y: 153, endPoint x: 479, endPoint y: 156, distance: 12.3
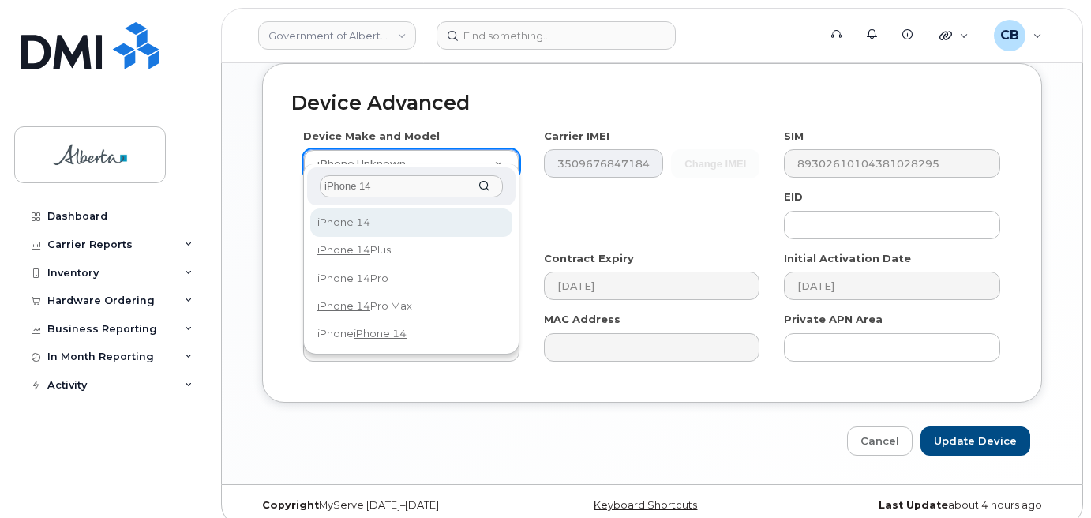
type input "iPhone 14"
select select "2778"
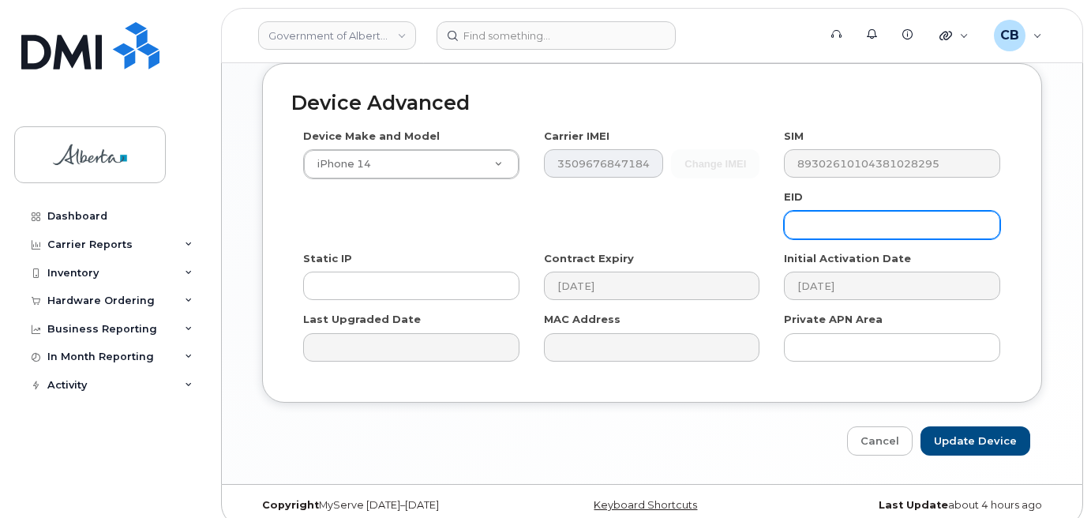
click at [823, 211] on input "text" at bounding box center [892, 225] width 216 height 28
paste input "89049032007108882600159668150426"
type input "89049032007108882600159668150426"
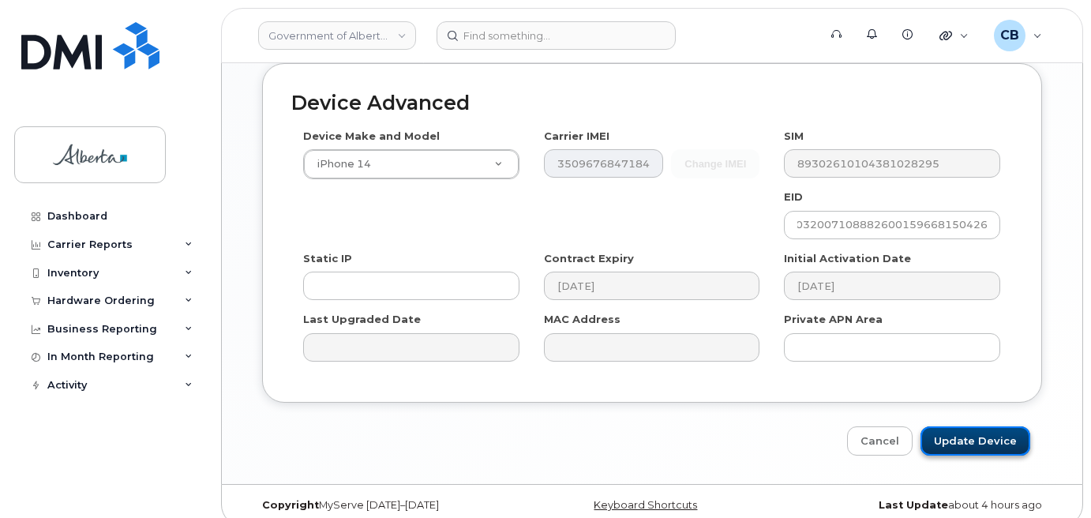
click at [974, 426] on input "Update Device" at bounding box center [976, 440] width 110 height 29
type input "Saving..."
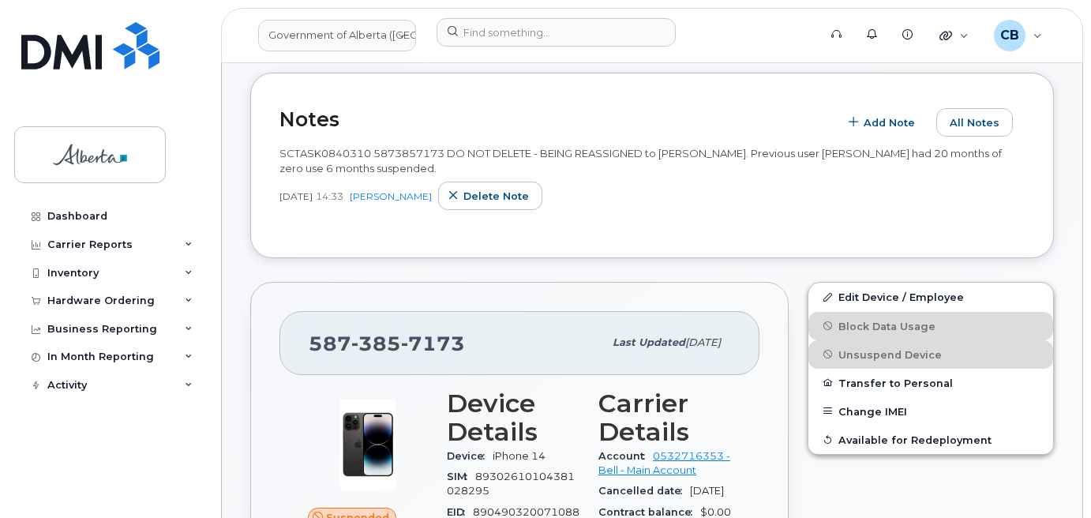
scroll to position [316, 0]
click at [325, 338] on span "[PHONE_NUMBER]" at bounding box center [387, 343] width 156 height 24
copy span "[PHONE_NUMBER]"
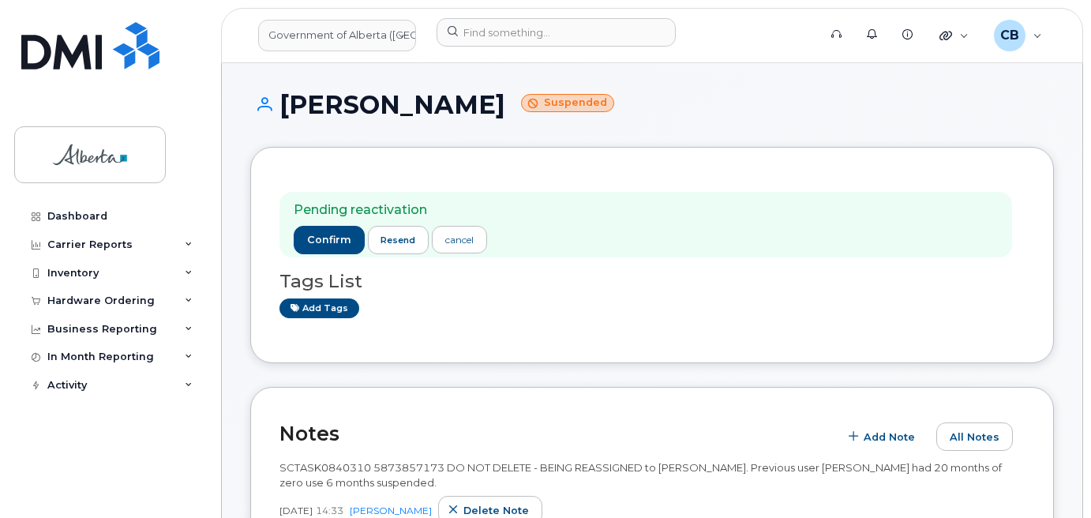
scroll to position [0, 0]
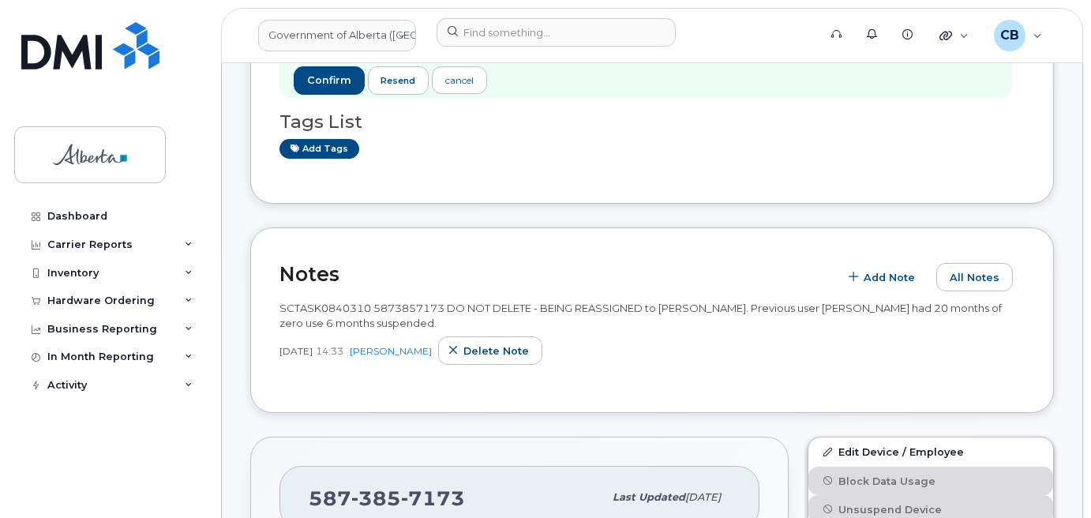
scroll to position [158, 0]
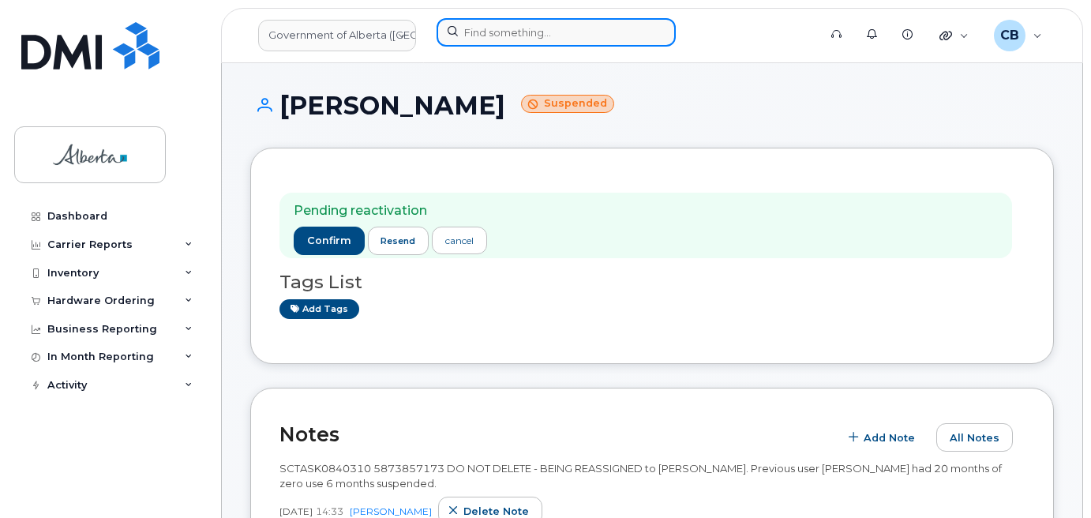
click at [482, 28] on input at bounding box center [556, 32] width 239 height 28
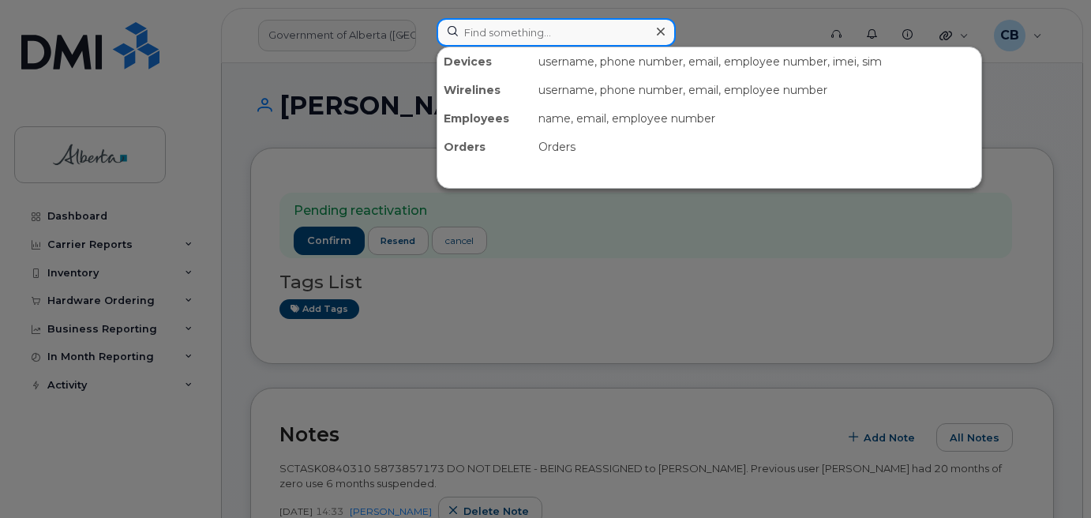
paste input "5875450184"
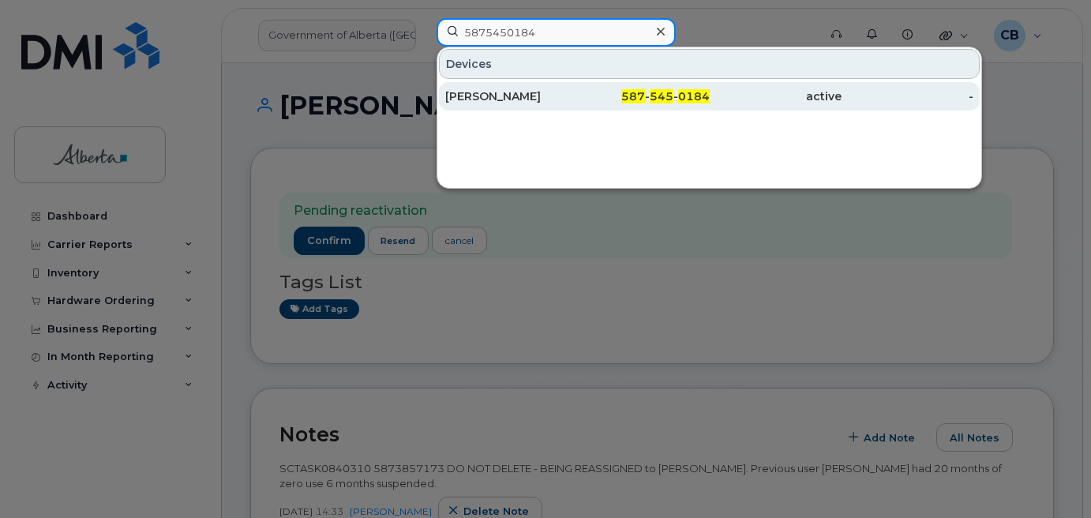
type input "5875450184"
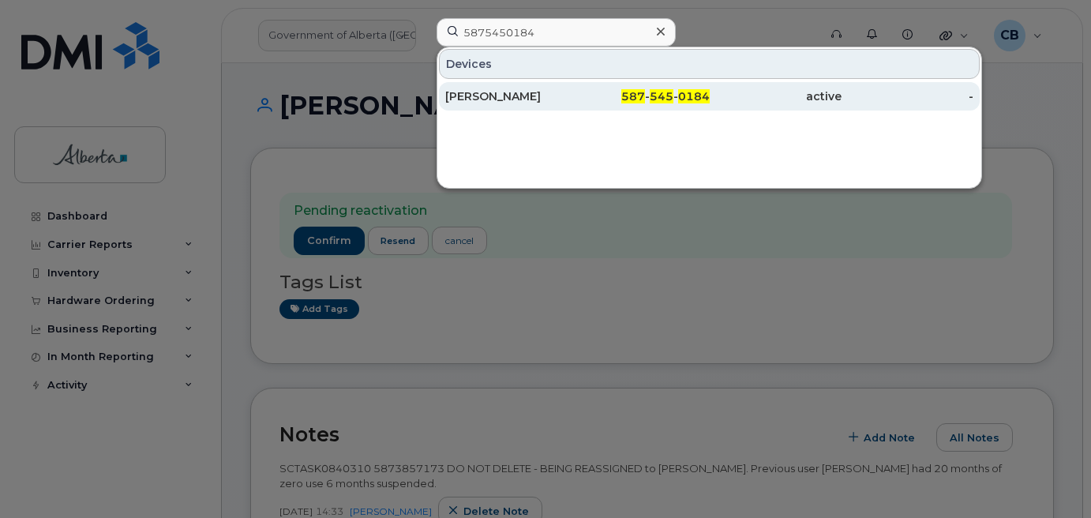
click at [490, 101] on div "[PERSON_NAME]" at bounding box center [511, 96] width 132 height 16
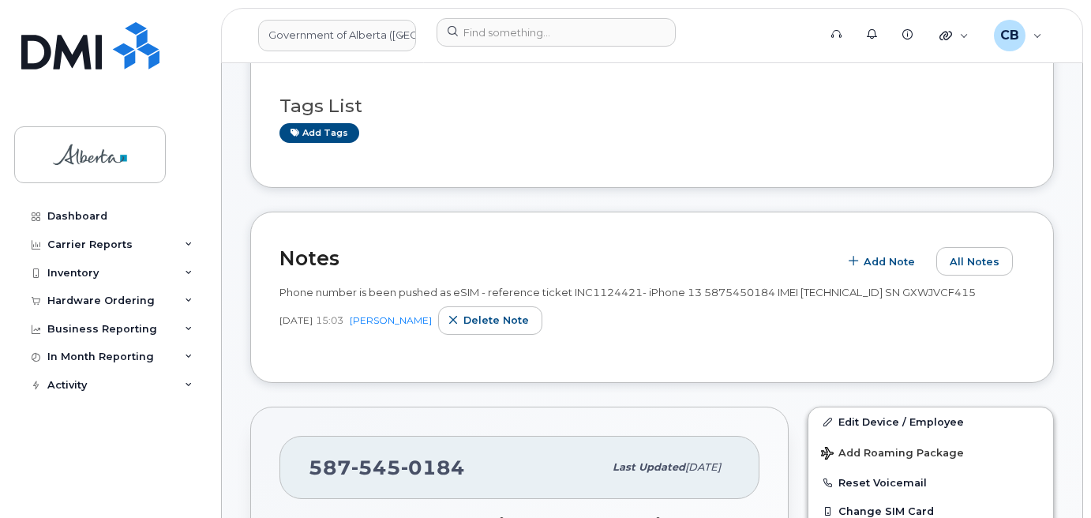
scroll to position [316, 0]
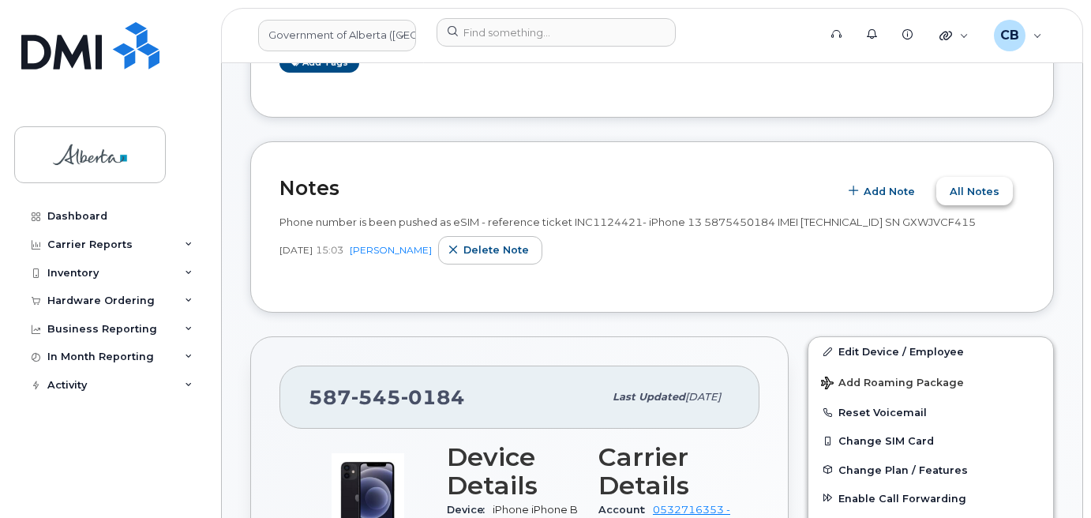
click at [959, 186] on span "All Notes" at bounding box center [975, 191] width 50 height 15
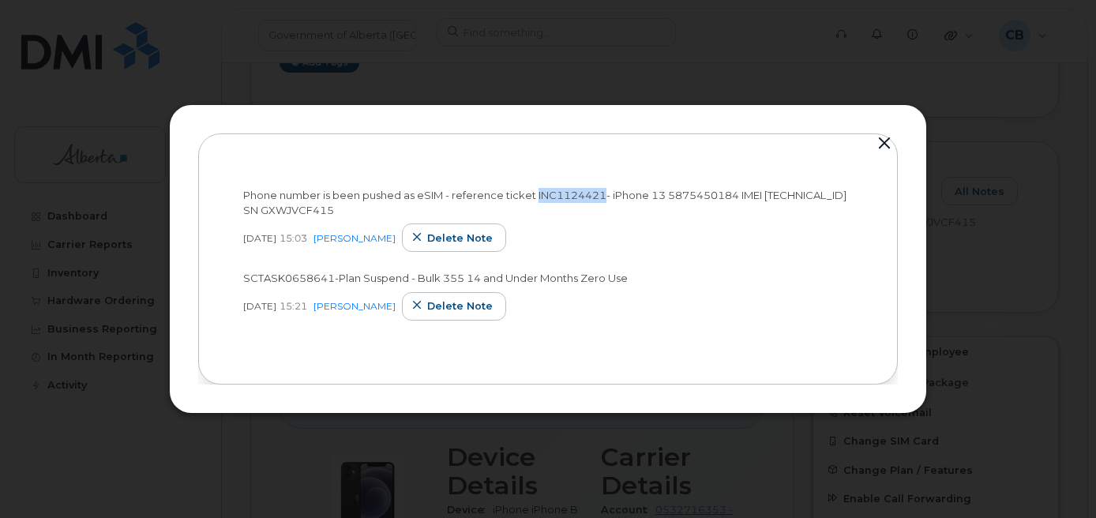
drag, startPoint x: 605, startPoint y: 194, endPoint x: 538, endPoint y: 194, distance: 67.1
click at [538, 194] on span "Phone number is been pushed as eSIM - reference ticket INC1124421- iPhone 13 58…" at bounding box center [544, 203] width 603 height 28
copy span "INC1124421"
click at [885, 135] on button "button" at bounding box center [885, 144] width 24 height 22
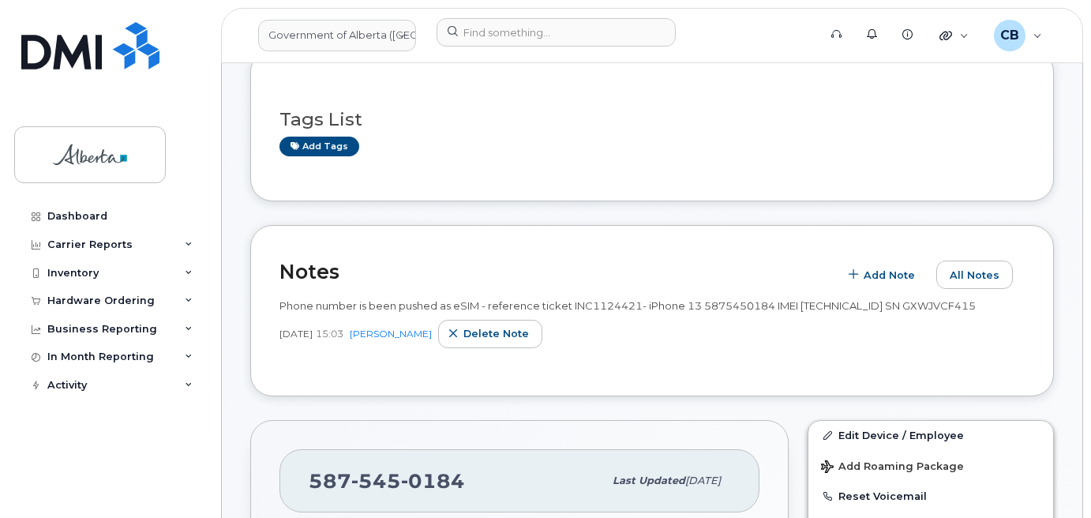
scroll to position [237, 0]
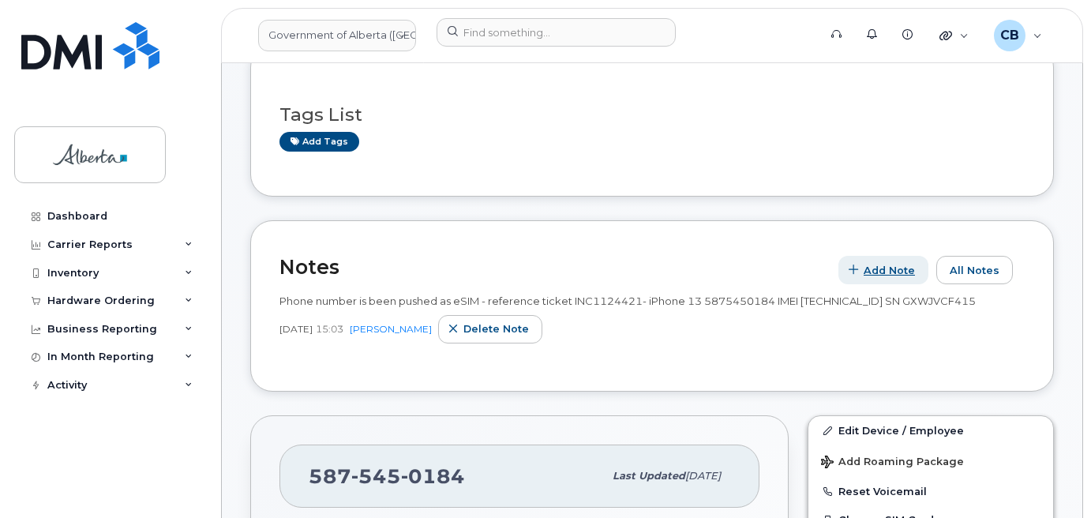
click at [899, 276] on span "Add Note" at bounding box center [889, 270] width 51 height 15
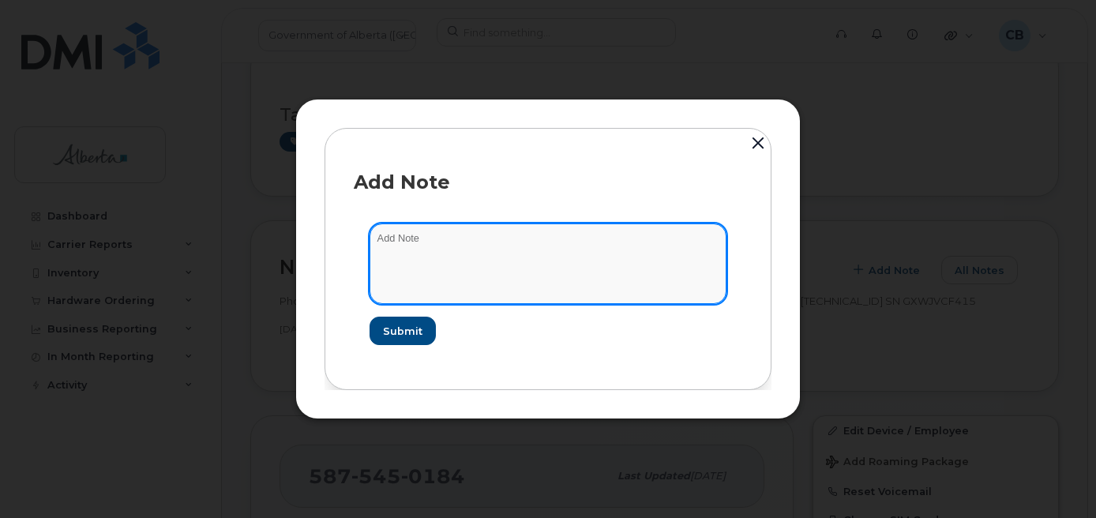
click at [481, 247] on textarea at bounding box center [548, 263] width 357 height 81
paste textarea "SCTASK0840468 5875450184 DO NOT DELETE - BEING REASSIGNED to Bridget Piller. Pr…"
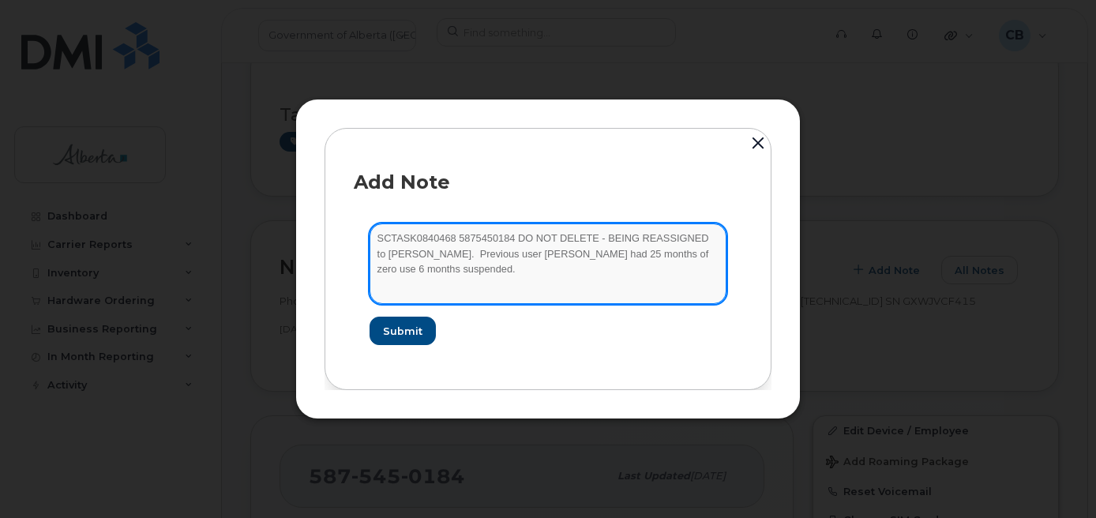
click at [438, 253] on textarea "SCTASK0840468 5875450184 DO NOT DELETE - BEING REASSIGNED to Bridget Piller. Pr…" at bounding box center [548, 263] width 357 height 81
type textarea "SCTASK0840468 5875450184 DO NOT DELETE - BEING REASSIGNED to Bridget Piller. Pr…"
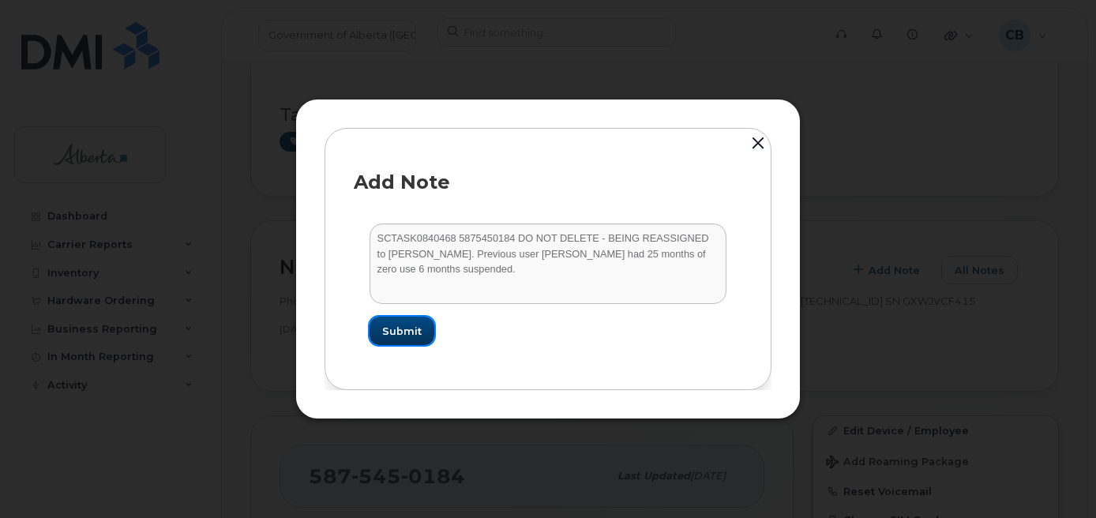
click at [400, 329] on span "Submit" at bounding box center [401, 331] width 39 height 15
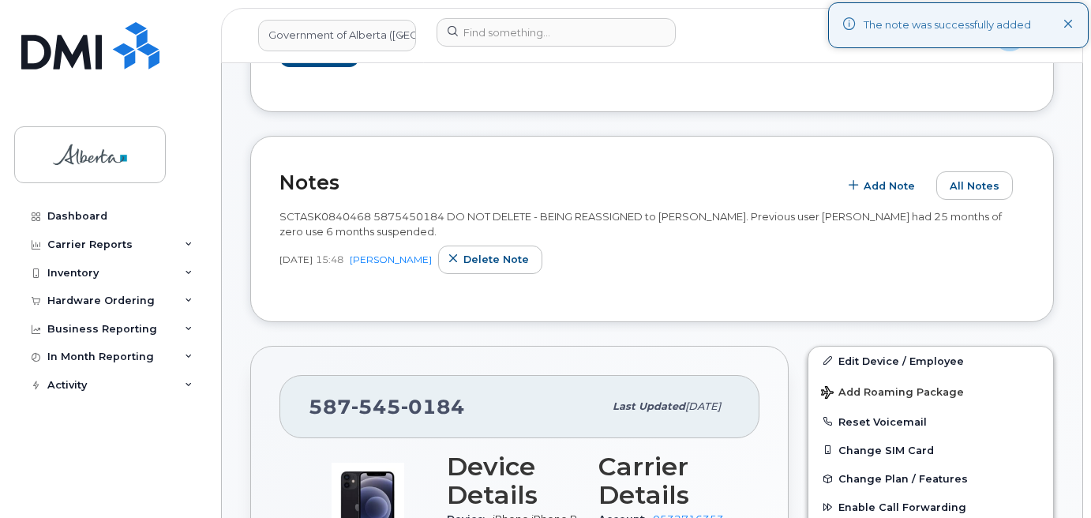
scroll to position [395, 0]
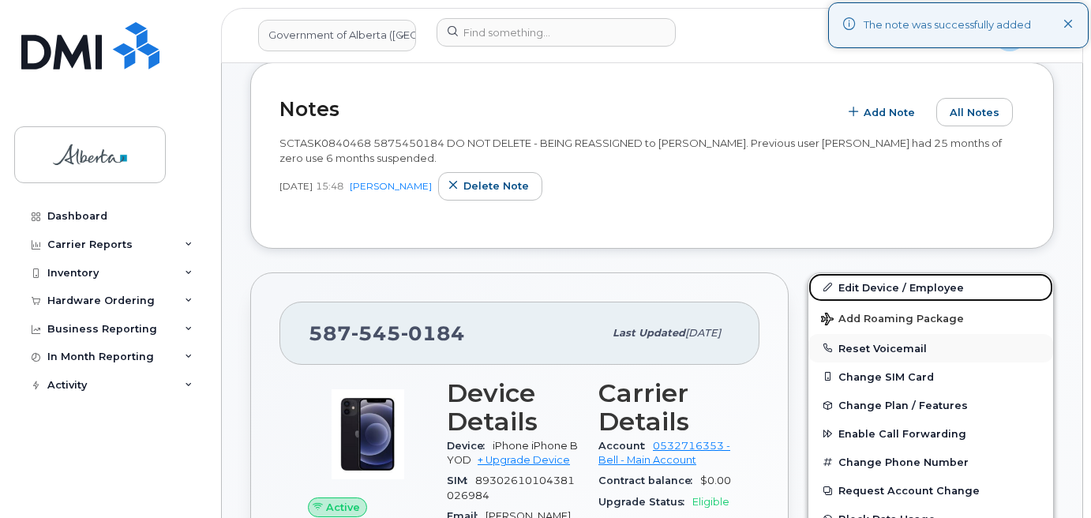
drag, startPoint x: 880, startPoint y: 287, endPoint x: 902, endPoint y: 355, distance: 71.2
click at [880, 287] on link "Edit Device / Employee" at bounding box center [931, 287] width 245 height 28
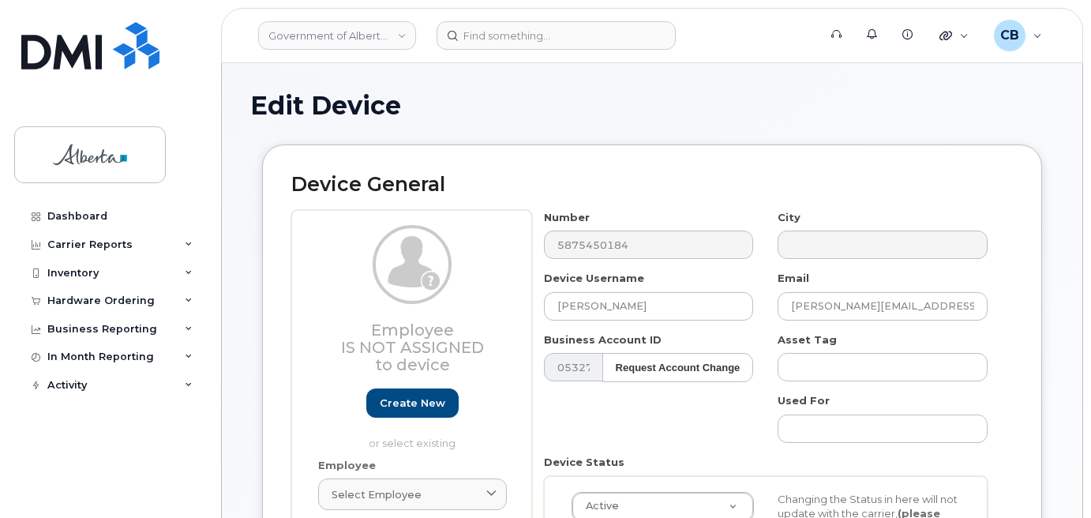
select select "4749748"
click at [568, 306] on input "Kerry Duguay" at bounding box center [649, 306] width 210 height 28
paste input "[PERSON_NAME]"
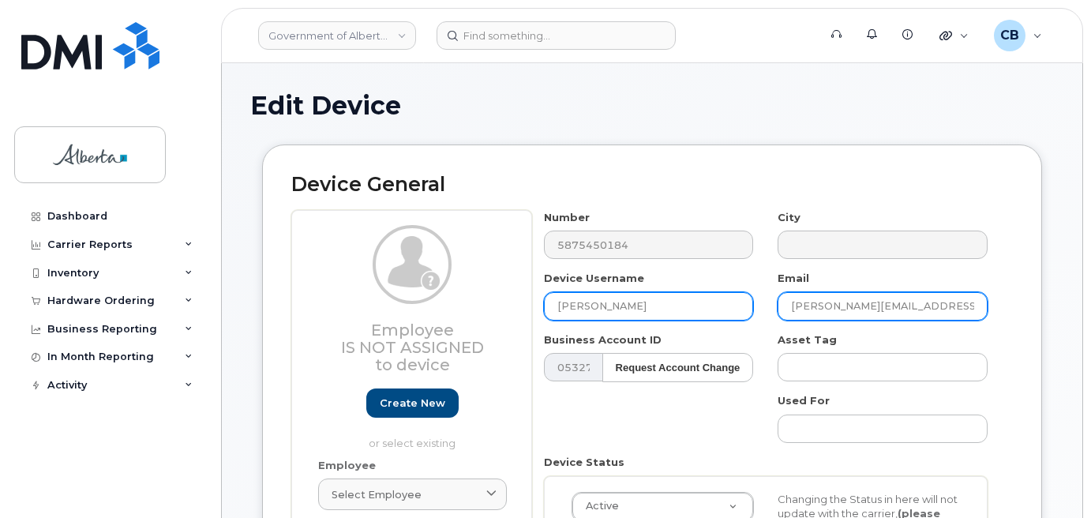
type input "[PERSON_NAME]"
drag, startPoint x: 858, startPoint y: 305, endPoint x: 783, endPoint y: 309, distance: 74.3
click at [783, 309] on input "kerry.duguay@gov.ab.ca" at bounding box center [883, 306] width 210 height 28
paste input "[PERSON_NAME]"
click at [834, 306] on input "Bridget Piller@gov.ab.ca" at bounding box center [883, 306] width 210 height 28
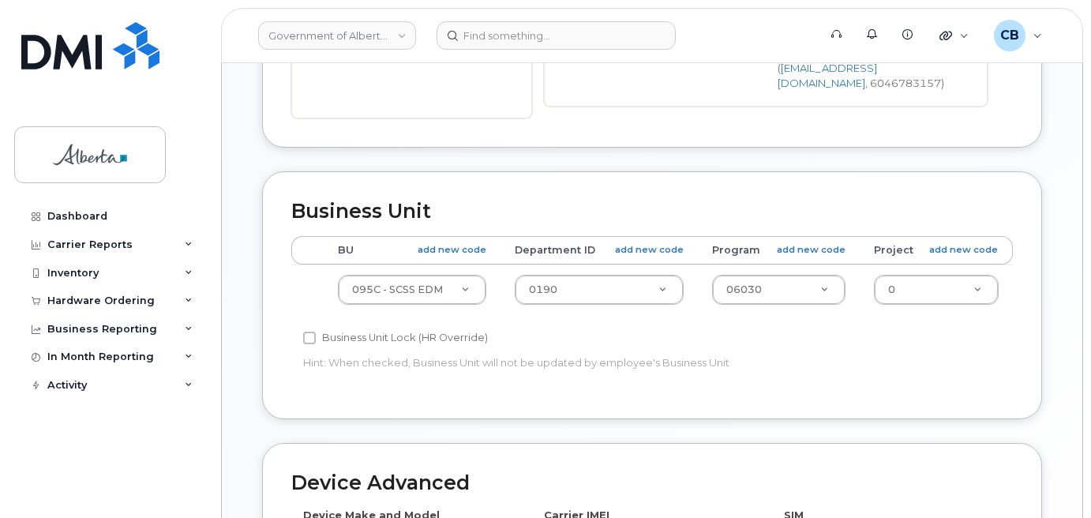
scroll to position [542, 0]
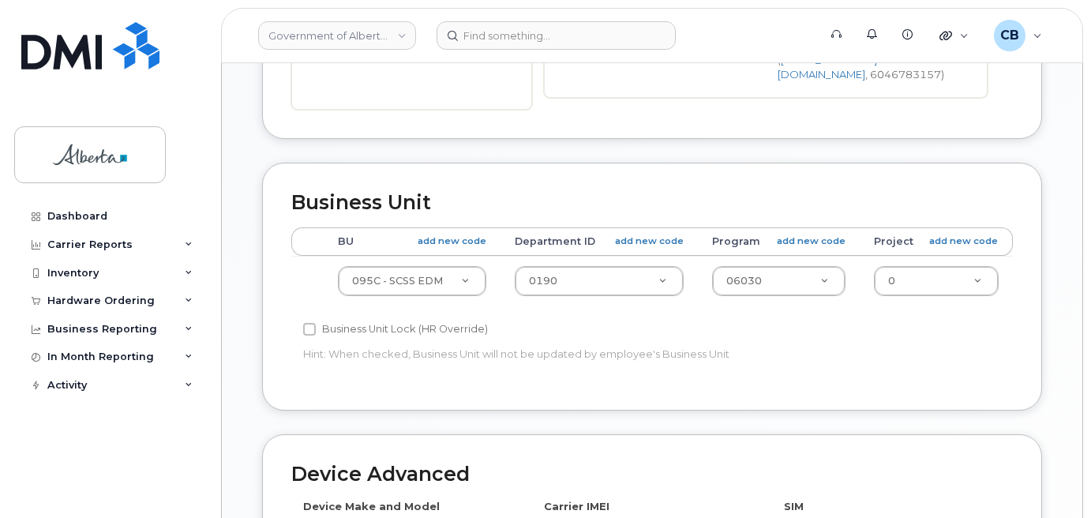
type input "[PERSON_NAME][EMAIL_ADDRESS][PERSON_NAME][DOMAIN_NAME]"
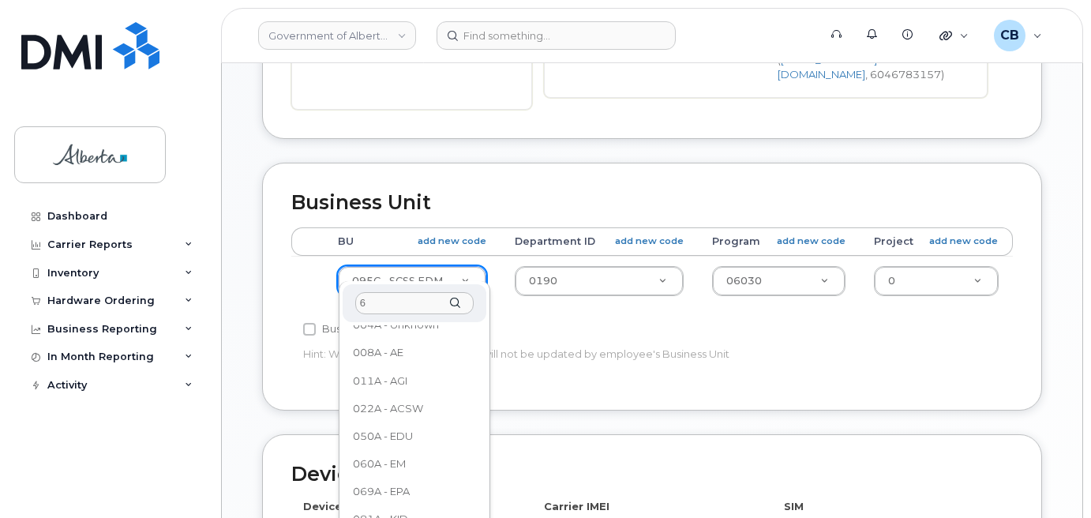
scroll to position [0, 0]
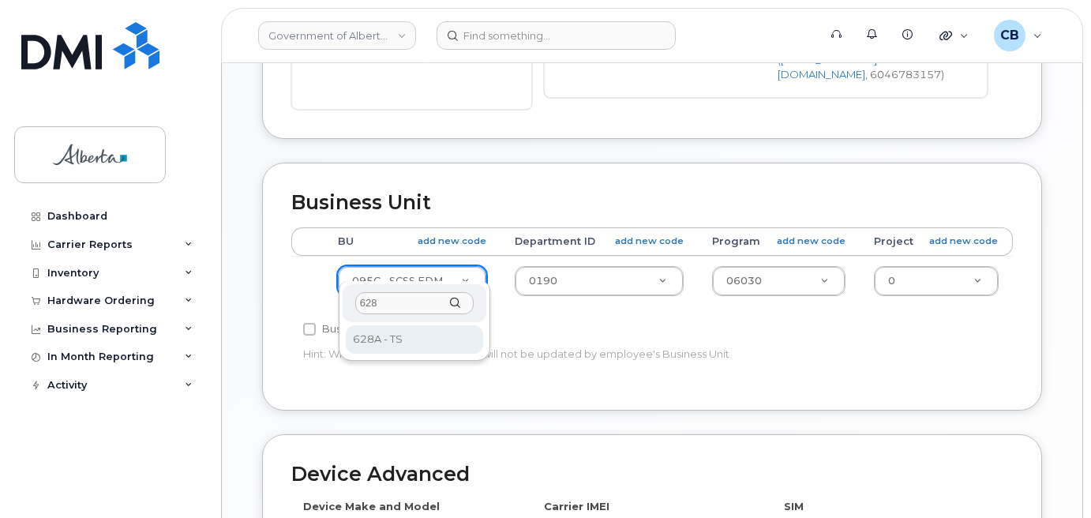
type input "628"
select select "8093444"
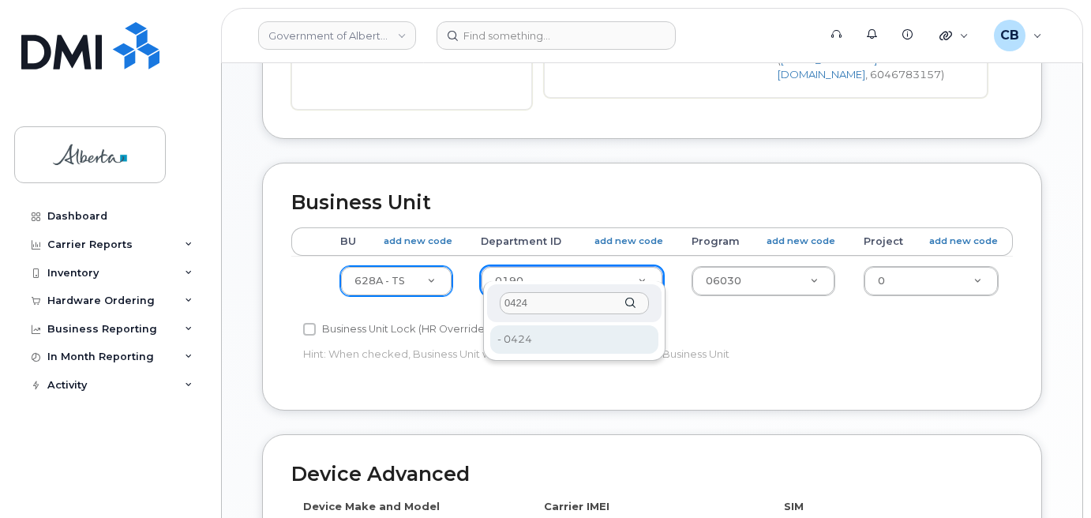
type input "0424"
type input "8194064"
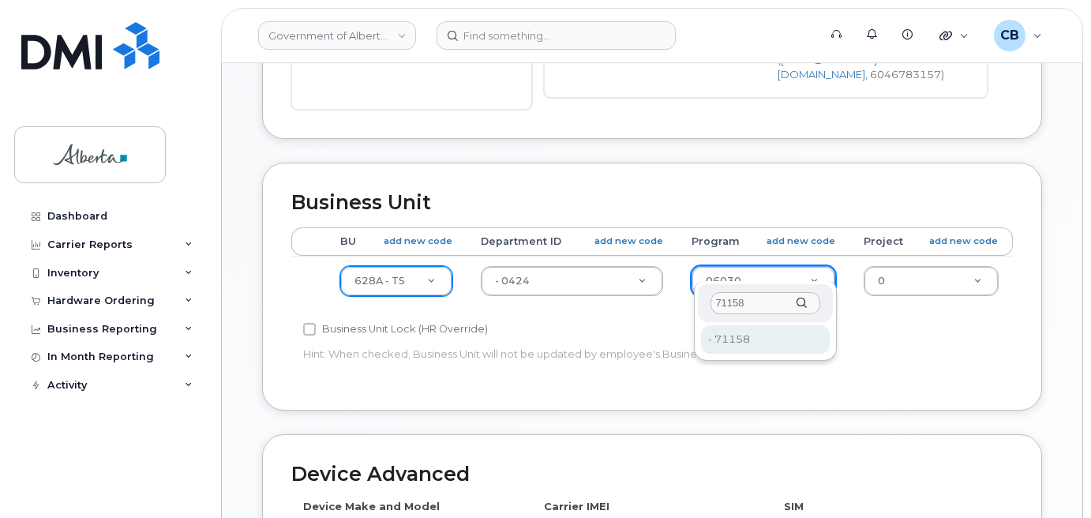
type input "71158"
type input "34487366"
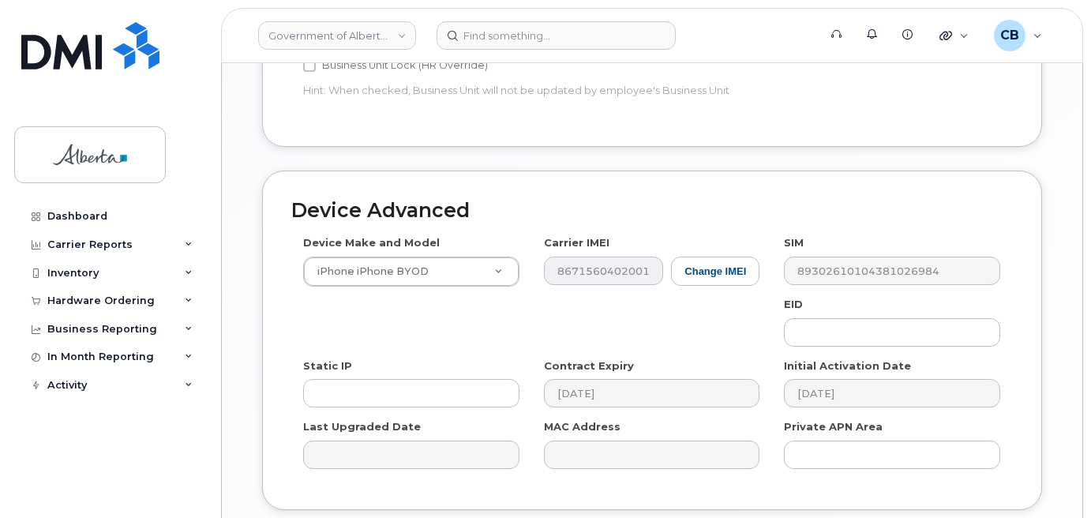
scroll to position [814, 0]
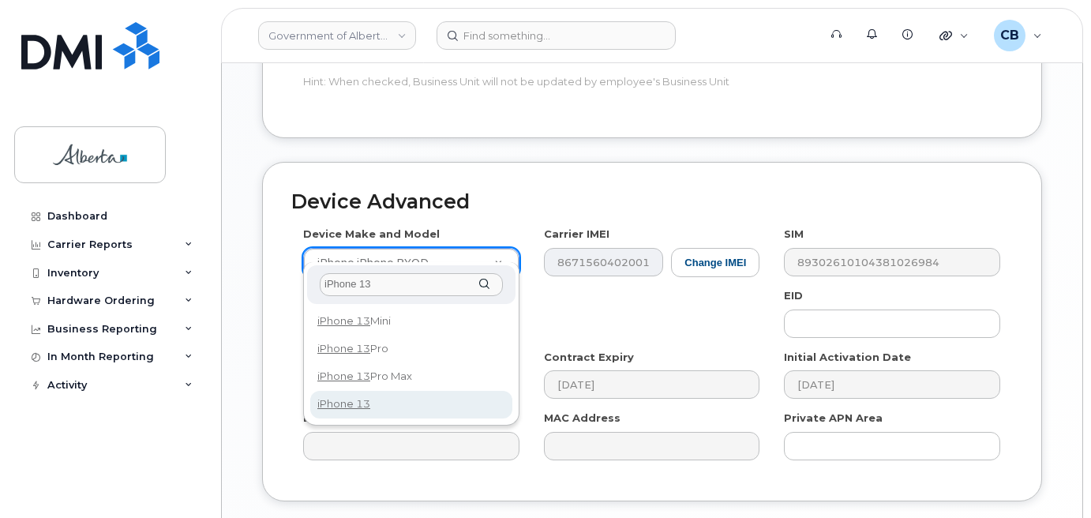
type input "iPhone 13"
select select "2612"
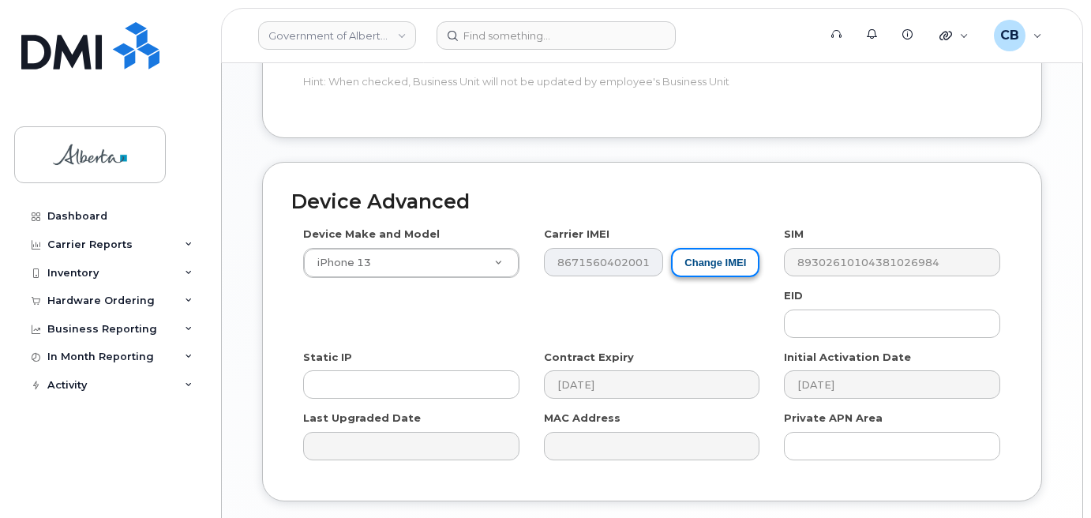
click at [710, 248] on button "Change IMEI" at bounding box center [715, 262] width 88 height 29
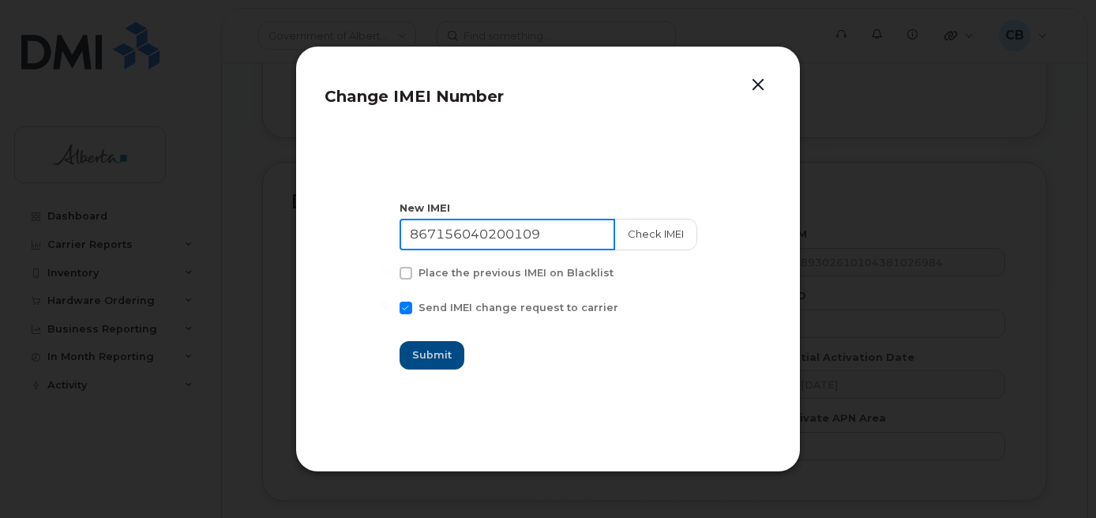
click at [491, 232] on input "867156040200109" at bounding box center [508, 235] width 216 height 32
paste input "357894920351587"
type input "357894920351587"
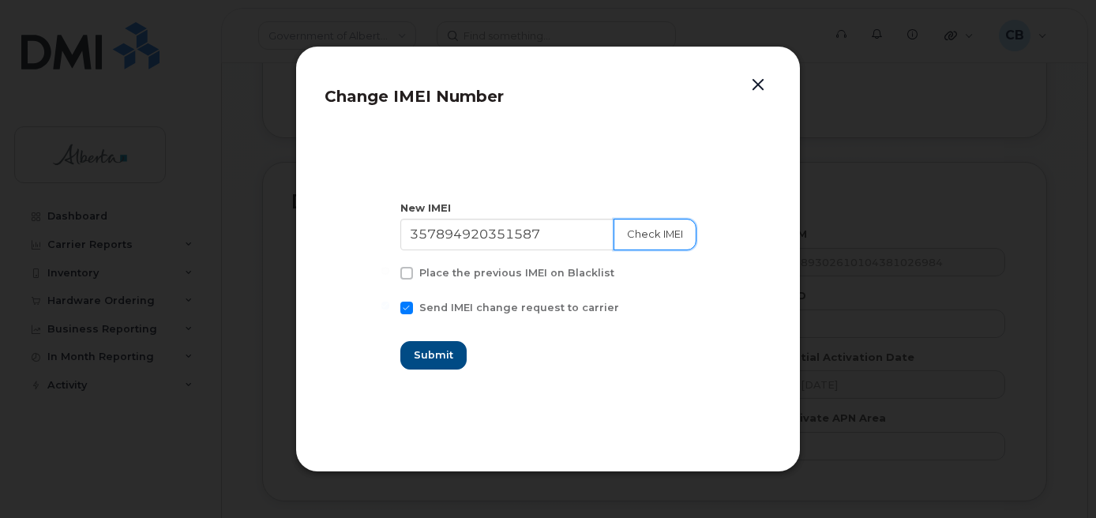
click at [653, 235] on button "Check IMEI" at bounding box center [655, 235] width 83 height 32
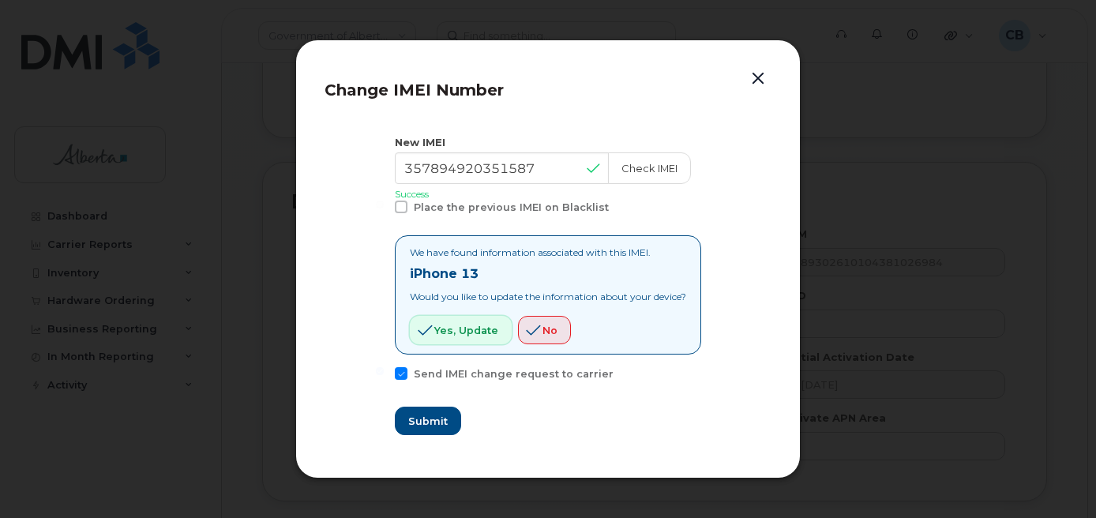
click at [449, 319] on button "Yes, update" at bounding box center [461, 330] width 102 height 28
click at [442, 326] on span "Yes, update" at bounding box center [466, 330] width 64 height 15
click at [426, 418] on span "Submit" at bounding box center [426, 421] width 39 height 15
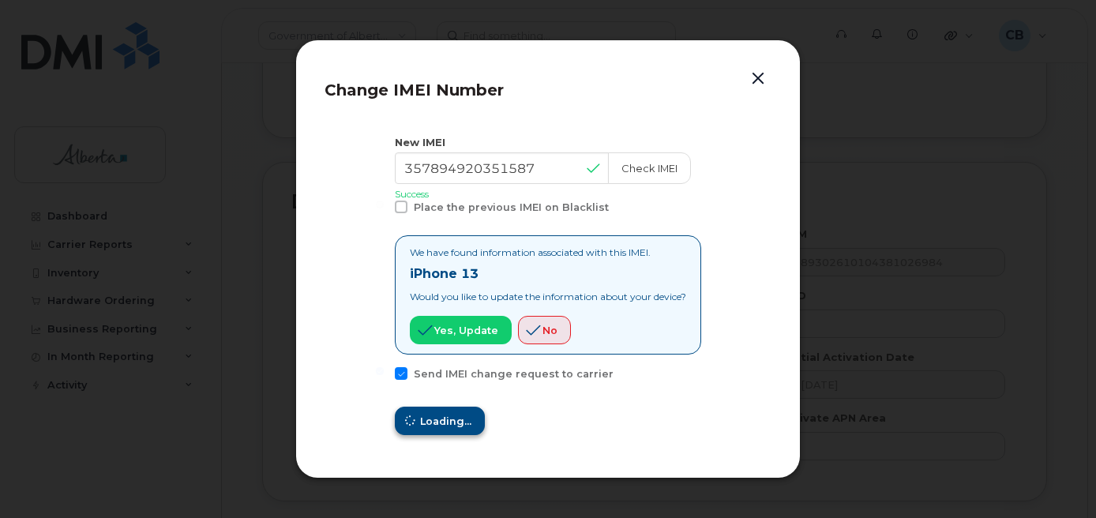
type input "357894920351587"
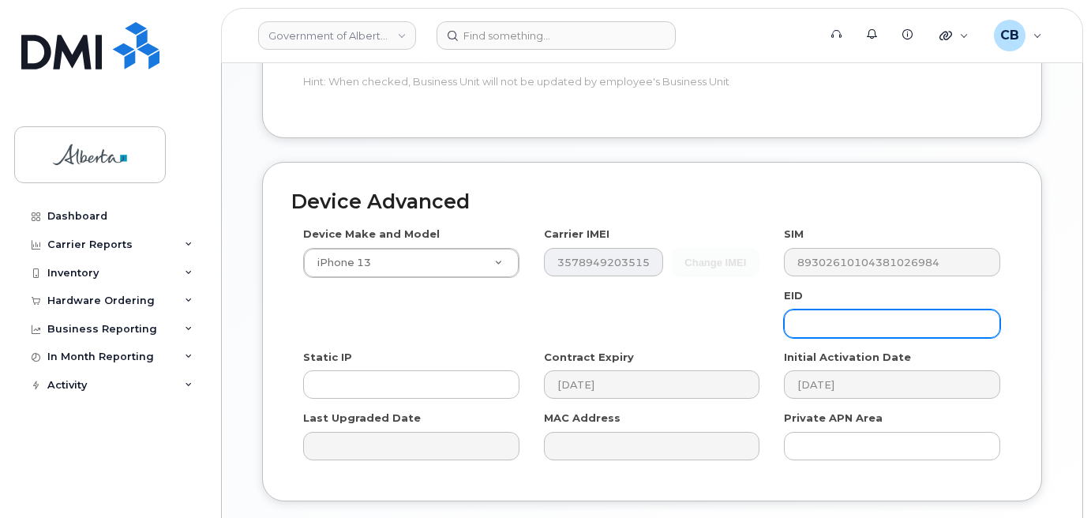
click at [854, 310] on input "text" at bounding box center [892, 324] width 216 height 28
paste input "89049032007008882600121150829257"
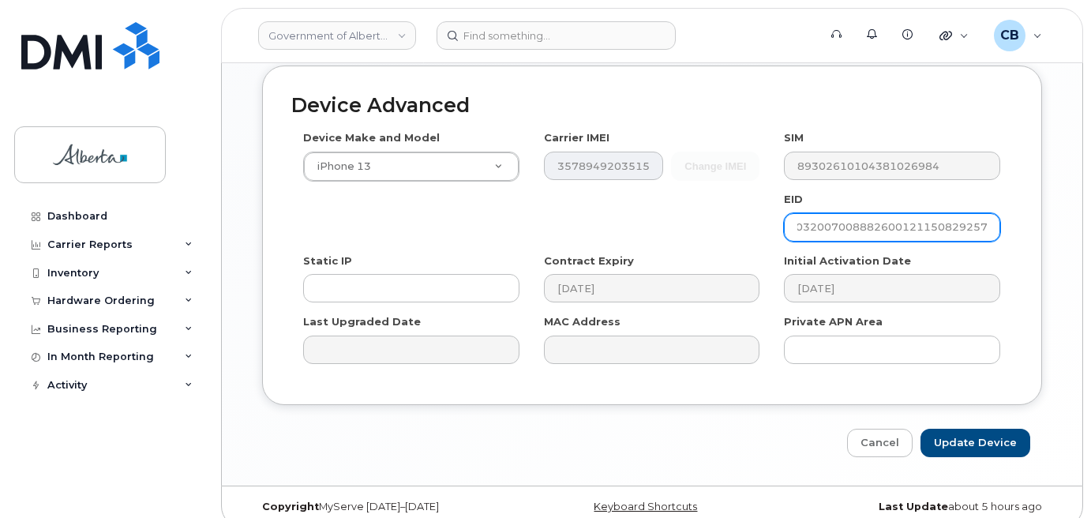
scroll to position [914, 0]
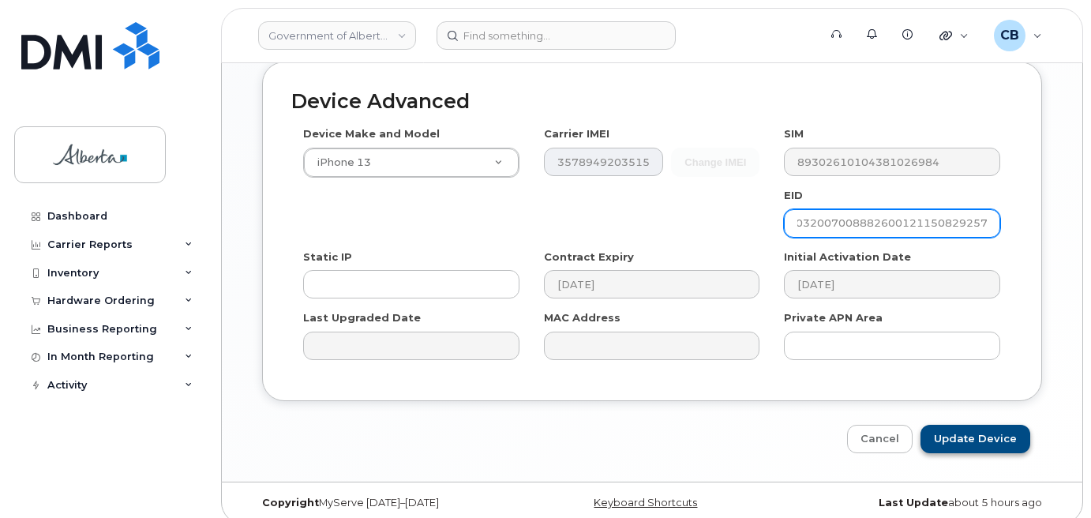
type input "89049032007008882600121150829257"
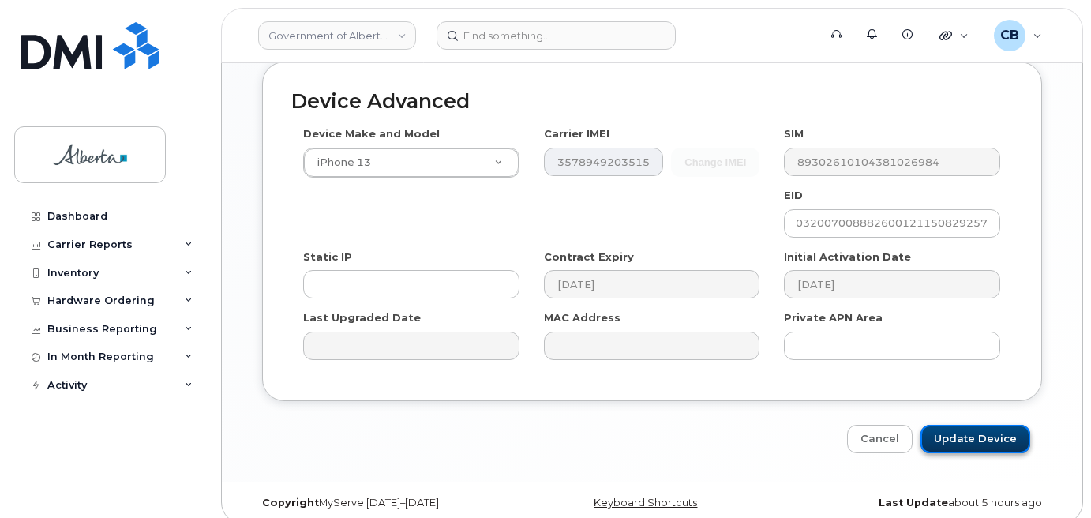
scroll to position [0, 0]
click at [971, 428] on input "Update Device" at bounding box center [976, 439] width 110 height 29
type input "Saving..."
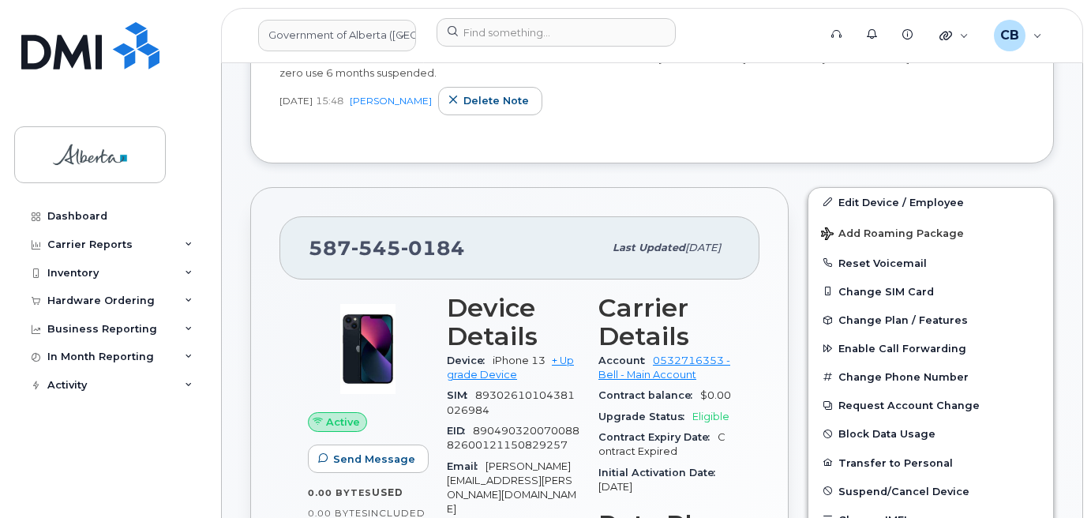
scroll to position [316, 0]
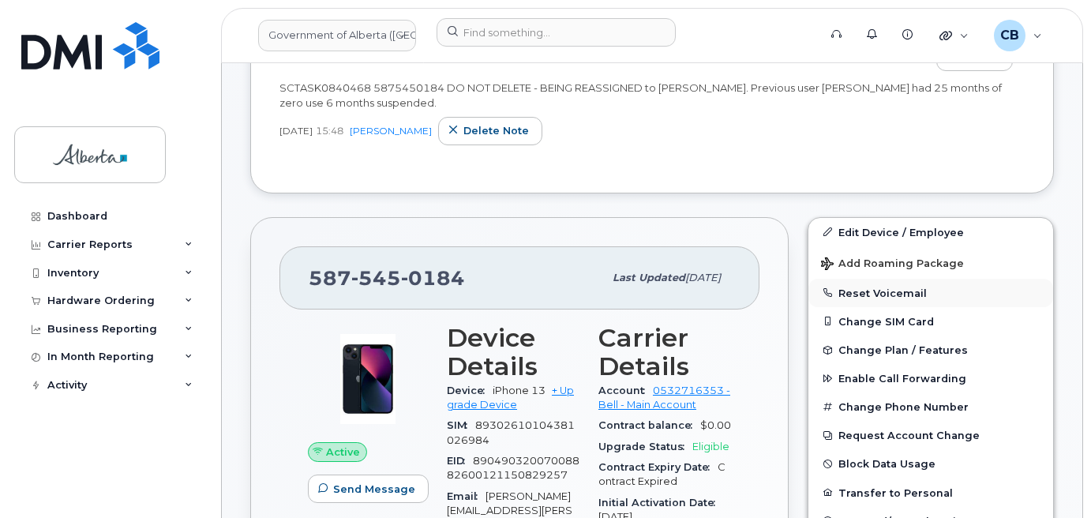
click at [853, 289] on button "Reset Voicemail" at bounding box center [931, 293] width 245 height 28
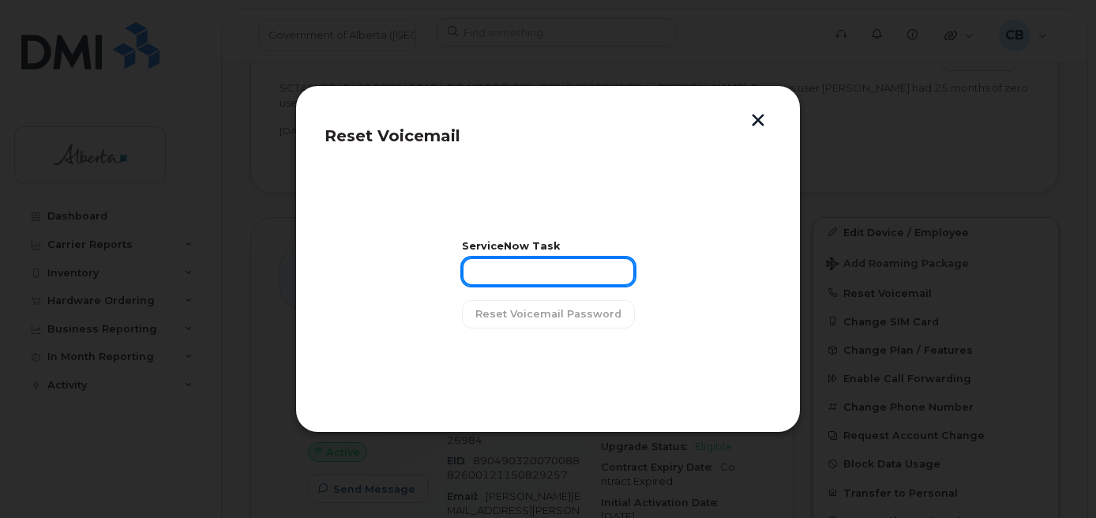
click at [513, 264] on input "text" at bounding box center [548, 271] width 173 height 28
paste input "SCTASK0840468"
type input "SCTASK0840468"
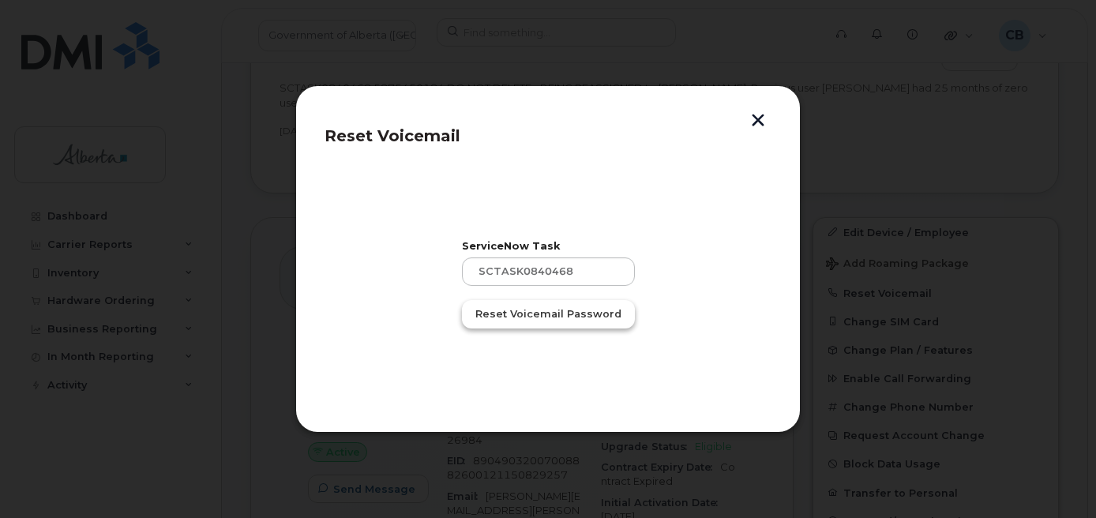
click at [515, 311] on span "Reset Voicemail Password" at bounding box center [548, 313] width 146 height 15
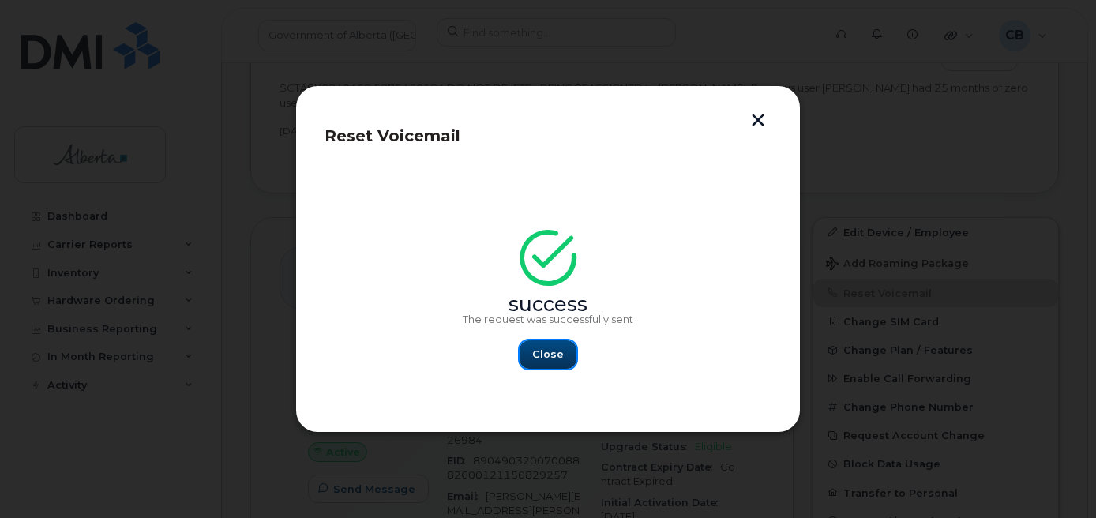
click at [552, 363] on button "Close" at bounding box center [548, 354] width 57 height 28
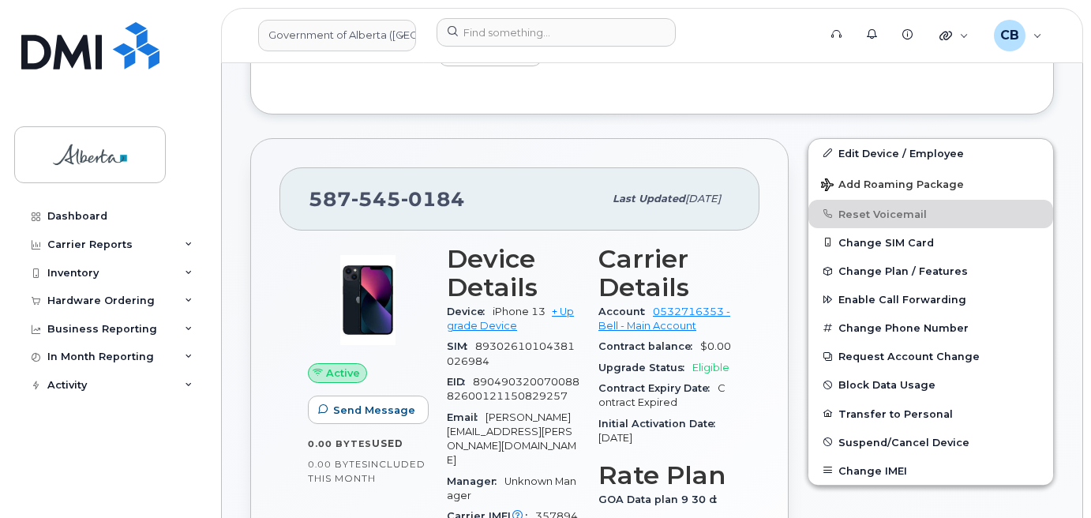
scroll to position [0, 0]
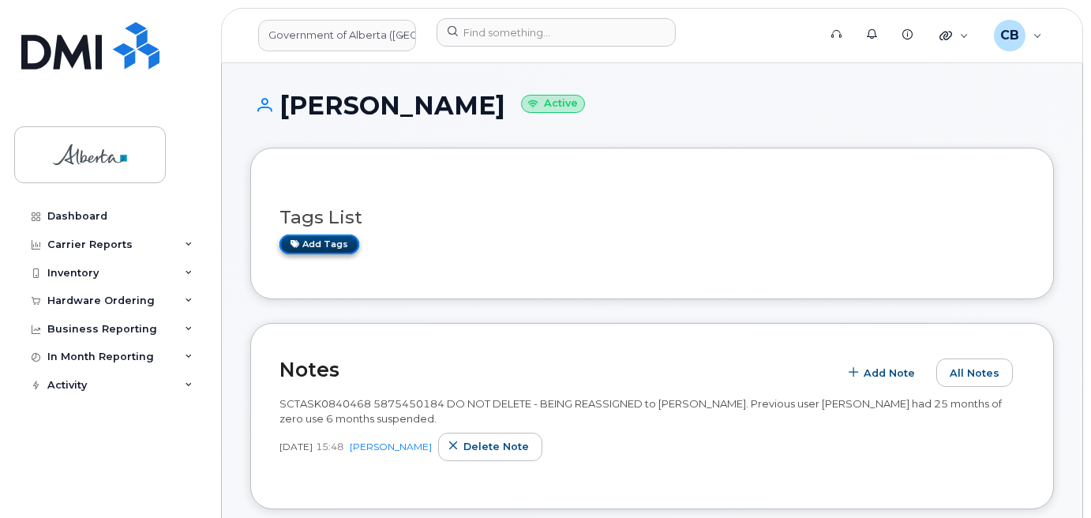
click at [314, 246] on link "Add tags" at bounding box center [320, 245] width 80 height 20
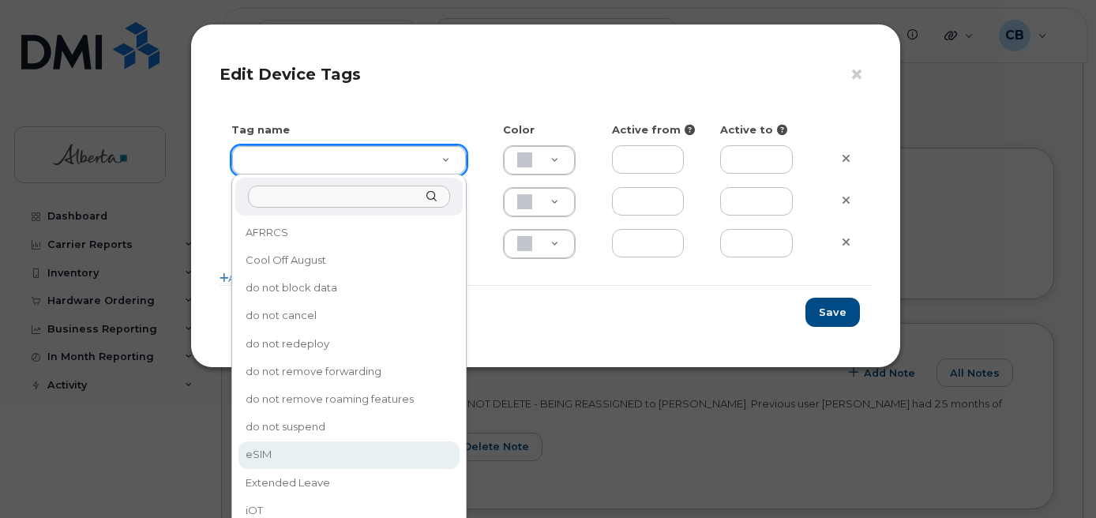
type input "eSIM"
type input "D6CDC1"
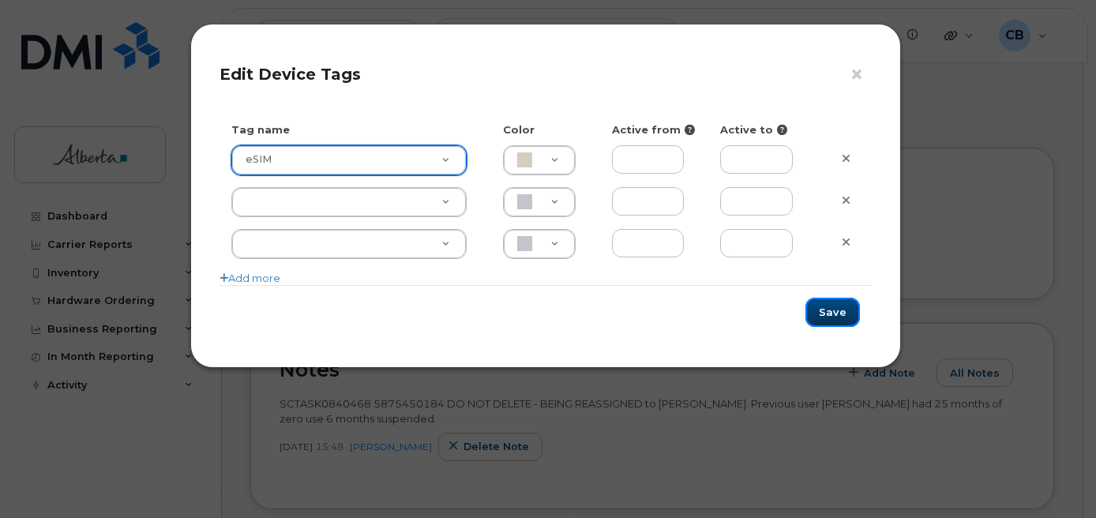
drag, startPoint x: 833, startPoint y: 309, endPoint x: 833, endPoint y: 354, distance: 45.0
click at [833, 314] on button "Save" at bounding box center [832, 312] width 54 height 29
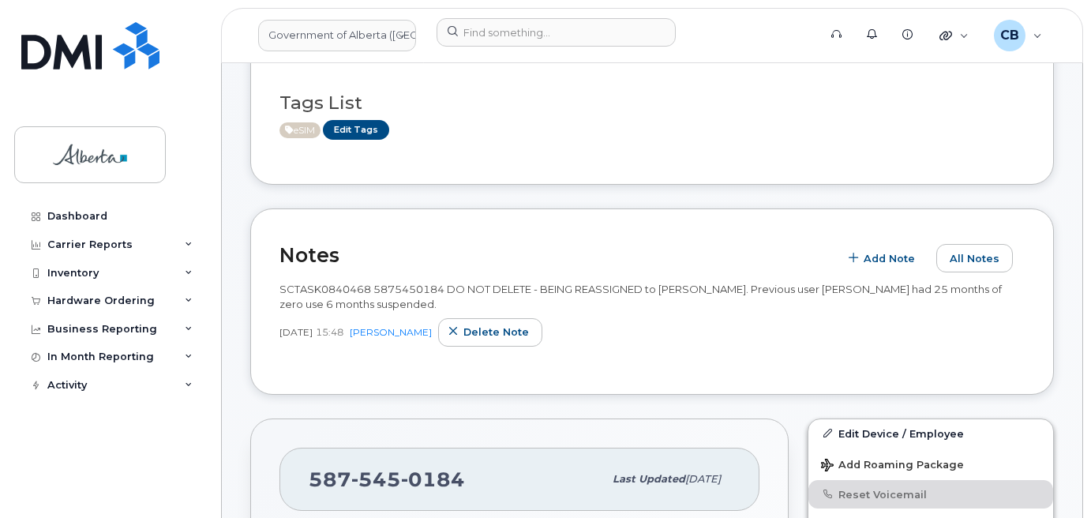
scroll to position [198, 0]
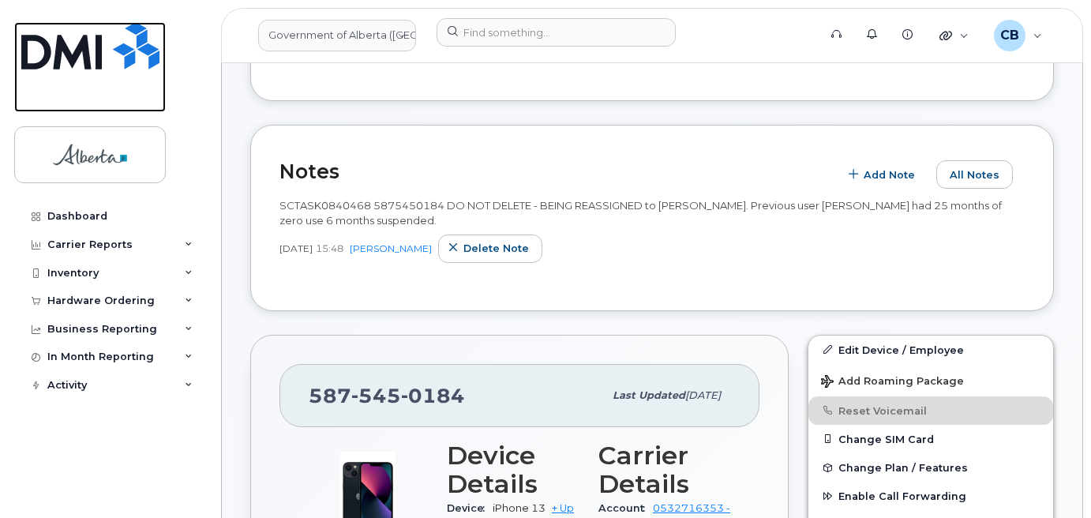
click at [22, 109] on link at bounding box center [90, 67] width 152 height 90
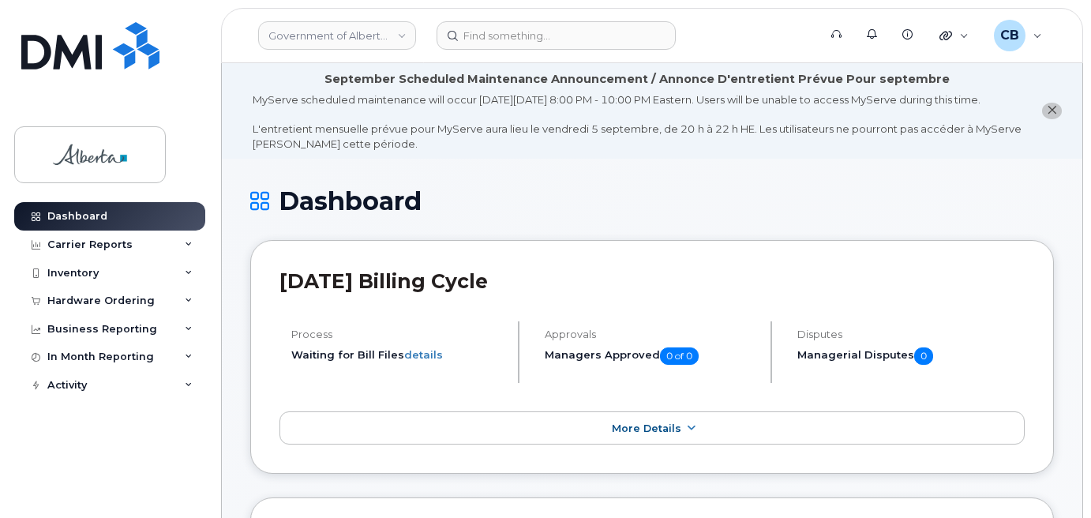
drag, startPoint x: 1054, startPoint y: 118, endPoint x: 1093, endPoint y: 68, distance: 63.0
click at [1057, 114] on button "close notification" at bounding box center [1052, 111] width 20 height 17
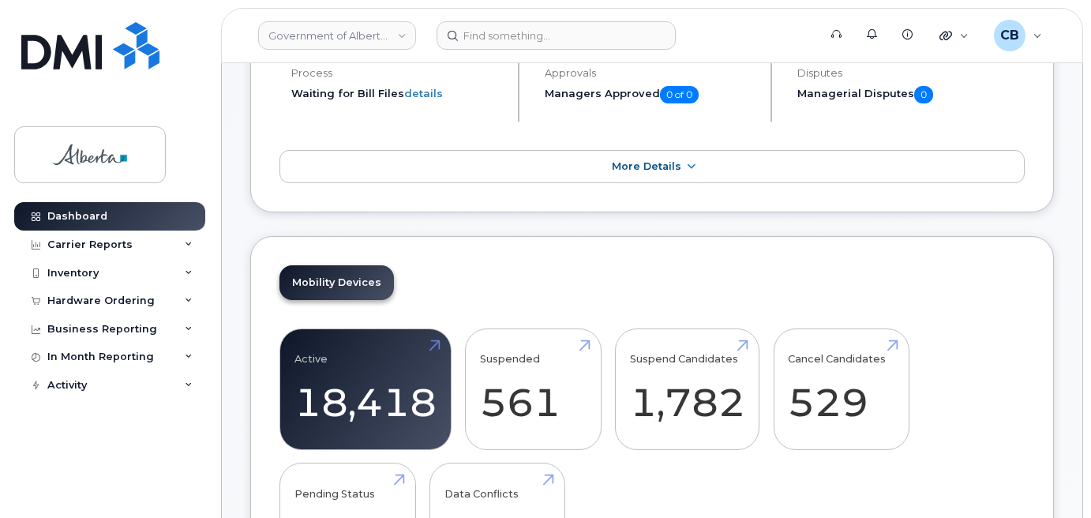
scroll to position [281, 0]
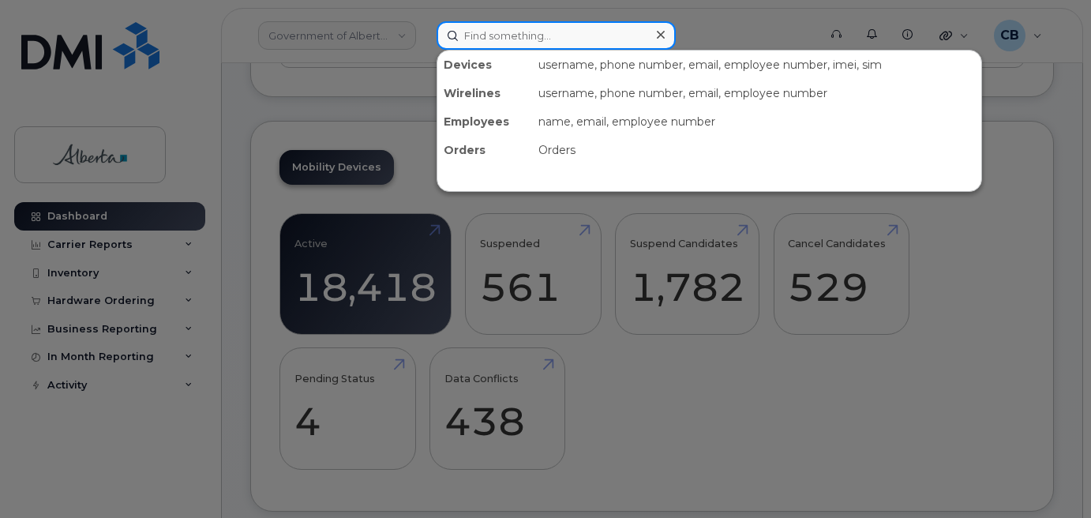
click at [536, 40] on input at bounding box center [556, 35] width 239 height 28
paste input "5875450184"
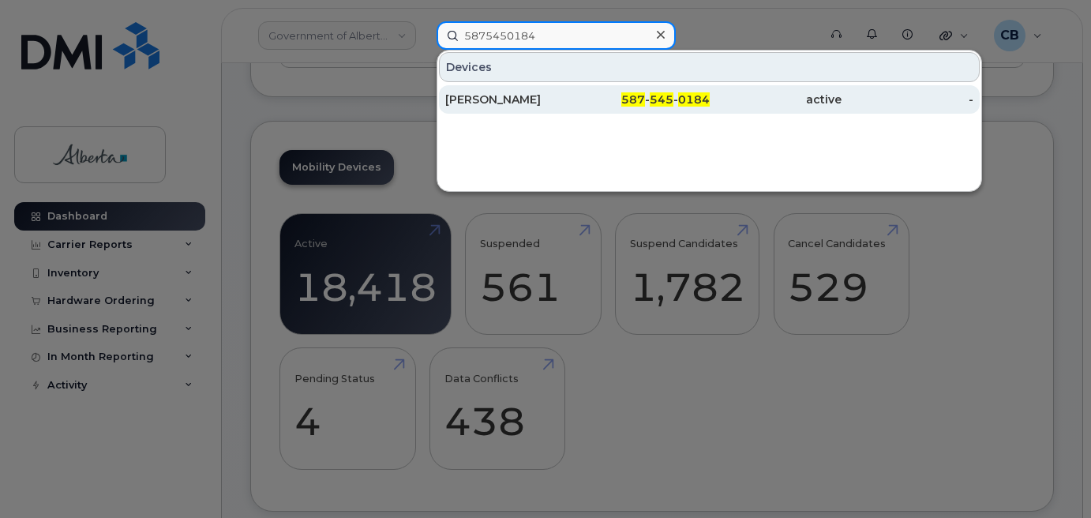
type input "5875450184"
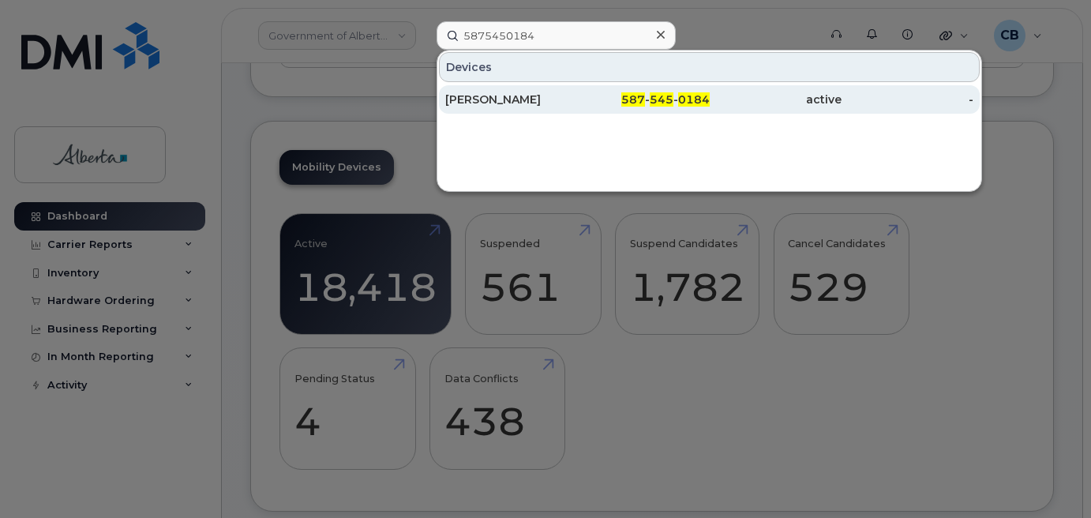
click at [500, 97] on div "[PERSON_NAME]" at bounding box center [511, 100] width 132 height 16
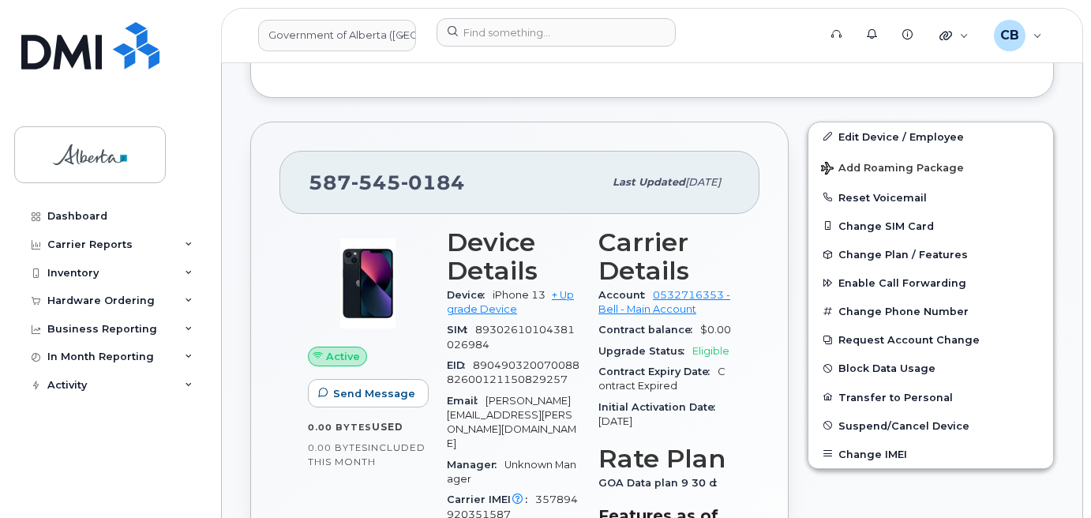
scroll to position [365, 0]
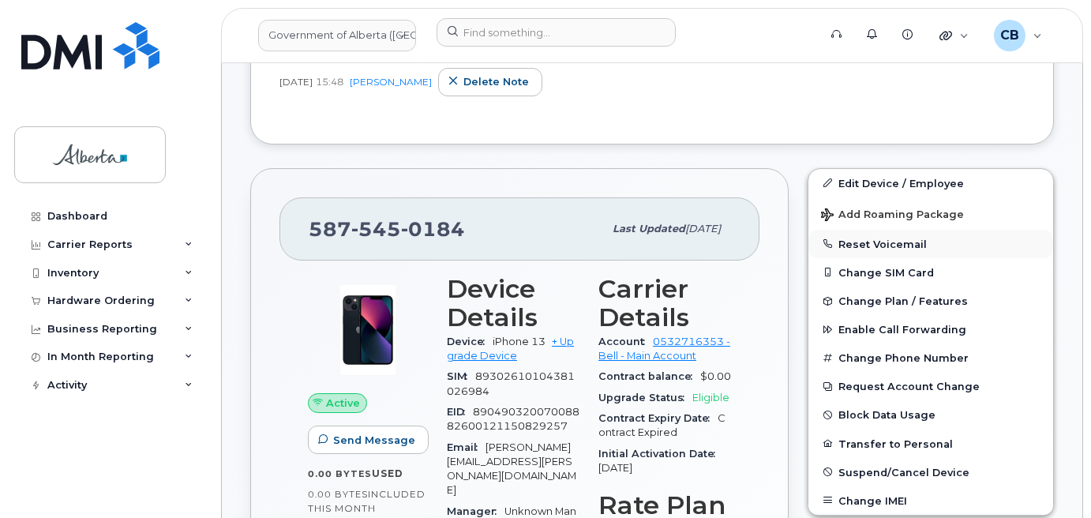
click at [865, 243] on button "Reset Voicemail" at bounding box center [931, 244] width 245 height 28
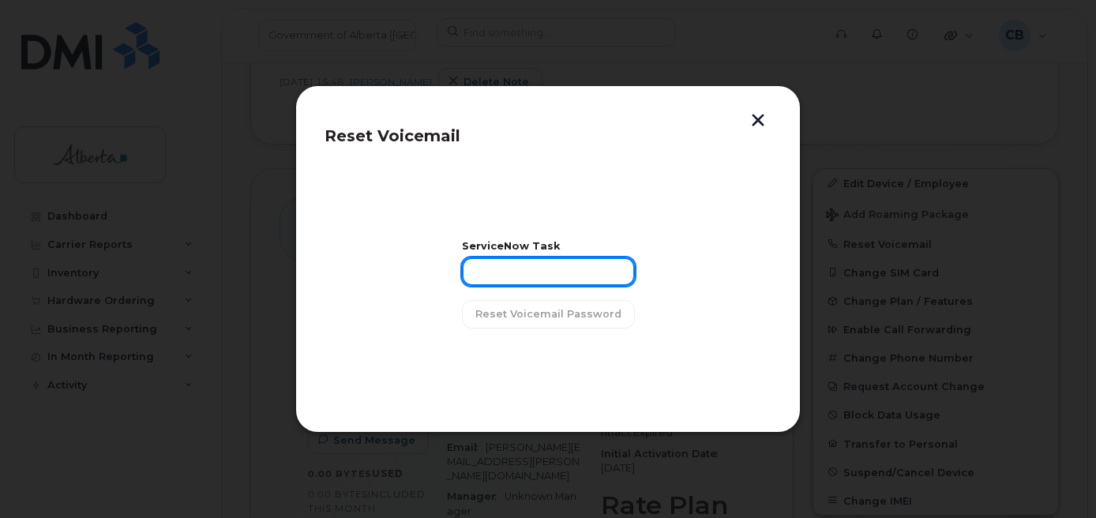
click at [498, 268] on input "text" at bounding box center [548, 271] width 173 height 28
paste input "SCTASK0840468"
type input "SCTASK0840468"
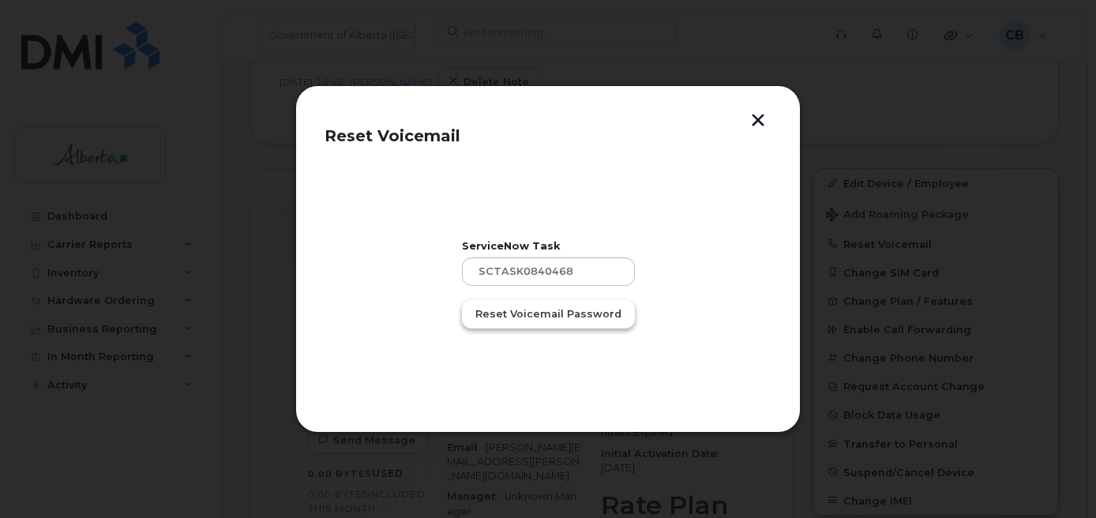
click at [509, 313] on span "Reset Voicemail Password" at bounding box center [548, 313] width 146 height 15
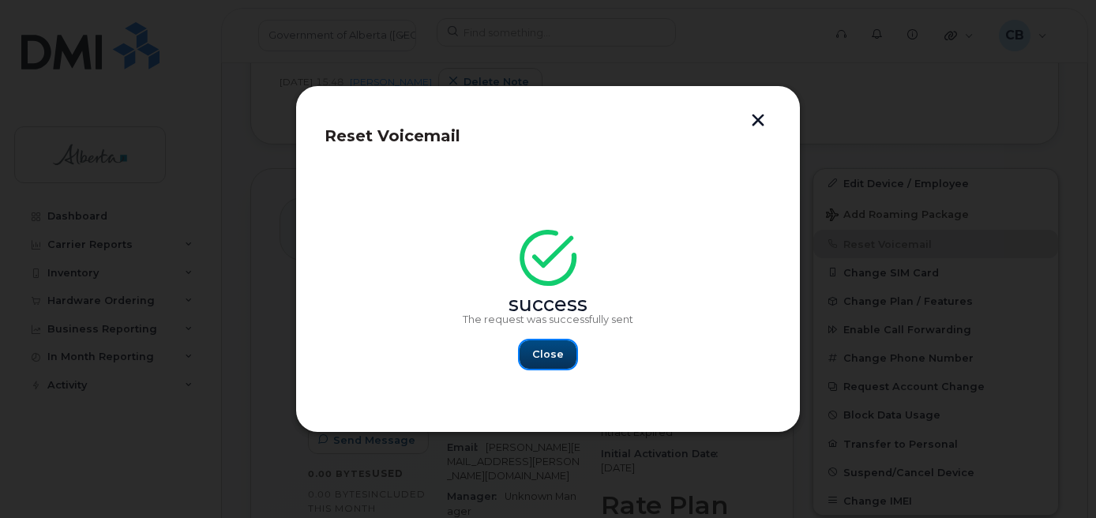
click at [545, 348] on span "Close" at bounding box center [548, 354] width 32 height 15
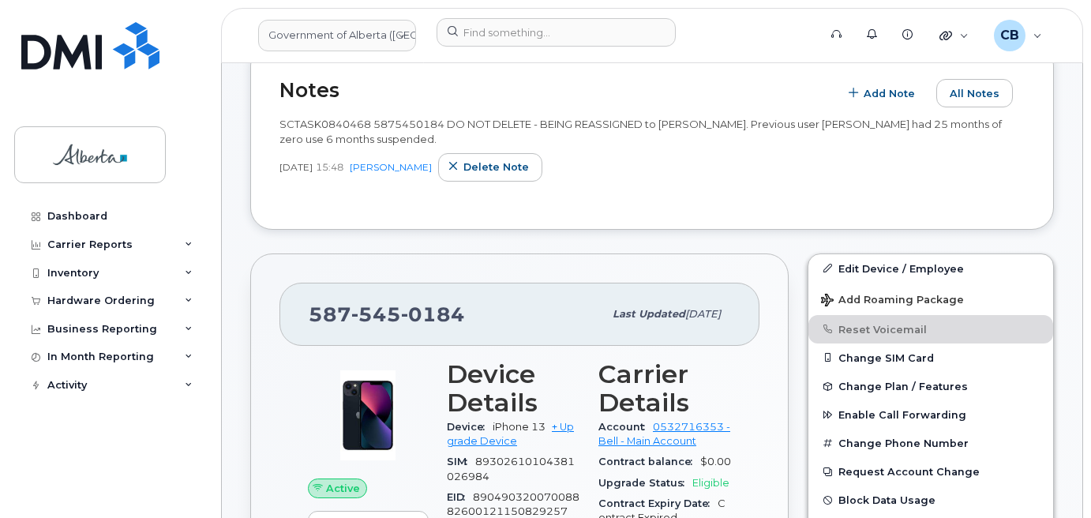
scroll to position [207, 0]
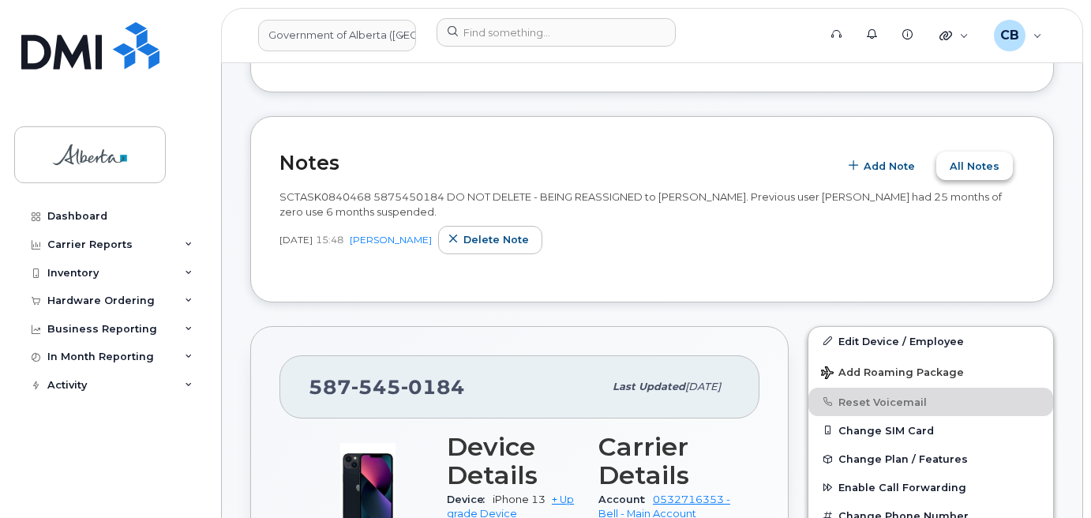
click at [984, 162] on span "All Notes" at bounding box center [975, 166] width 50 height 15
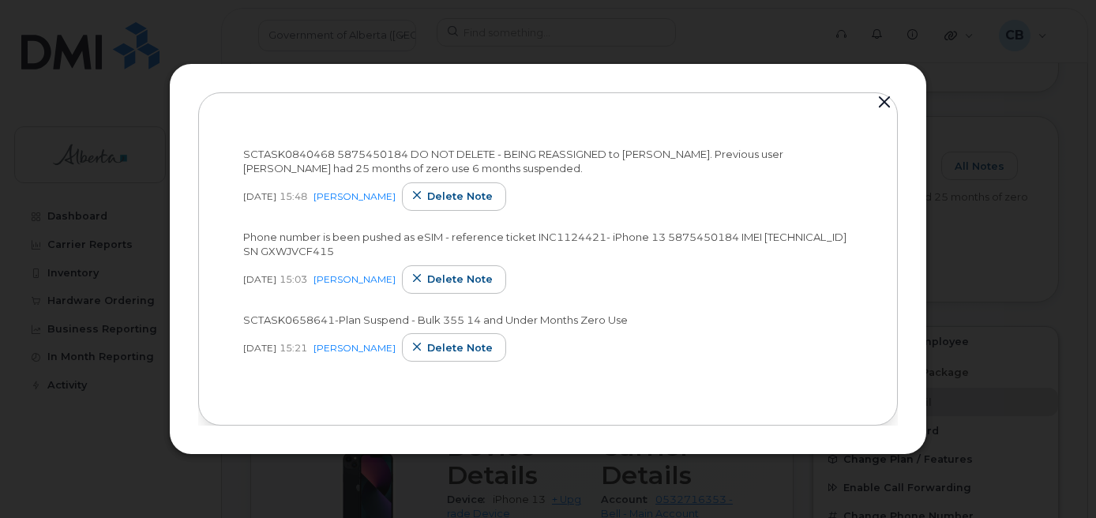
click at [885, 103] on button "button" at bounding box center [885, 103] width 24 height 22
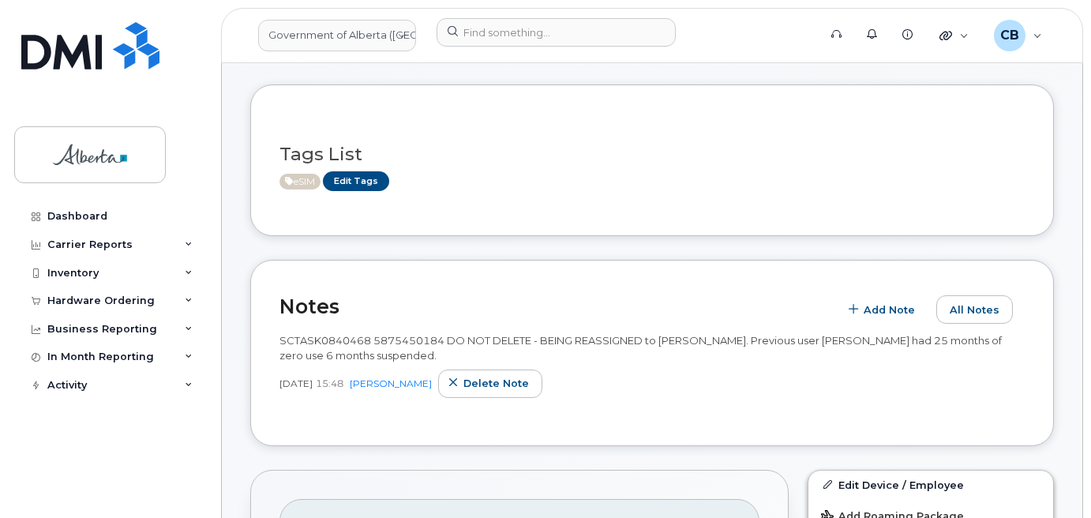
scroll to position [0, 0]
